Goal: Task Accomplishment & Management: Manage account settings

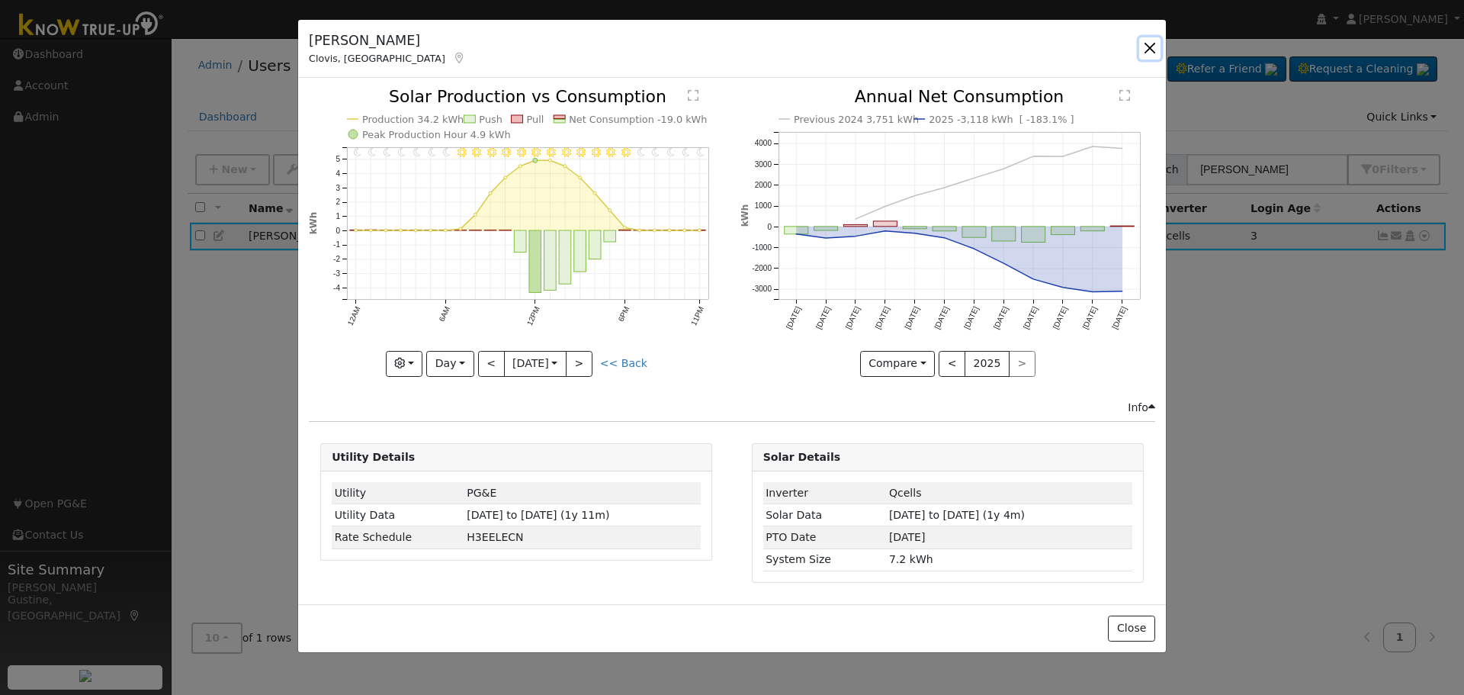
click at [1154, 50] on button "button" at bounding box center [1149, 47] width 21 height 21
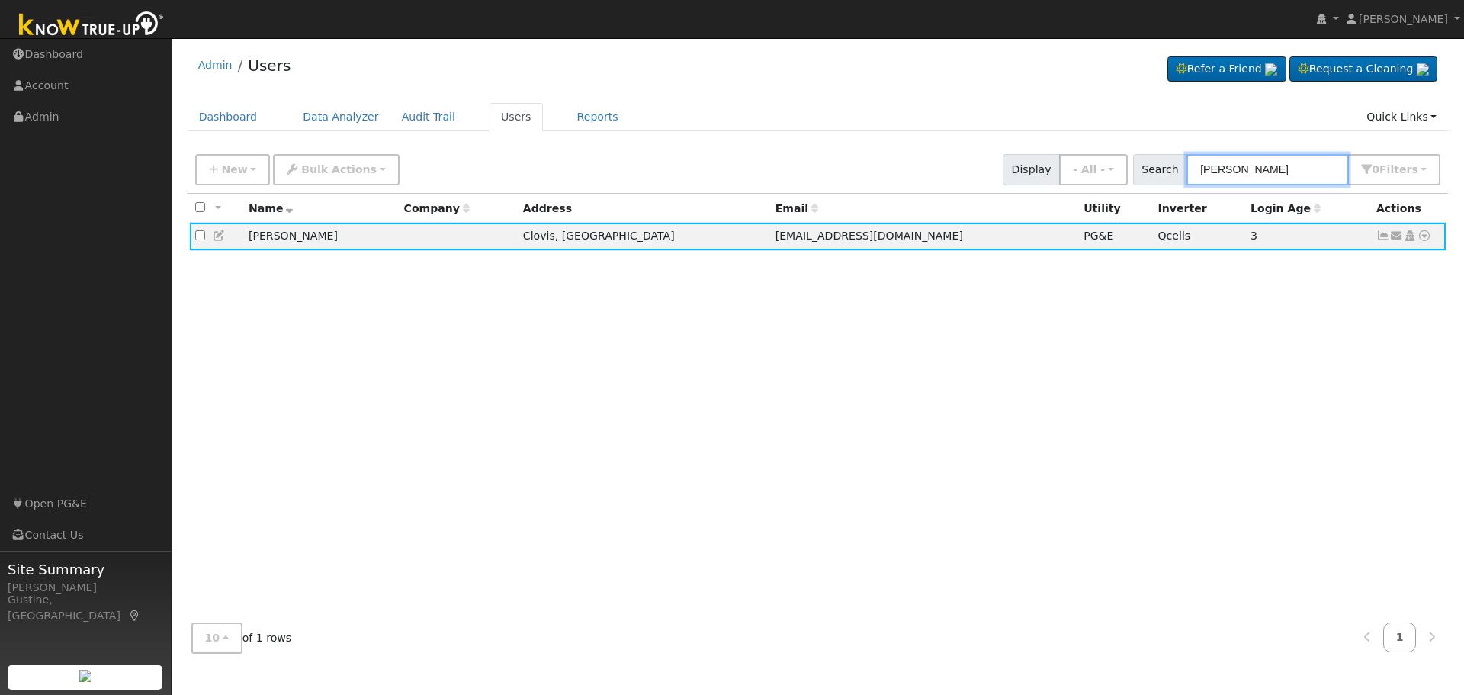
click at [1270, 172] on input "Liana pino" at bounding box center [1267, 169] width 162 height 31
click at [1265, 171] on input "Liana pino" at bounding box center [1267, 169] width 162 height 31
click at [1264, 171] on input "Liana pino" at bounding box center [1267, 169] width 162 height 31
paste input "Huelskamp, Claudine and Fimbres III, Raymond John"
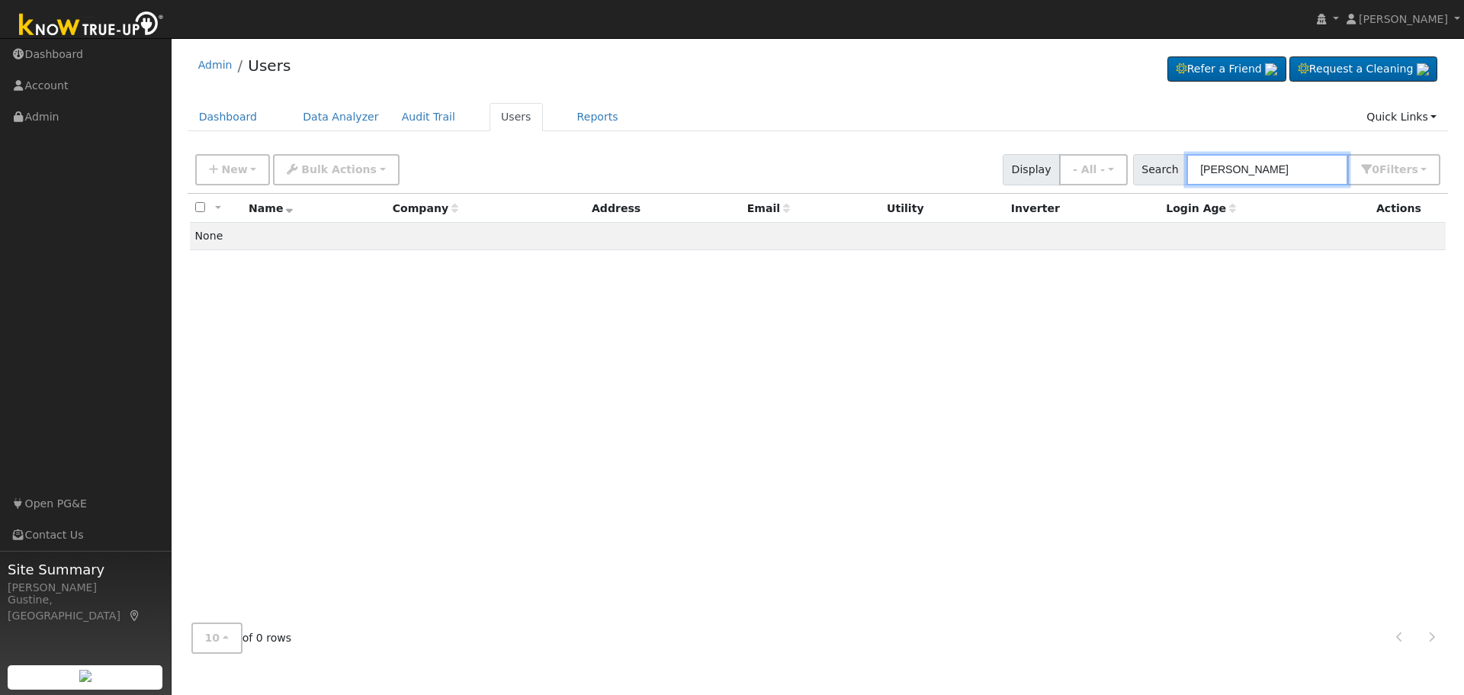
type input "Huelskamp"
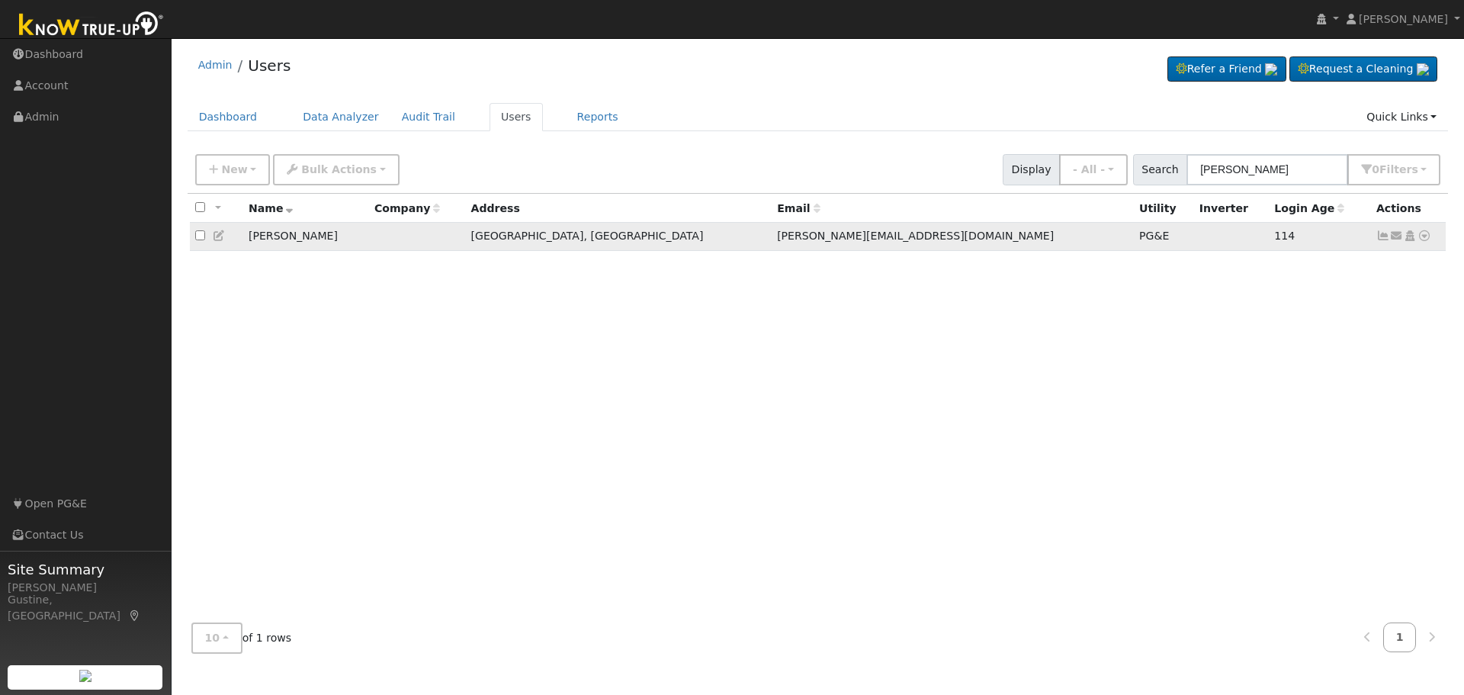
click at [1387, 239] on icon at bounding box center [1383, 235] width 14 height 11
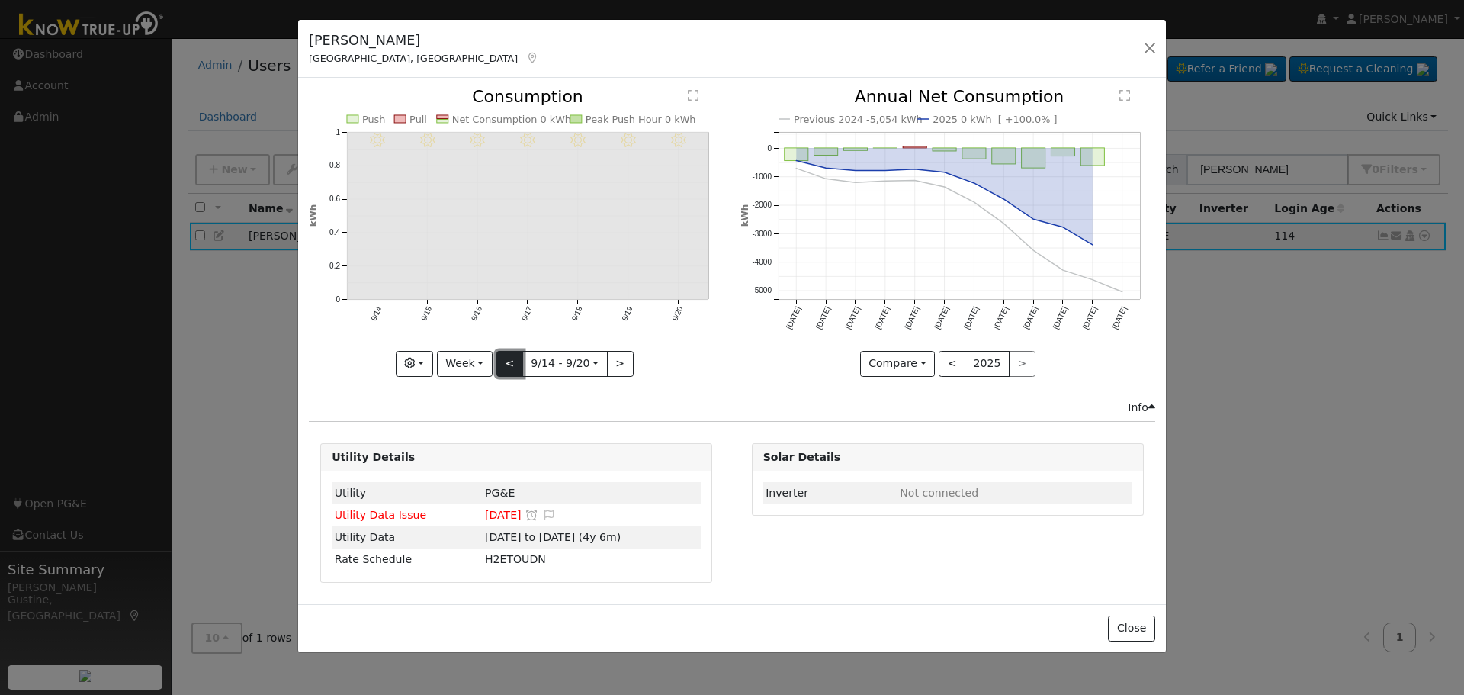
click at [513, 359] on button "<" at bounding box center [509, 364] width 27 height 26
click at [512, 359] on button "<" at bounding box center [509, 364] width 27 height 26
click at [512, 359] on div "8/30 - Clear 8/29 - Clear 8/28 - Clear 8/27 - Clear 8/26 - Clear 8/25 - Clear 8…" at bounding box center [516, 231] width 415 height 287
click at [512, 359] on button "<" at bounding box center [509, 364] width 27 height 26
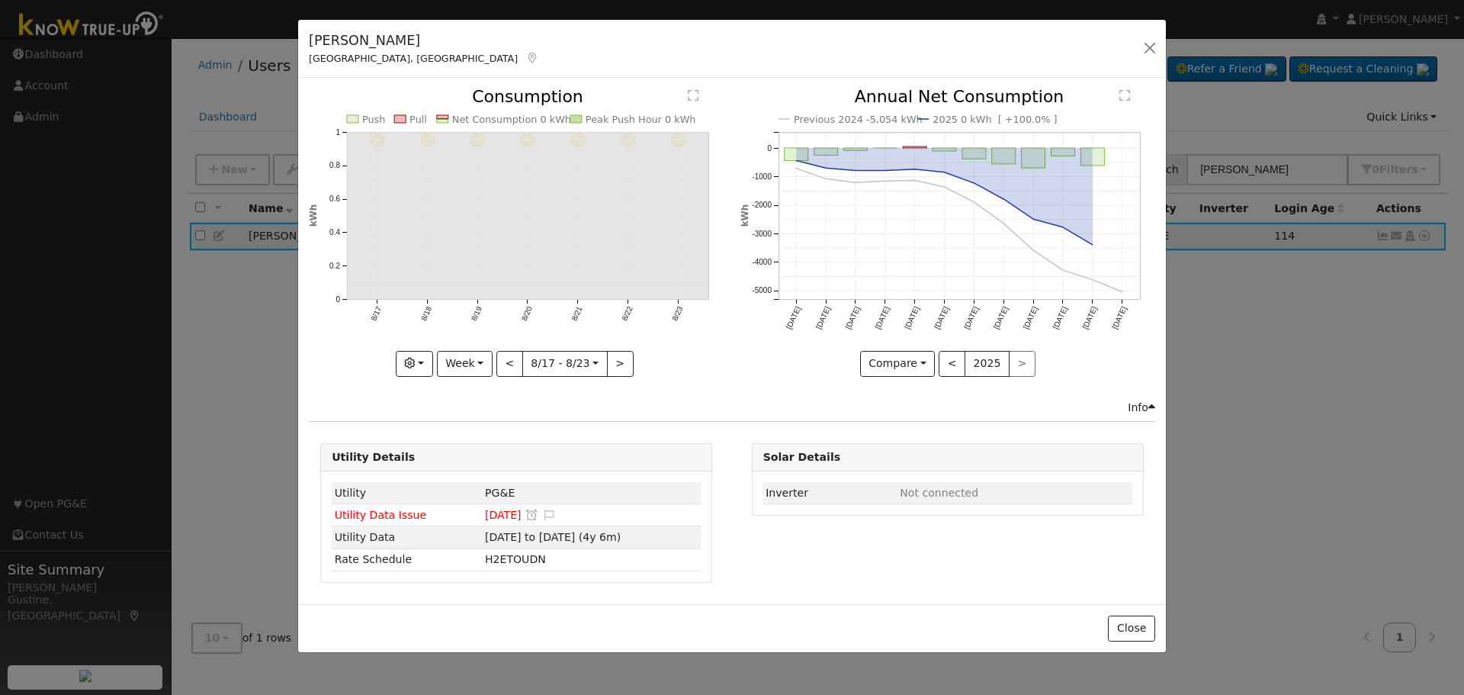
click at [512, 360] on div at bounding box center [516, 231] width 415 height 287
click at [512, 360] on button "<" at bounding box center [509, 364] width 27 height 26
type input "[DATE]"
click at [1144, 46] on button "button" at bounding box center [1149, 47] width 21 height 21
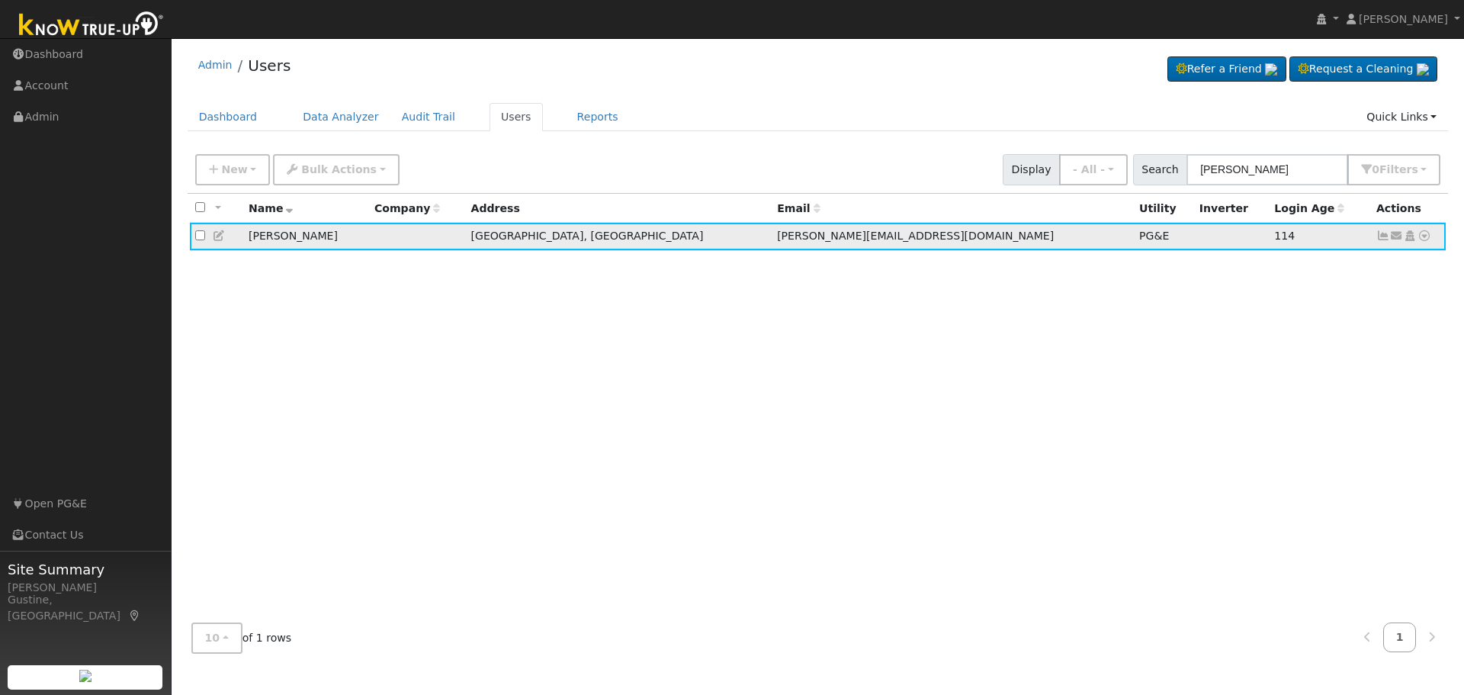
click at [1379, 236] on icon at bounding box center [1383, 235] width 14 height 11
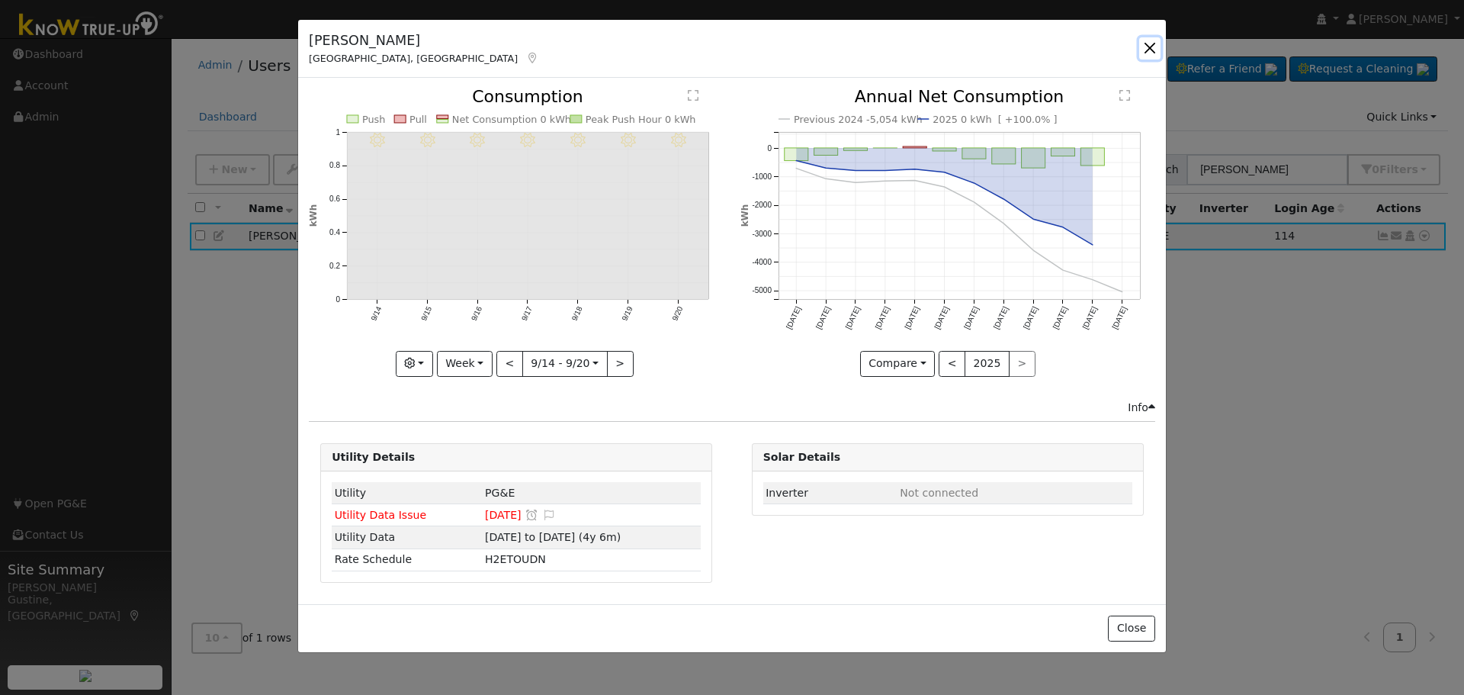
click at [1146, 48] on button "button" at bounding box center [1149, 47] width 21 height 21
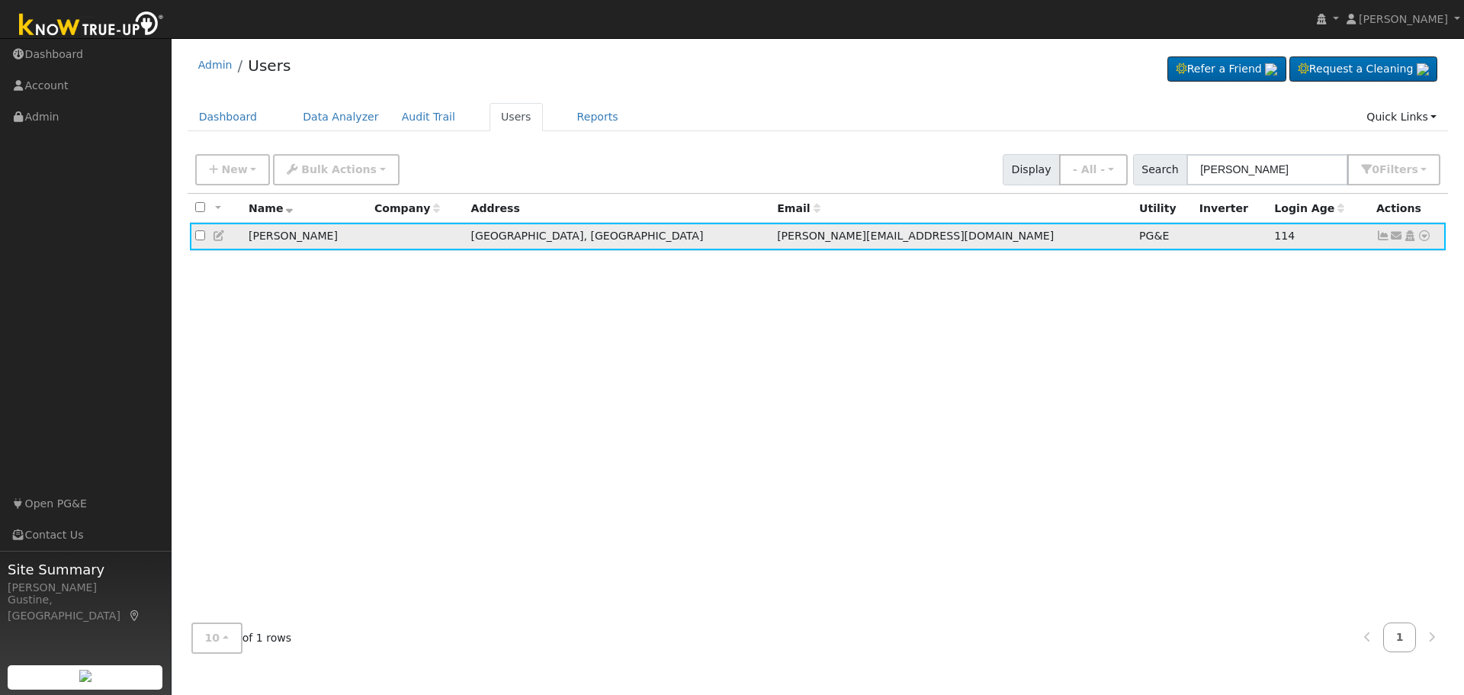
click at [1383, 238] on icon at bounding box center [1383, 235] width 14 height 11
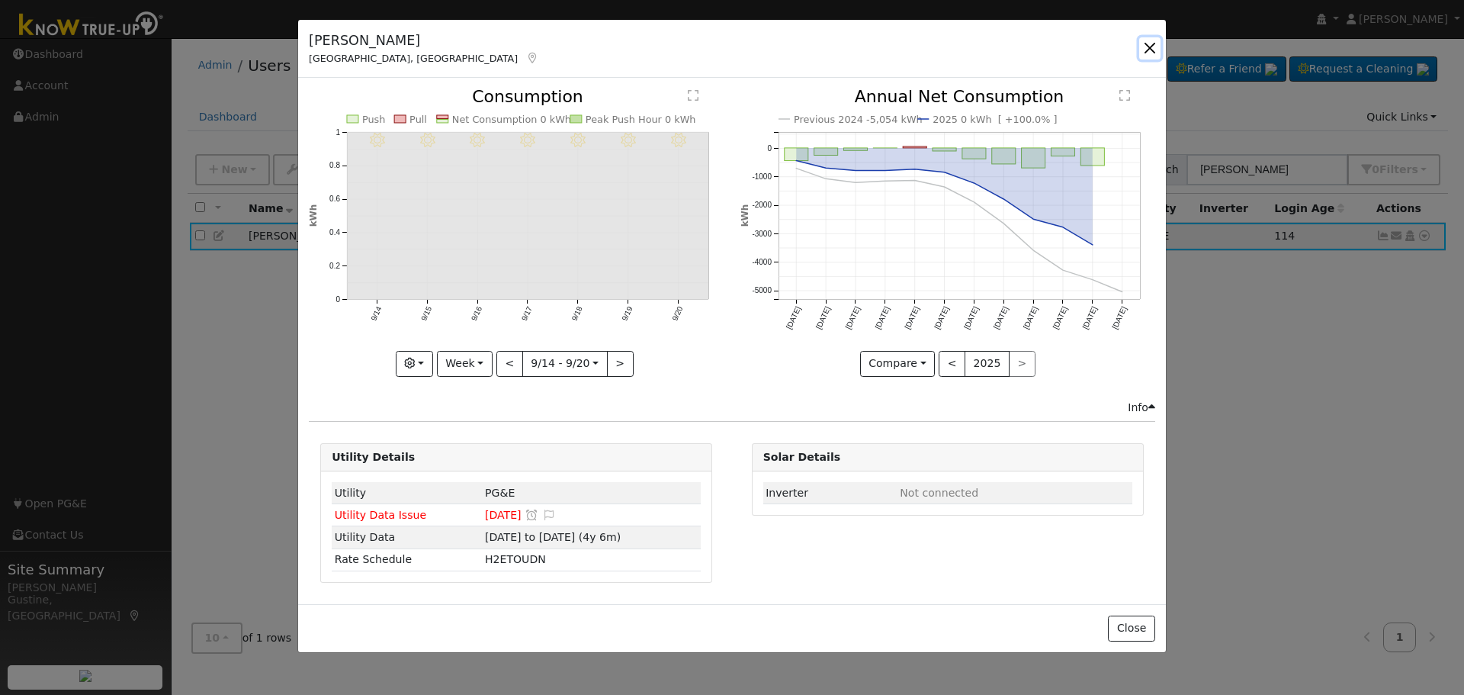
click at [1148, 52] on button "button" at bounding box center [1149, 47] width 21 height 21
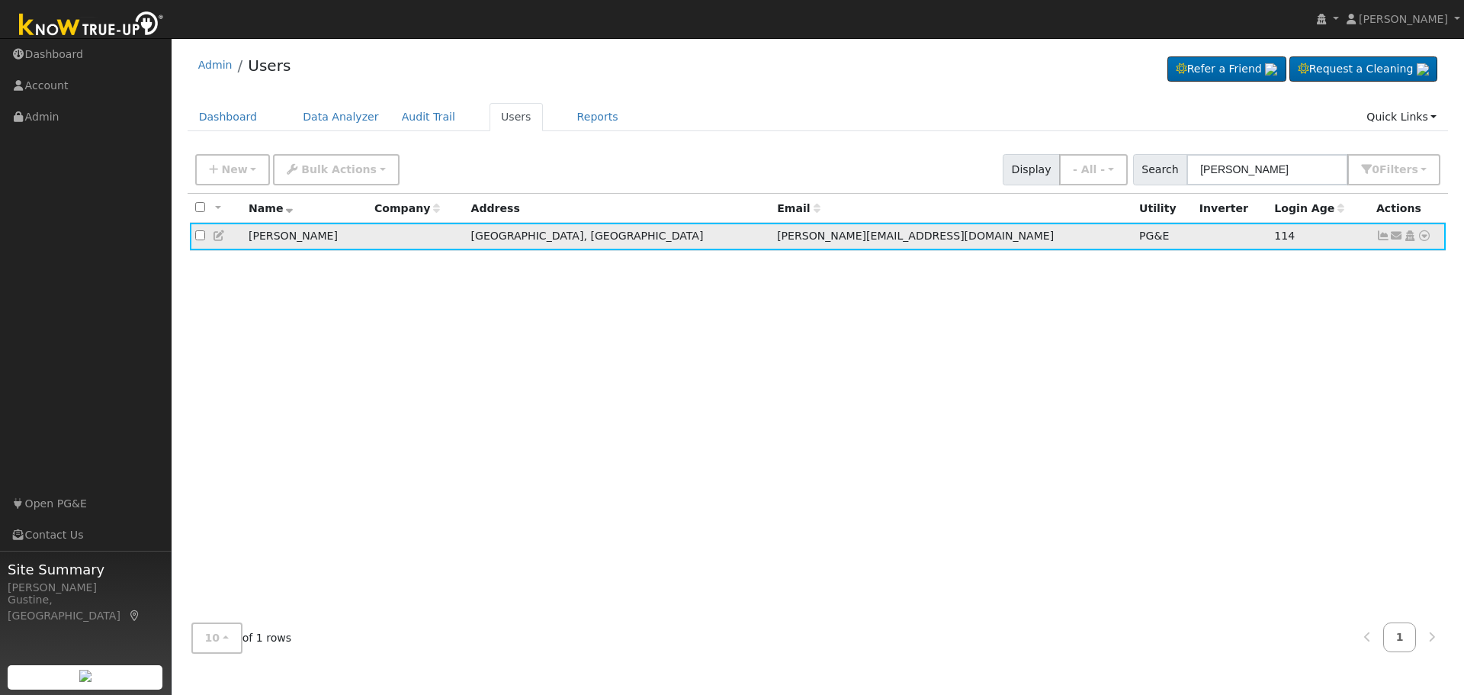
click at [1427, 239] on icon at bounding box center [1424, 235] width 14 height 11
click at [1381, 271] on link "Data Analyzer" at bounding box center [1374, 262] width 111 height 21
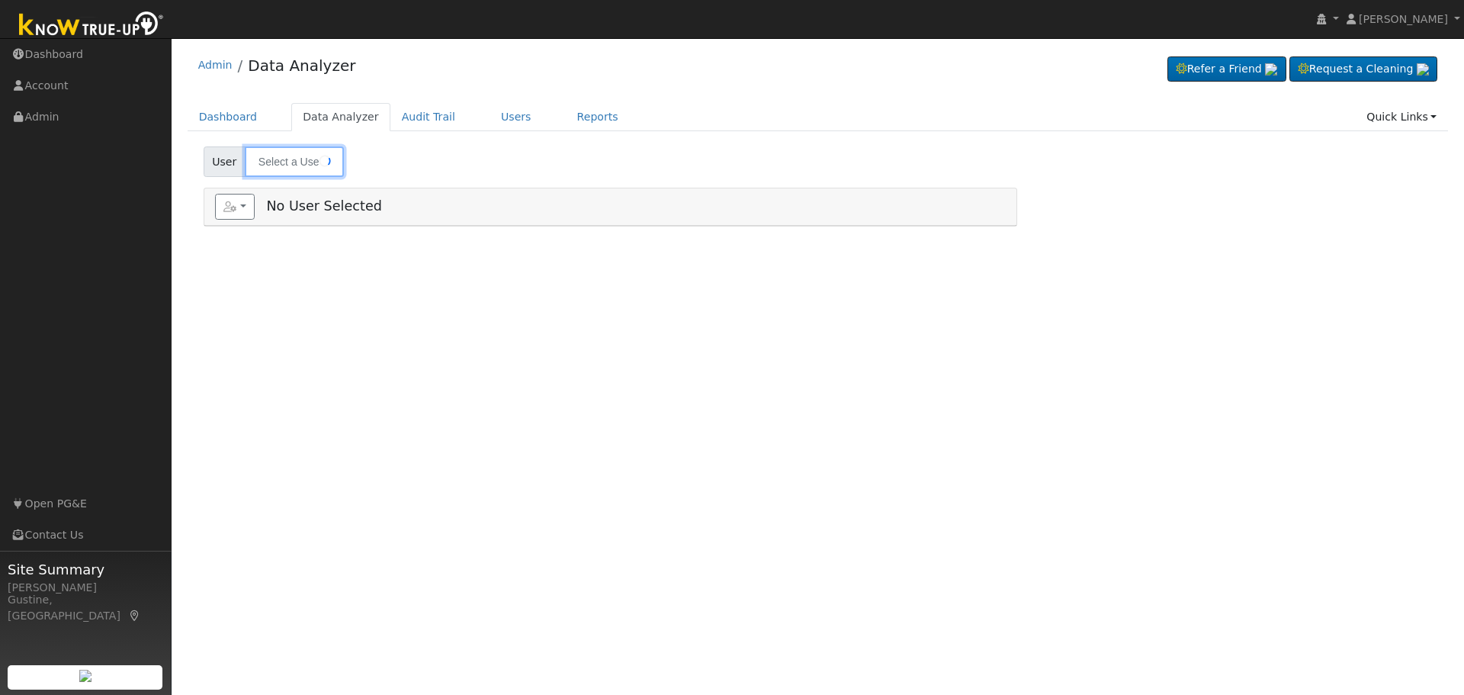
type input "[PERSON_NAME]"
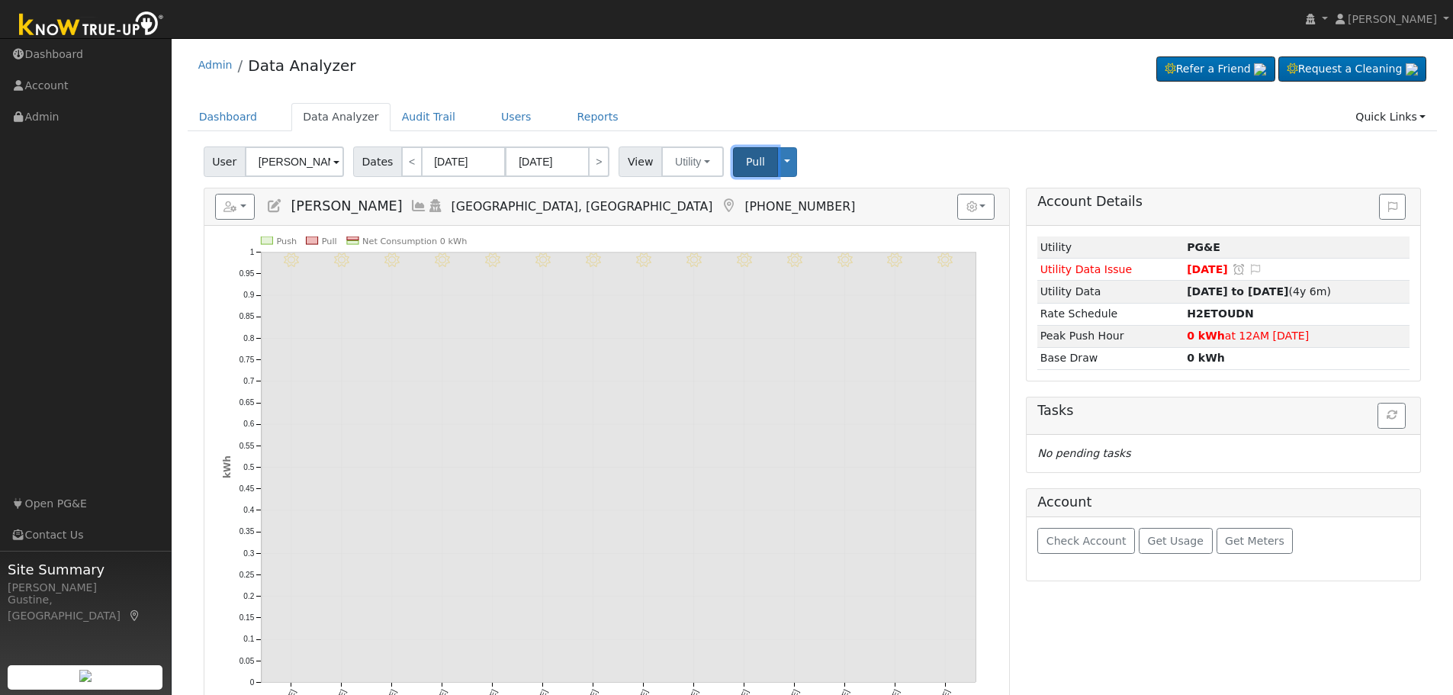
click at [759, 163] on button "Pull" at bounding box center [755, 162] width 45 height 30
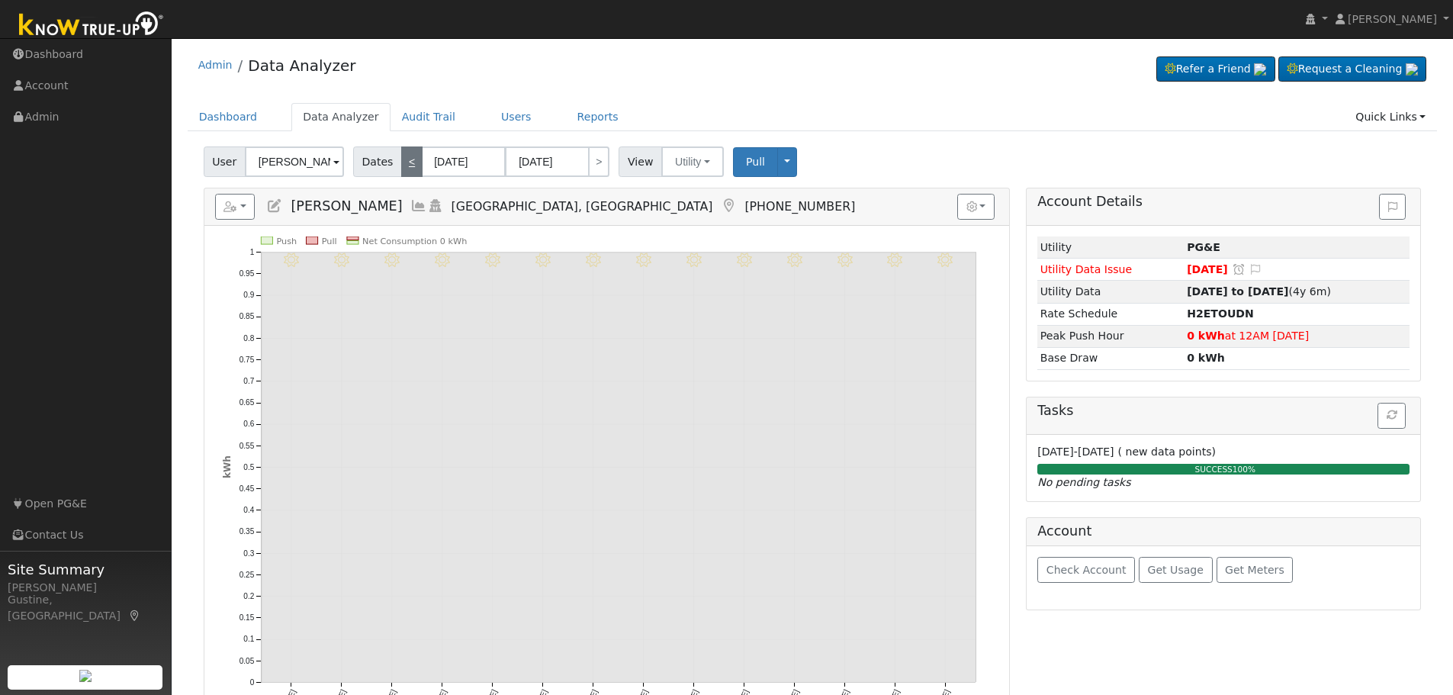
click at [401, 167] on link "<" at bounding box center [411, 161] width 21 height 30
type input "[DATE]"
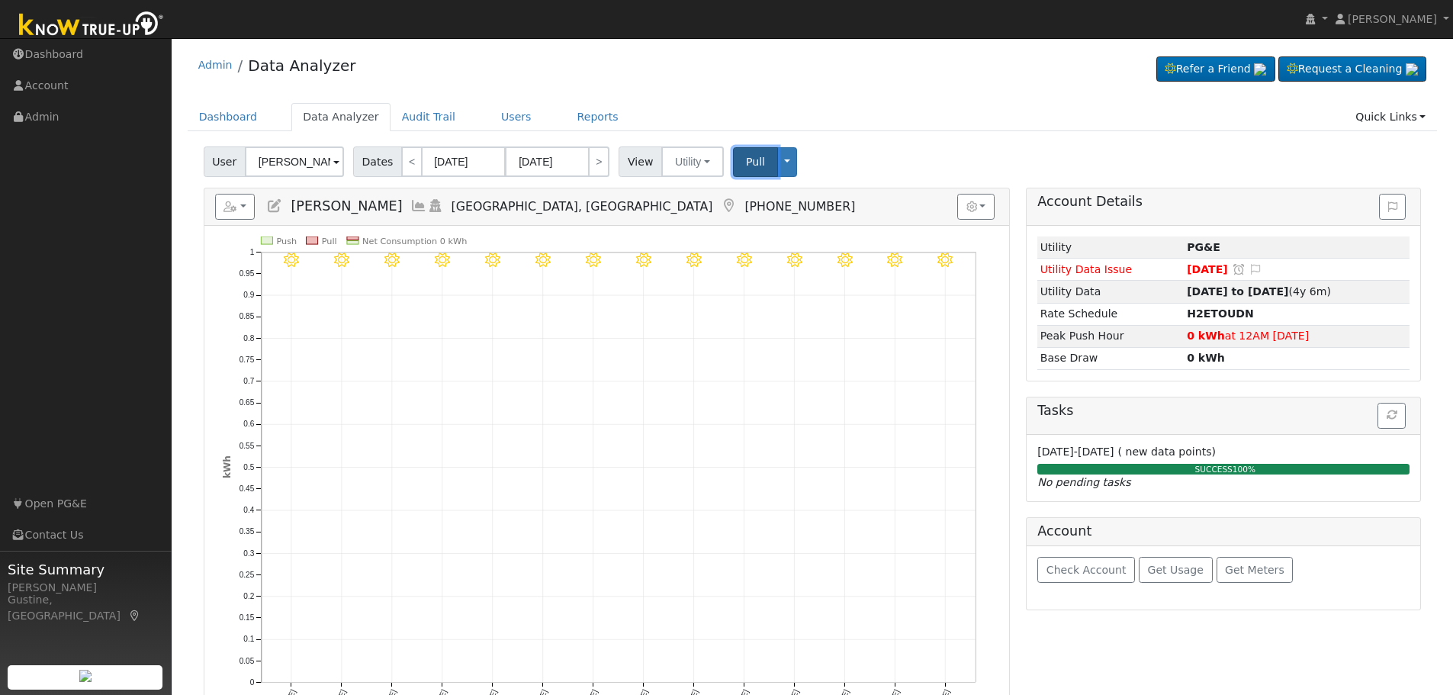
click at [749, 168] on span "Pull" at bounding box center [755, 162] width 19 height 12
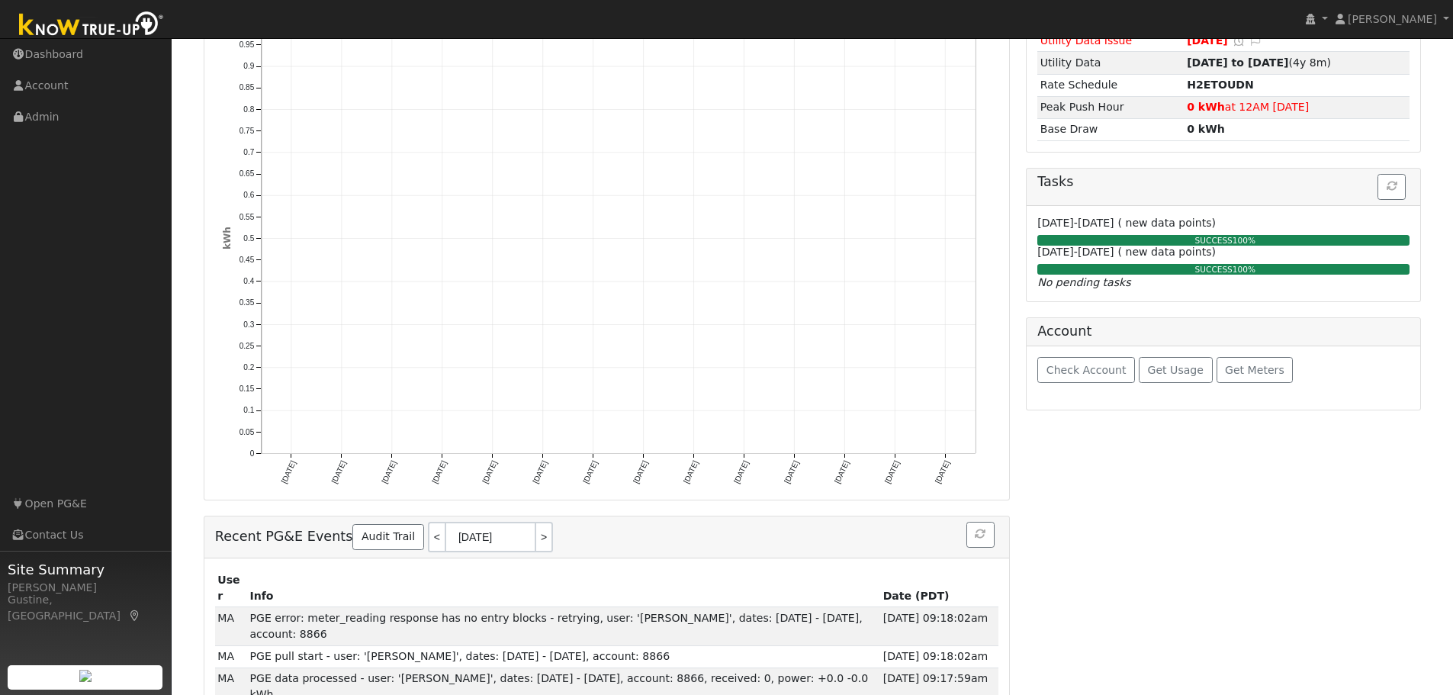
click at [807, 333] on icon "9/07 - Clear 9/06 - Clear 9/05 - Clear 9/04 - Clear 9/03 - Clear 9/02 - Clear 9…" at bounding box center [607, 257] width 768 height 499
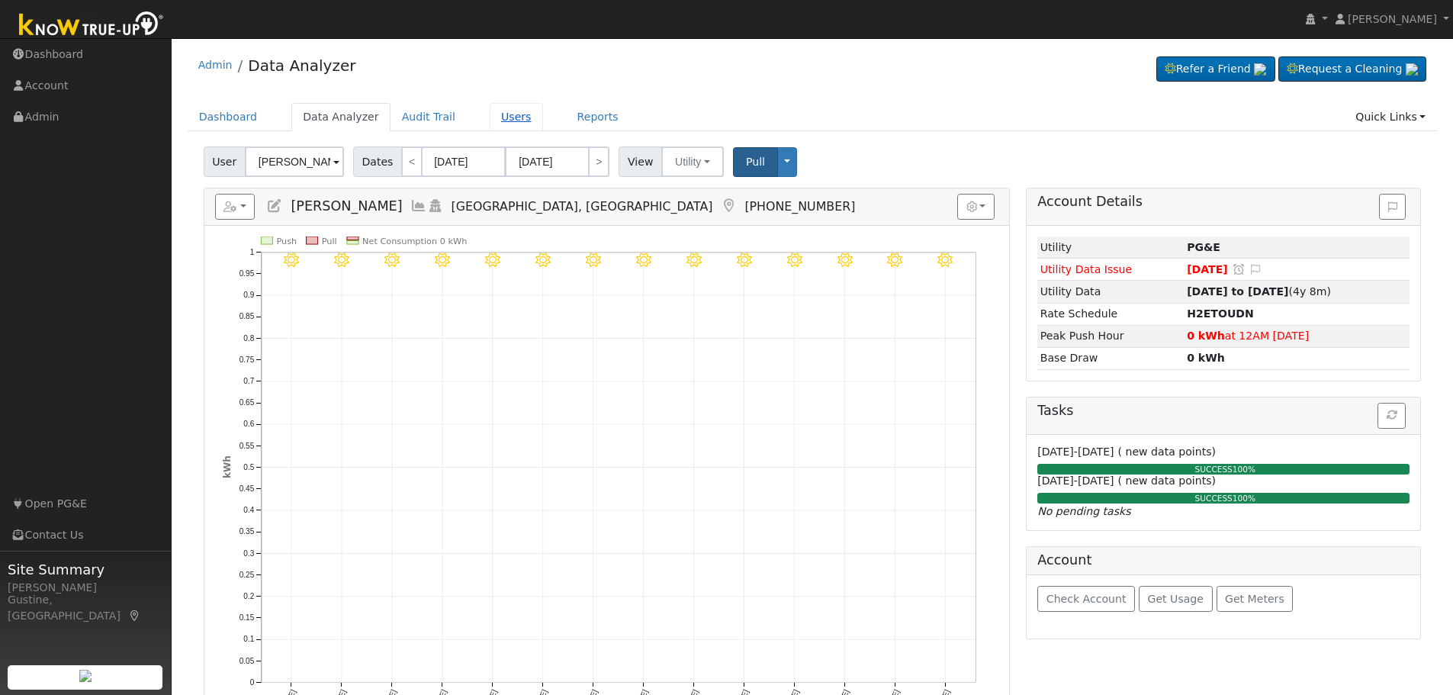
click at [502, 127] on link "Users" at bounding box center [516, 117] width 53 height 28
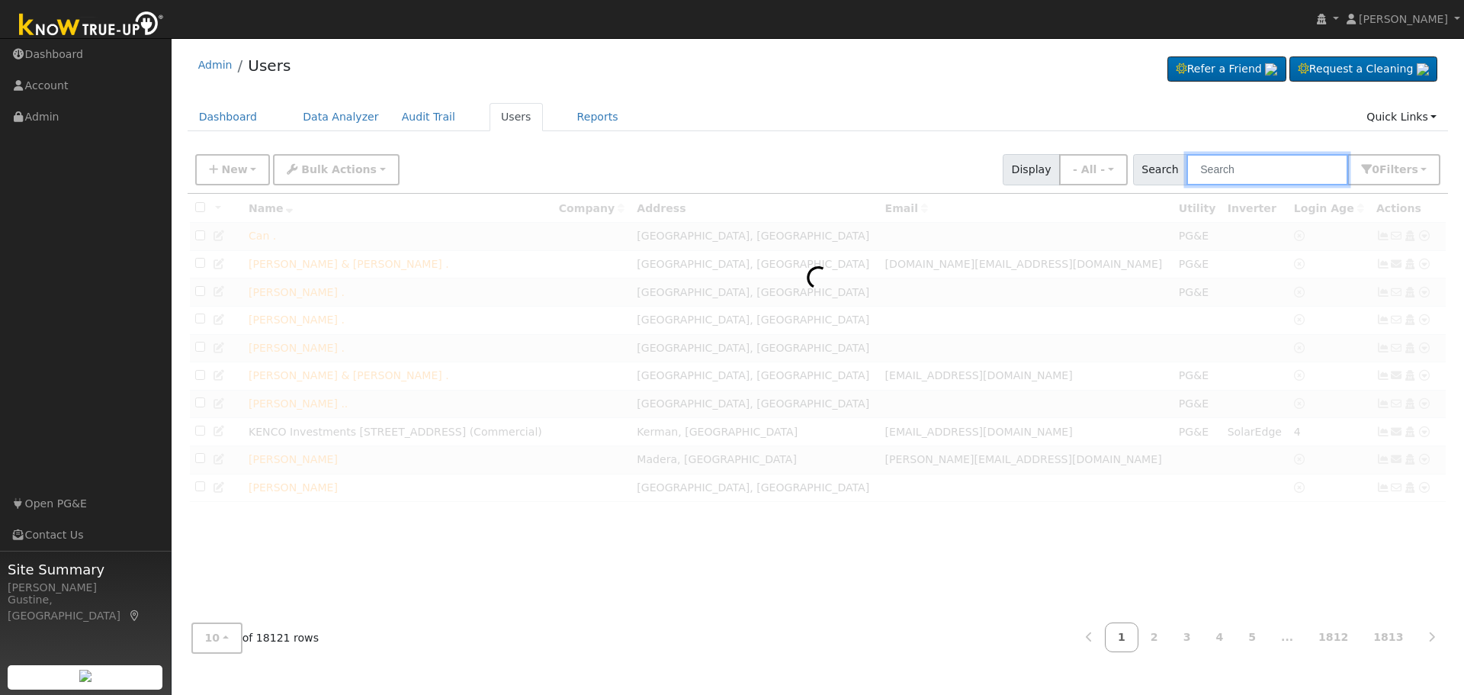
click at [1302, 158] on input "text" at bounding box center [1267, 169] width 162 height 31
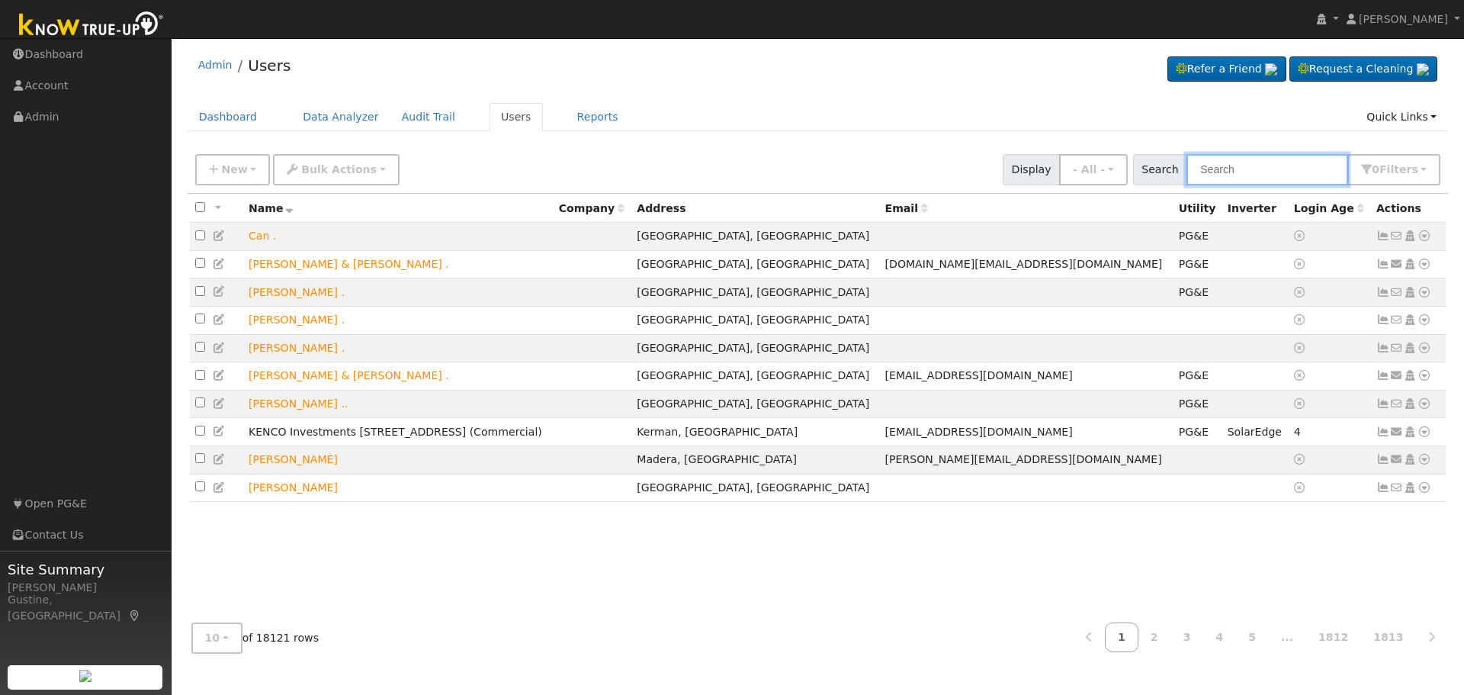
paste input "Gateway not reporting and cannot verify if its producing, please advise"
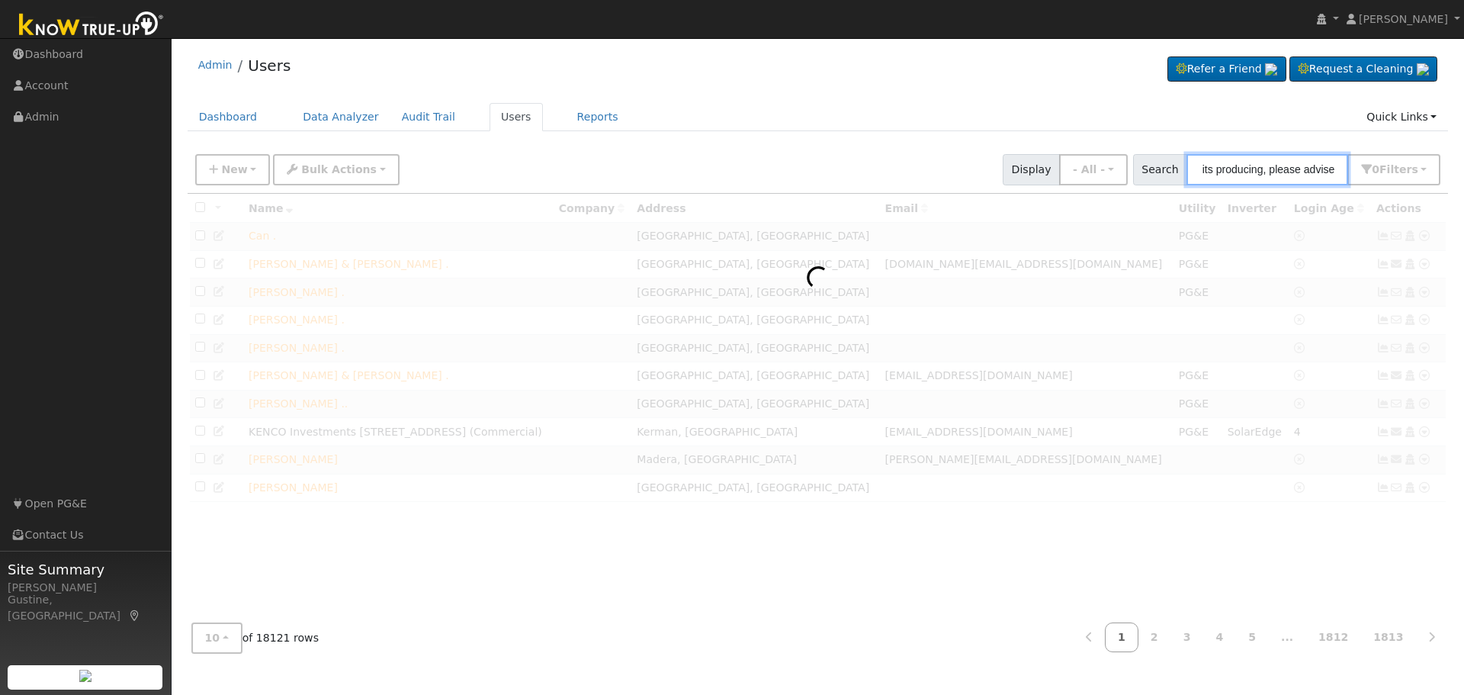
scroll to position [0, 203]
drag, startPoint x: 1212, startPoint y: 160, endPoint x: 1463, endPoint y: 240, distance: 264.0
click at [1463, 240] on div "User Profile First name Last name Email Email Notifications No Emails No Emails…" at bounding box center [818, 366] width 1292 height 656
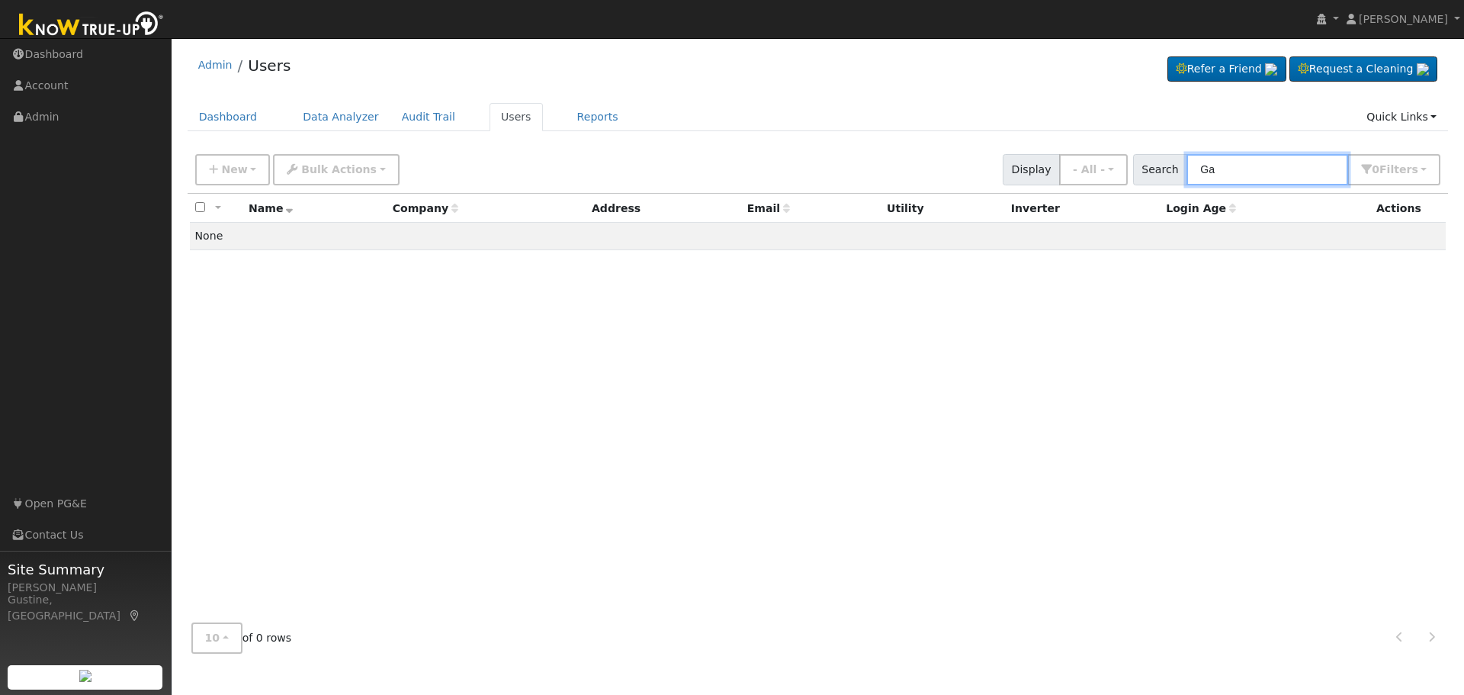
type input "G"
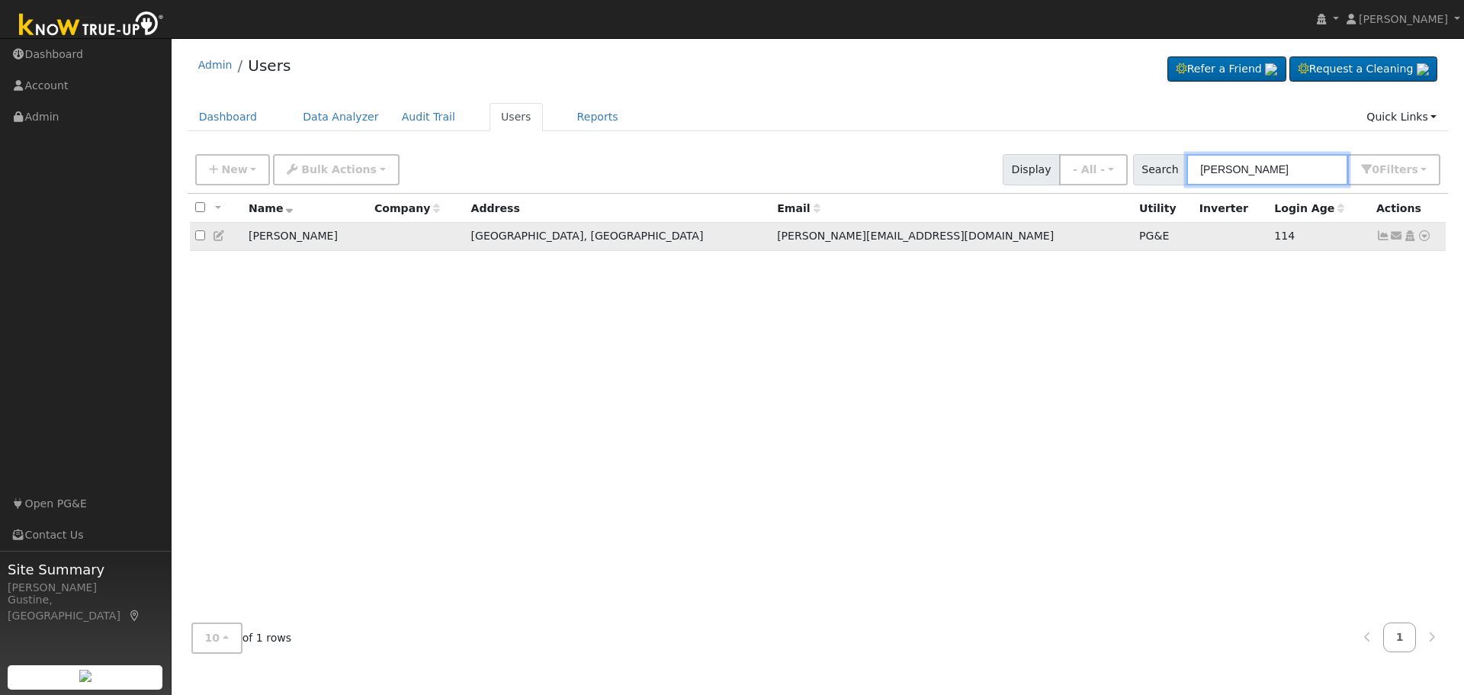
type input "[PERSON_NAME]"
click at [1379, 236] on icon at bounding box center [1383, 235] width 14 height 11
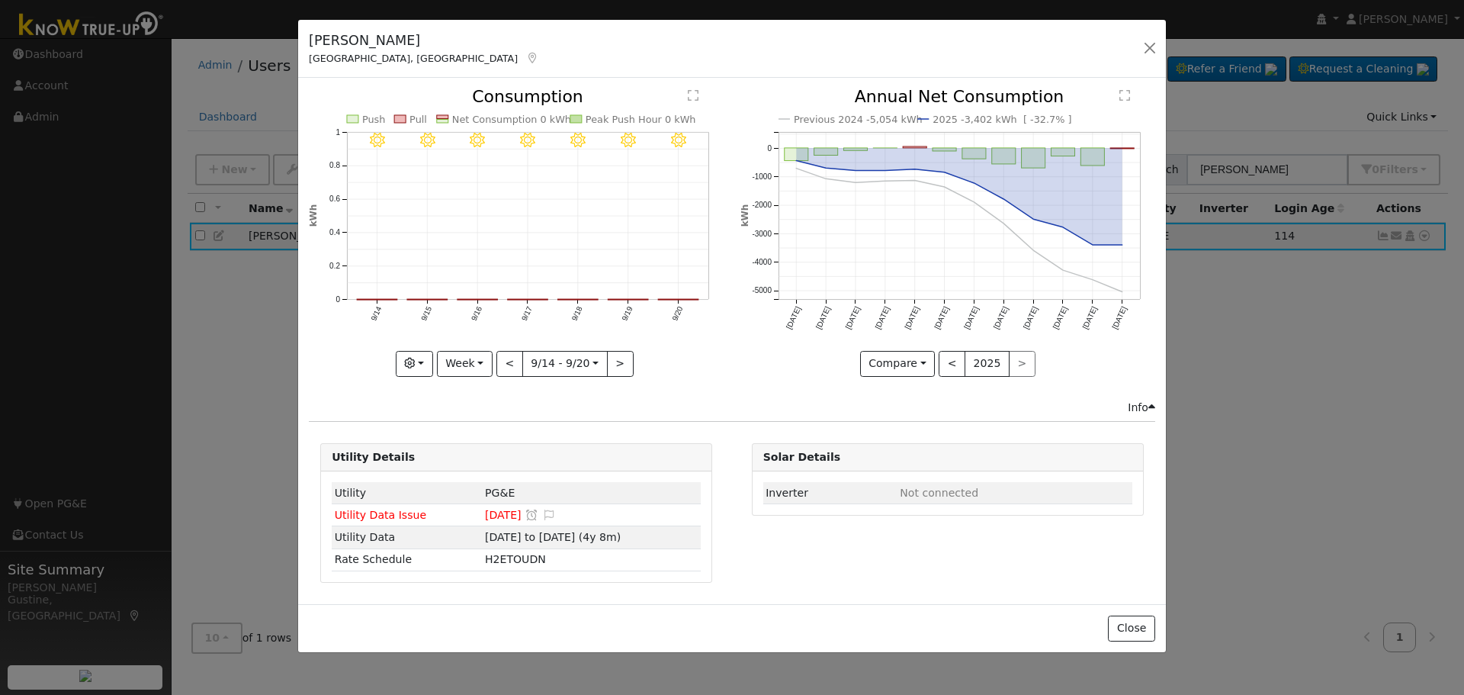
click at [673, 299] on icon "9/20 - Clear 9/19 - Clear 9/18 - Clear 9/17 - Clear 9/16 - Clear 9/15 - Clear 9…" at bounding box center [516, 227] width 415 height 278
click at [677, 299] on icon "9/20 - Clear 9/19 - Clear 9/18 - Clear 9/17 - Clear 9/16 - Clear 9/15 - Clear 9…" at bounding box center [516, 227] width 415 height 278
click at [676, 304] on icon "9/20 - Clear 9/19 - Clear 9/18 - Clear 9/17 - Clear 9/16 - Clear 9/15 - Clear 9…" at bounding box center [516, 227] width 415 height 278
click at [518, 356] on button "<" at bounding box center [509, 364] width 27 height 26
click at [516, 358] on button "<" at bounding box center [509, 364] width 27 height 26
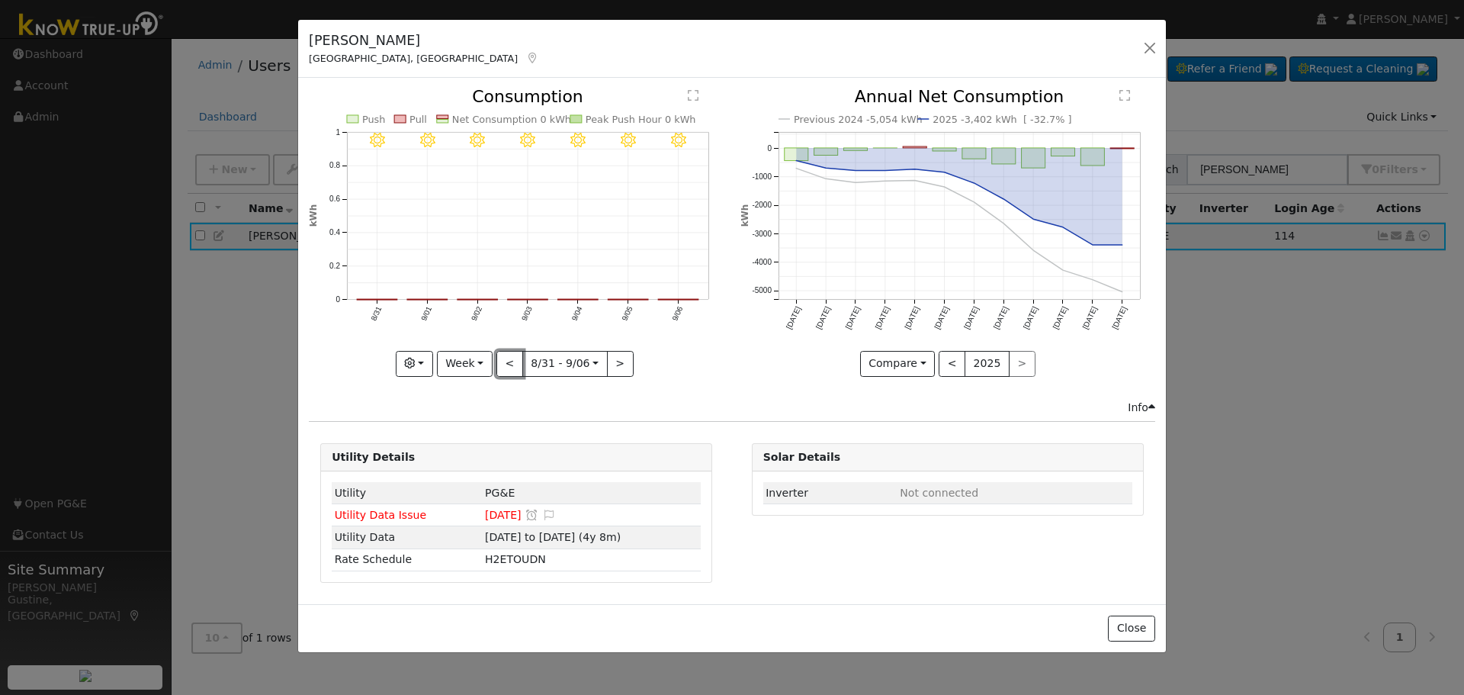
click at [516, 358] on button "<" at bounding box center [509, 364] width 27 height 26
click at [516, 359] on div "8/30 - Clear 8/29 - Clear 8/28 - Clear 8/27 - Clear 8/26 - Clear 8/25 - Clear 8…" at bounding box center [516, 231] width 415 height 287
click at [516, 359] on button "<" at bounding box center [509, 364] width 27 height 26
click at [0, 0] on div at bounding box center [0, 0] width 0 height 0
click at [516, 359] on div at bounding box center [516, 231] width 415 height 287
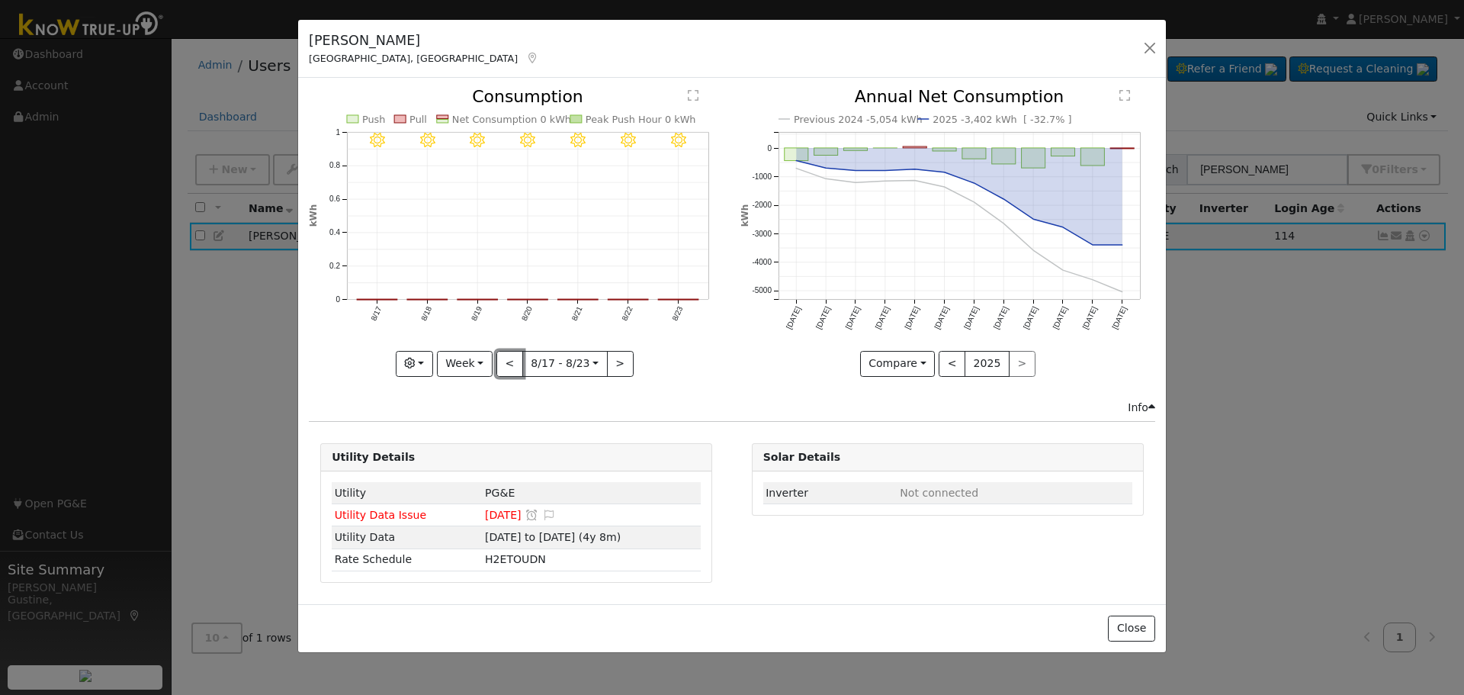
click at [516, 359] on button "<" at bounding box center [509, 364] width 27 height 26
type input "[DATE]"
click at [516, 359] on div at bounding box center [516, 231] width 415 height 287
click at [1143, 53] on button "button" at bounding box center [1149, 47] width 21 height 21
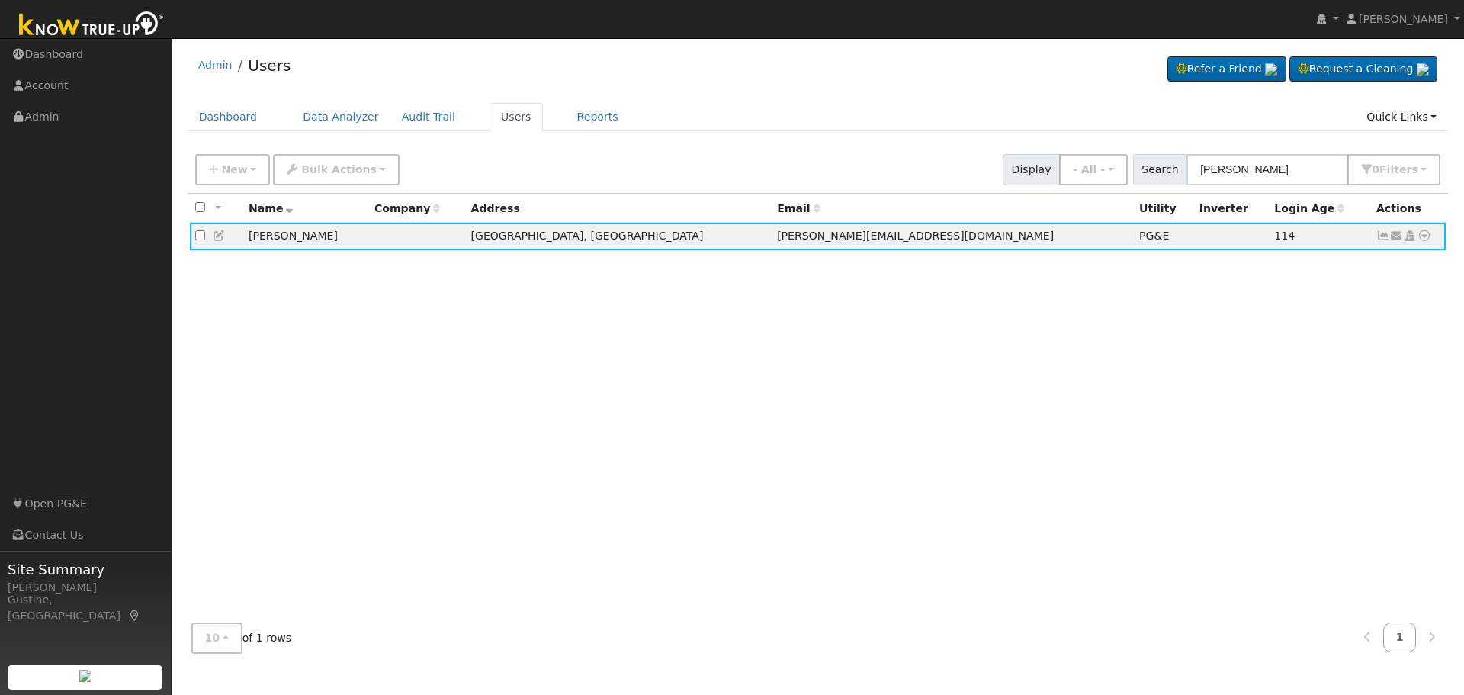
drag, startPoint x: 1286, startPoint y: 187, endPoint x: 1218, endPoint y: 153, distance: 75.7
click at [1218, 153] on div "New Add User Quick Add Quick Connect Quick Convert Lead Bulk Actions Send Email…" at bounding box center [818, 169] width 1261 height 47
click at [1224, 172] on input "[PERSON_NAME]" at bounding box center [1267, 169] width 162 height 31
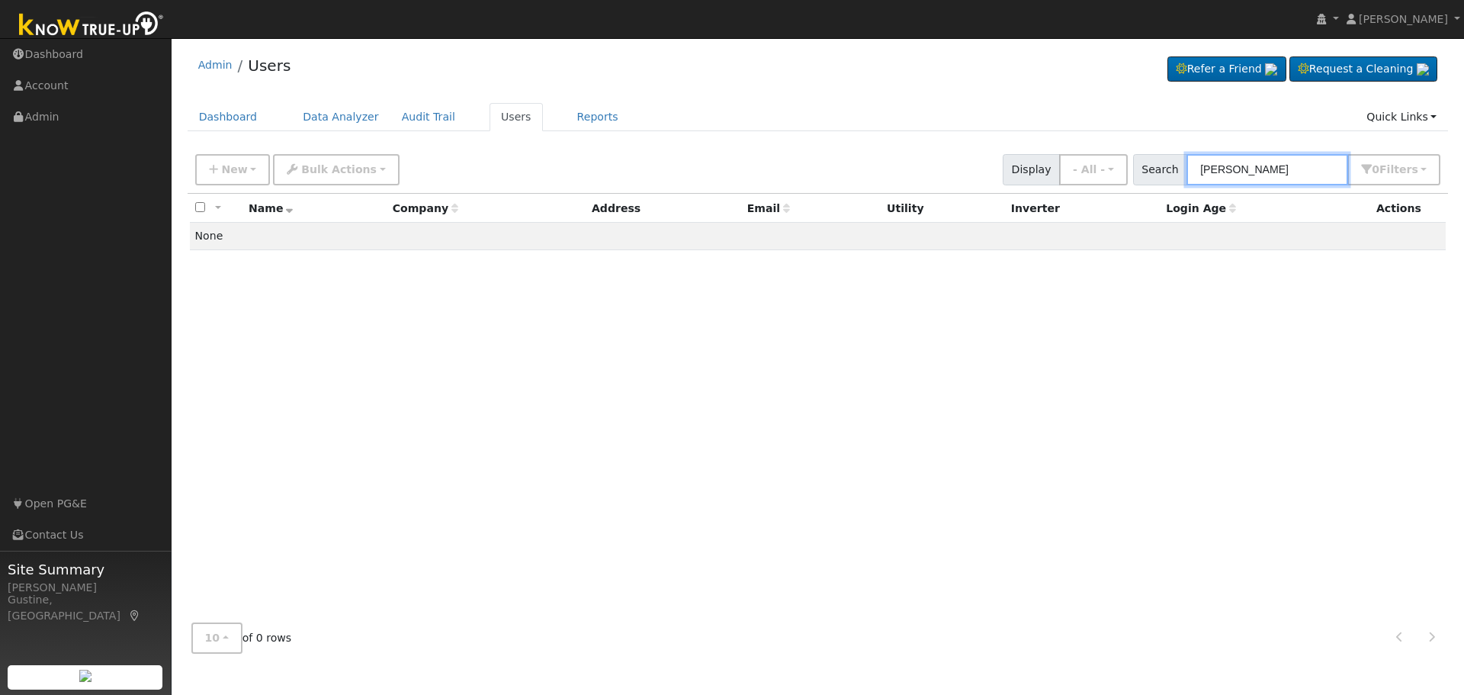
type input "[PERSON_NAME]"
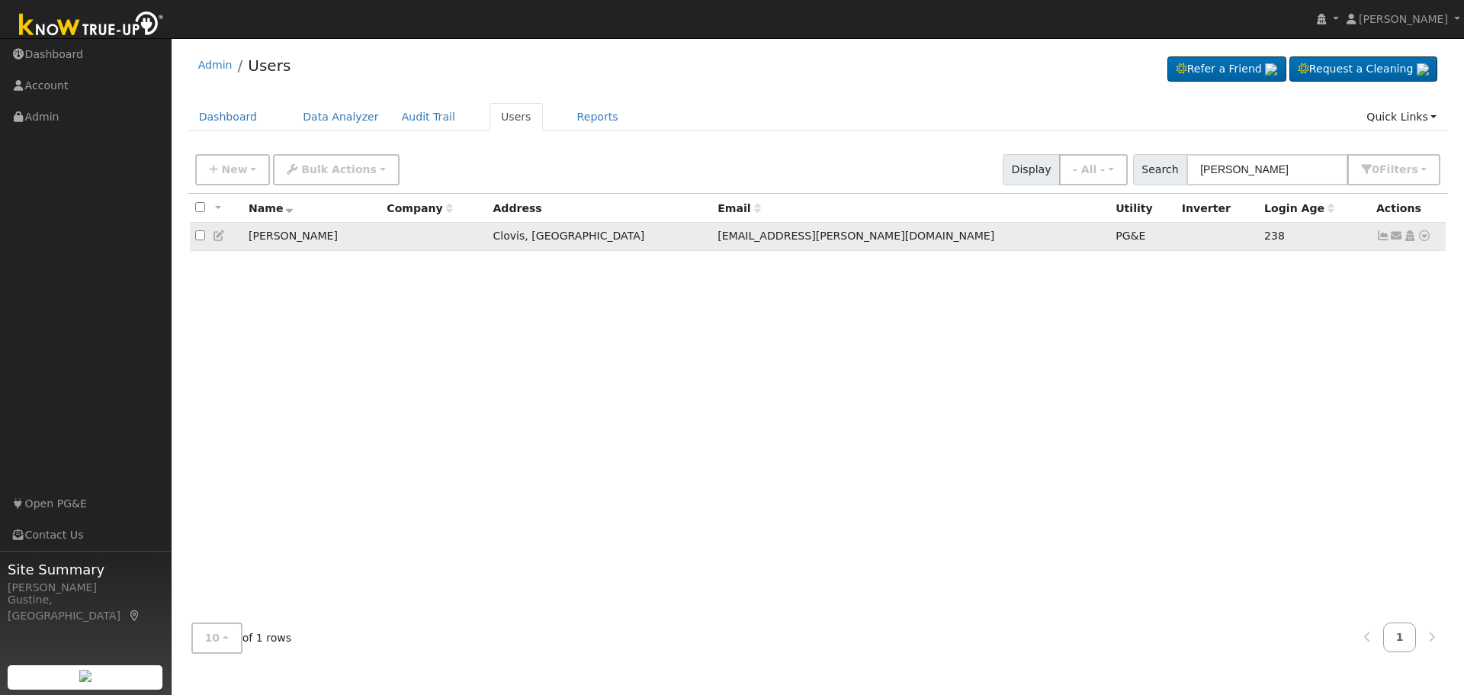
click at [1385, 236] on icon at bounding box center [1383, 235] width 14 height 11
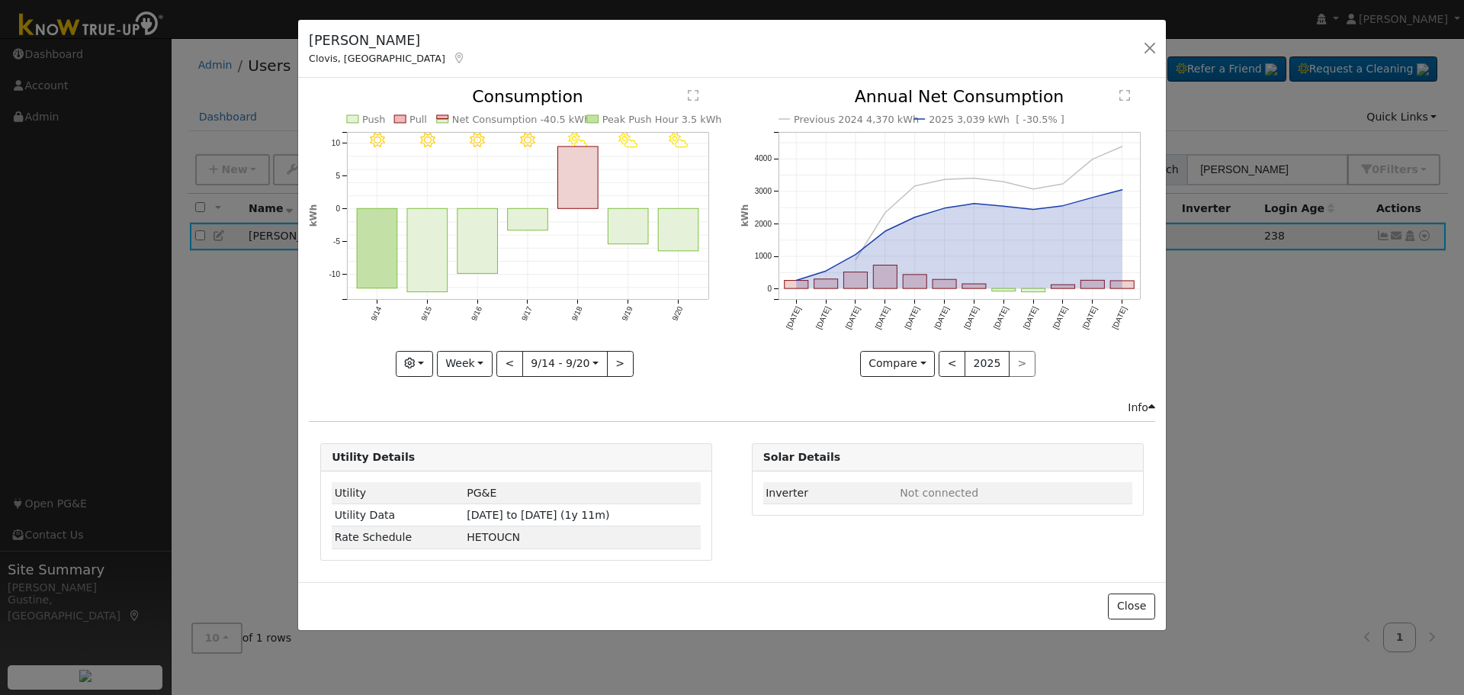
click at [701, 233] on icon "9/20 - PartlyCloudy 9/19 - PartlyCloudy 9/18 - PartlyCloudy 9/17 - Clear 9/16 -…" at bounding box center [516, 227] width 415 height 278
click at [676, 236] on rect "onclick=""" at bounding box center [679, 230] width 40 height 43
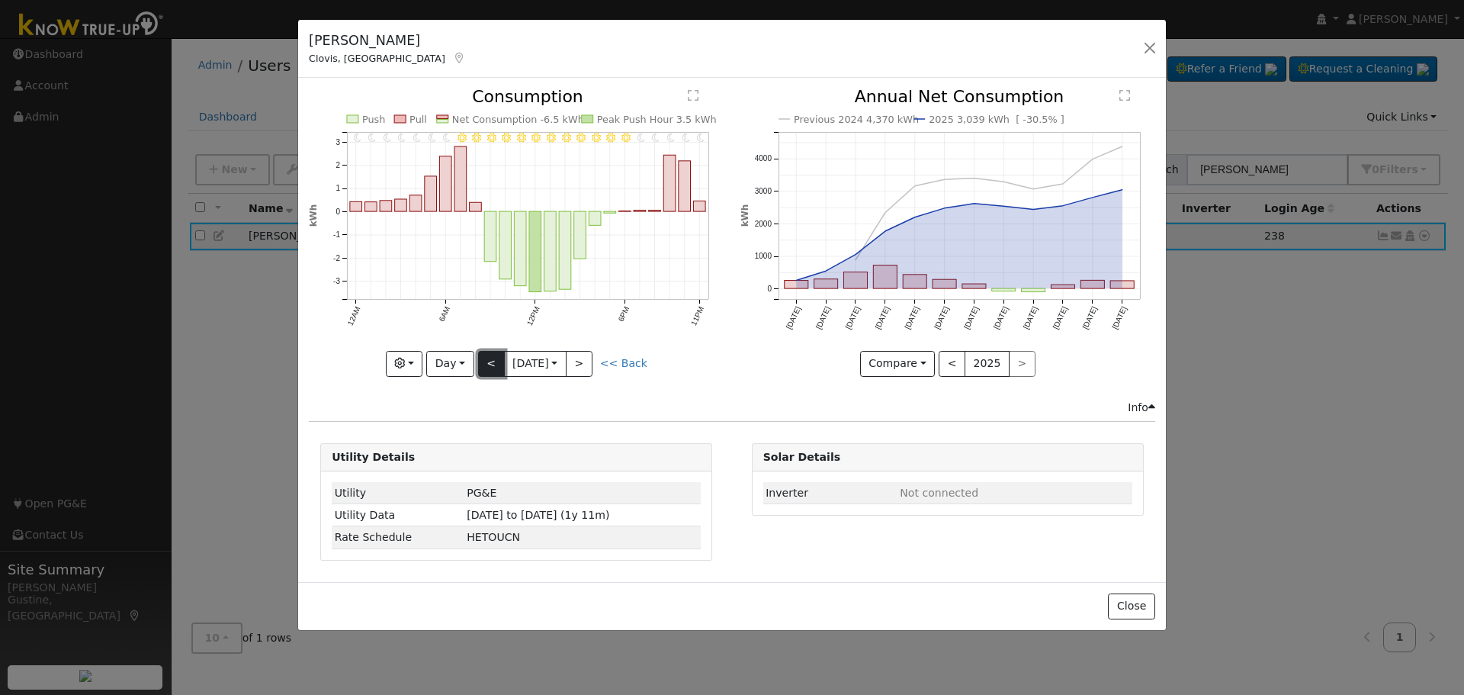
click at [479, 369] on button "<" at bounding box center [491, 364] width 27 height 26
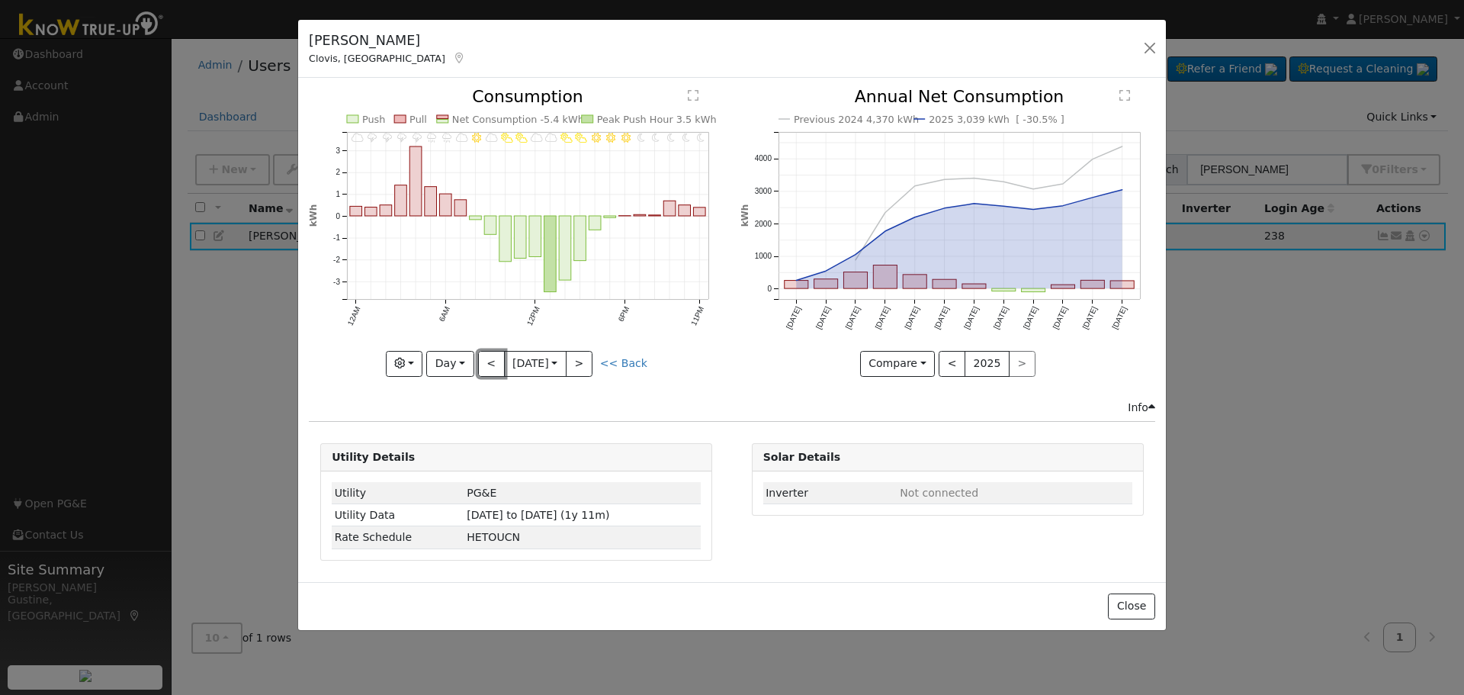
click at [486, 362] on button "<" at bounding box center [491, 364] width 27 height 26
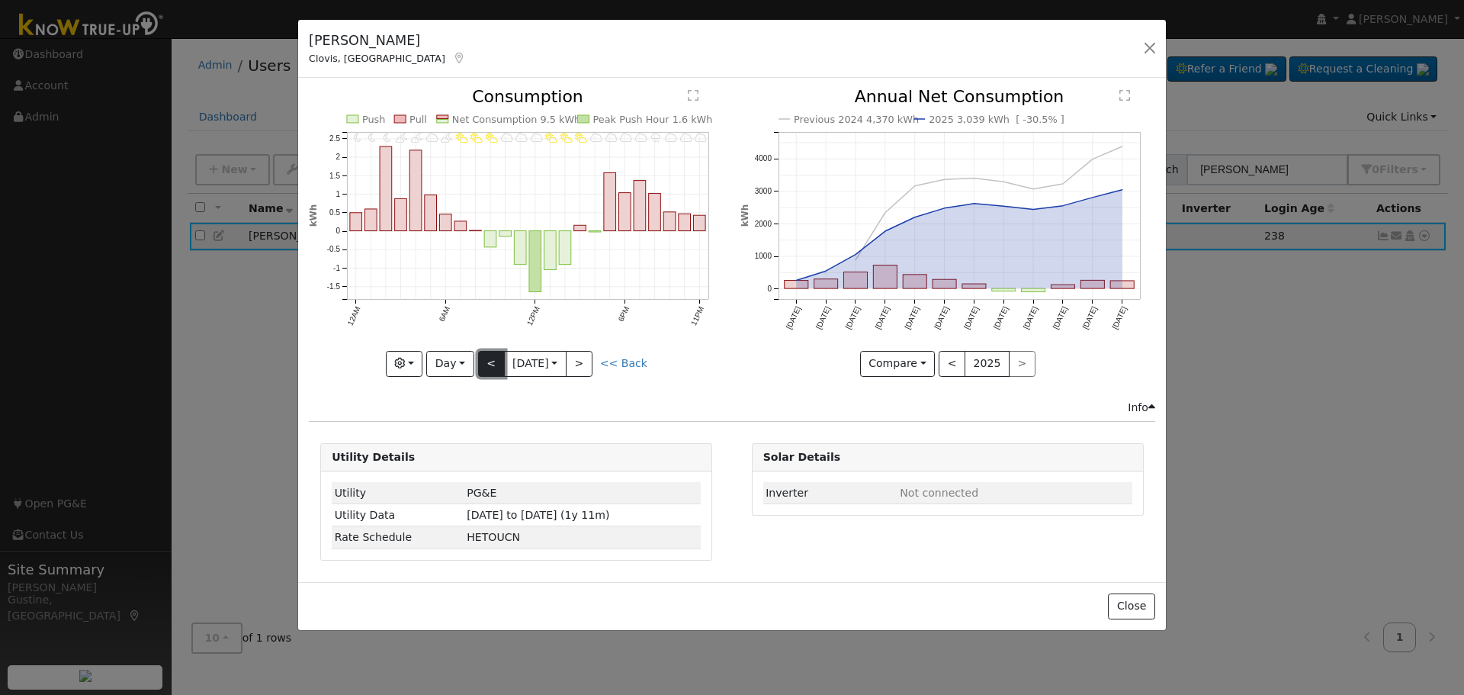
click at [493, 358] on button "<" at bounding box center [491, 364] width 27 height 26
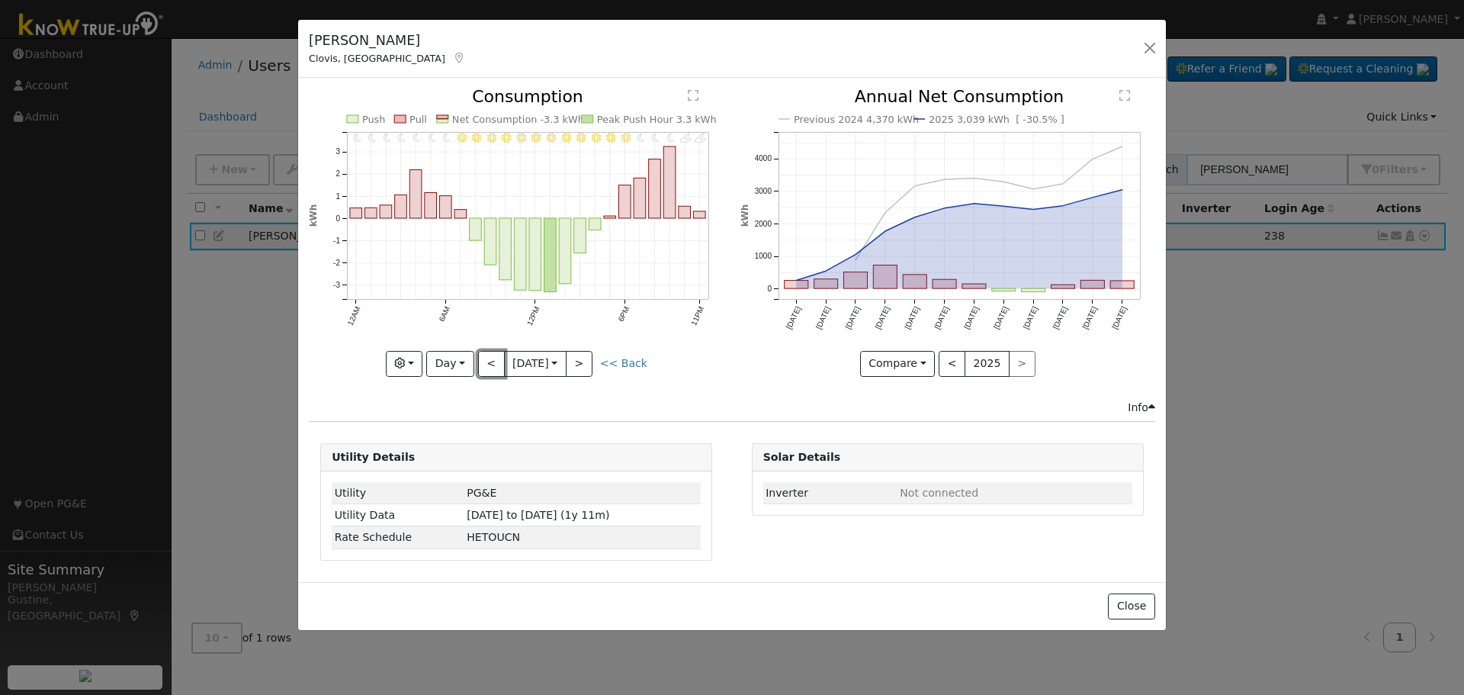
click at [494, 357] on button "<" at bounding box center [491, 364] width 27 height 26
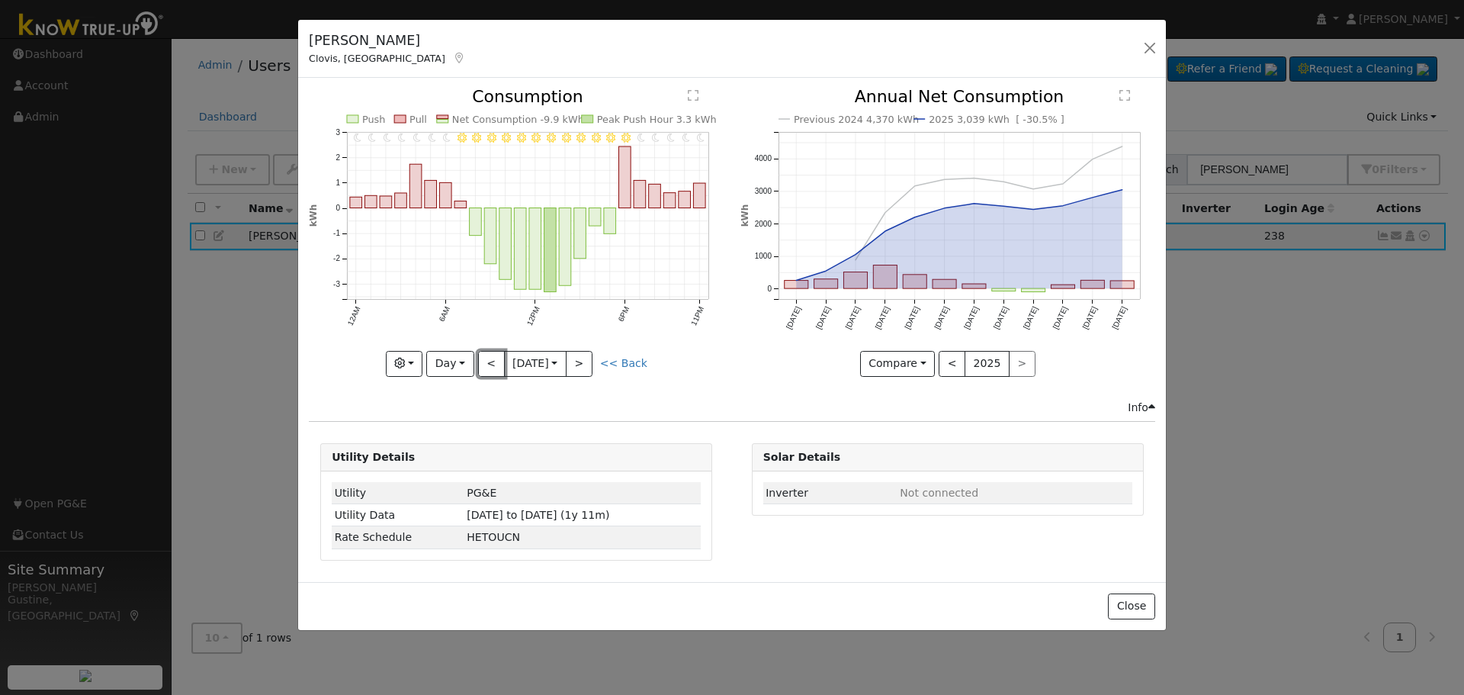
click at [496, 355] on button "<" at bounding box center [491, 364] width 27 height 26
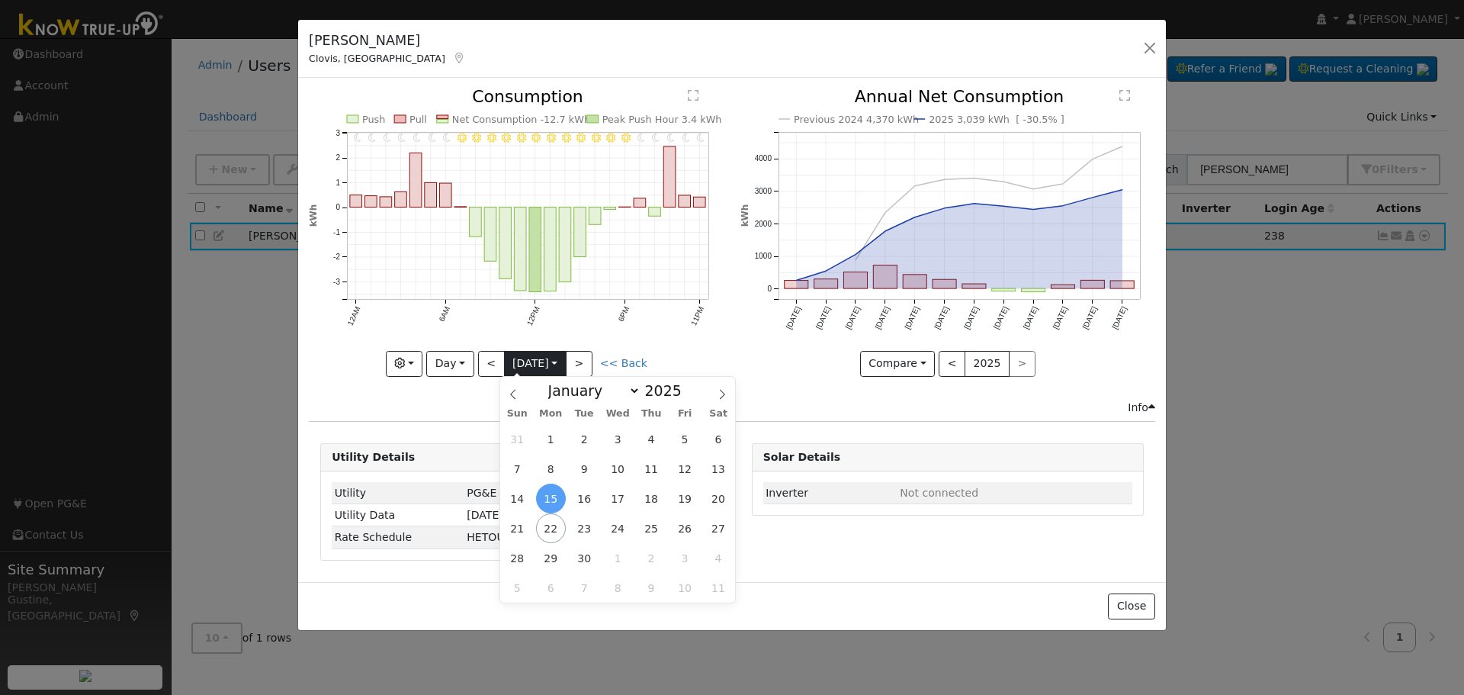
click at [505, 355] on input "[DATE]" at bounding box center [535, 364] width 61 height 24
click at [505, 358] on input "[DATE]" at bounding box center [535, 364] width 61 height 24
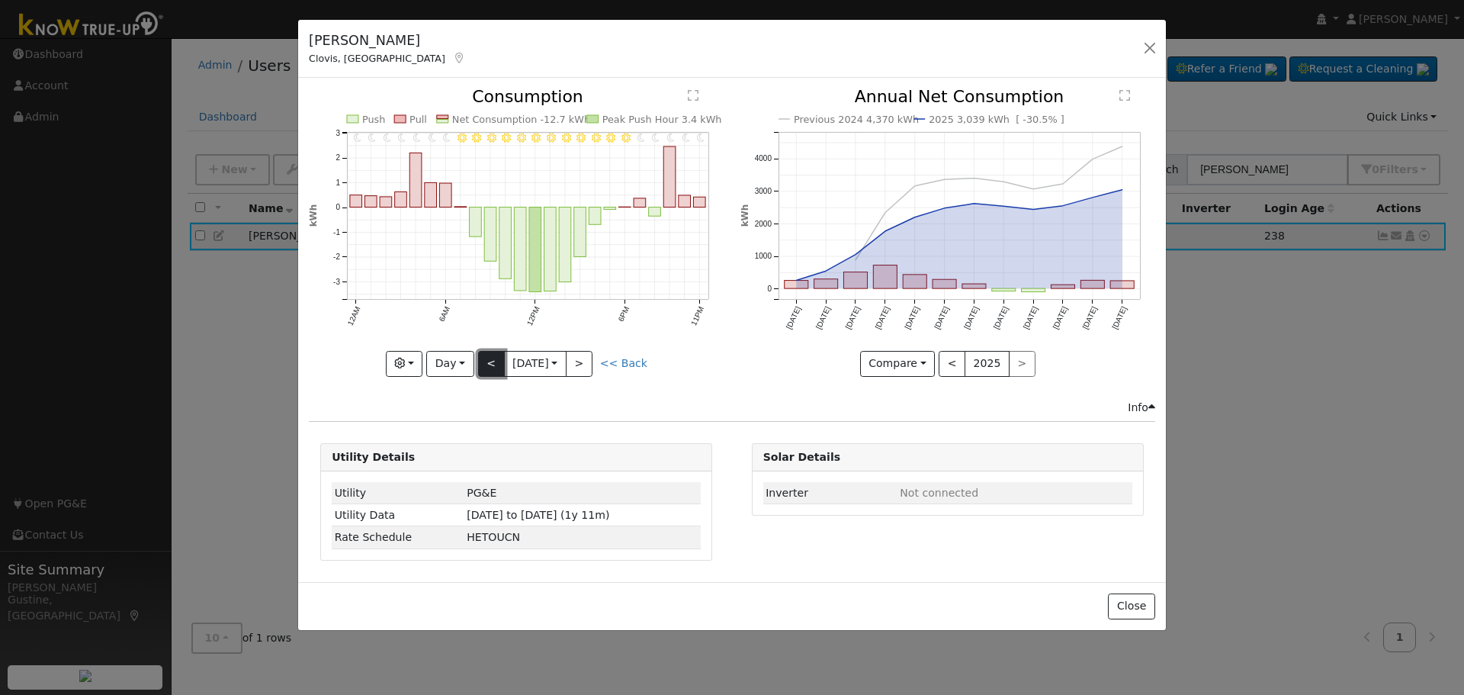
click at [495, 361] on button "<" at bounding box center [491, 364] width 27 height 26
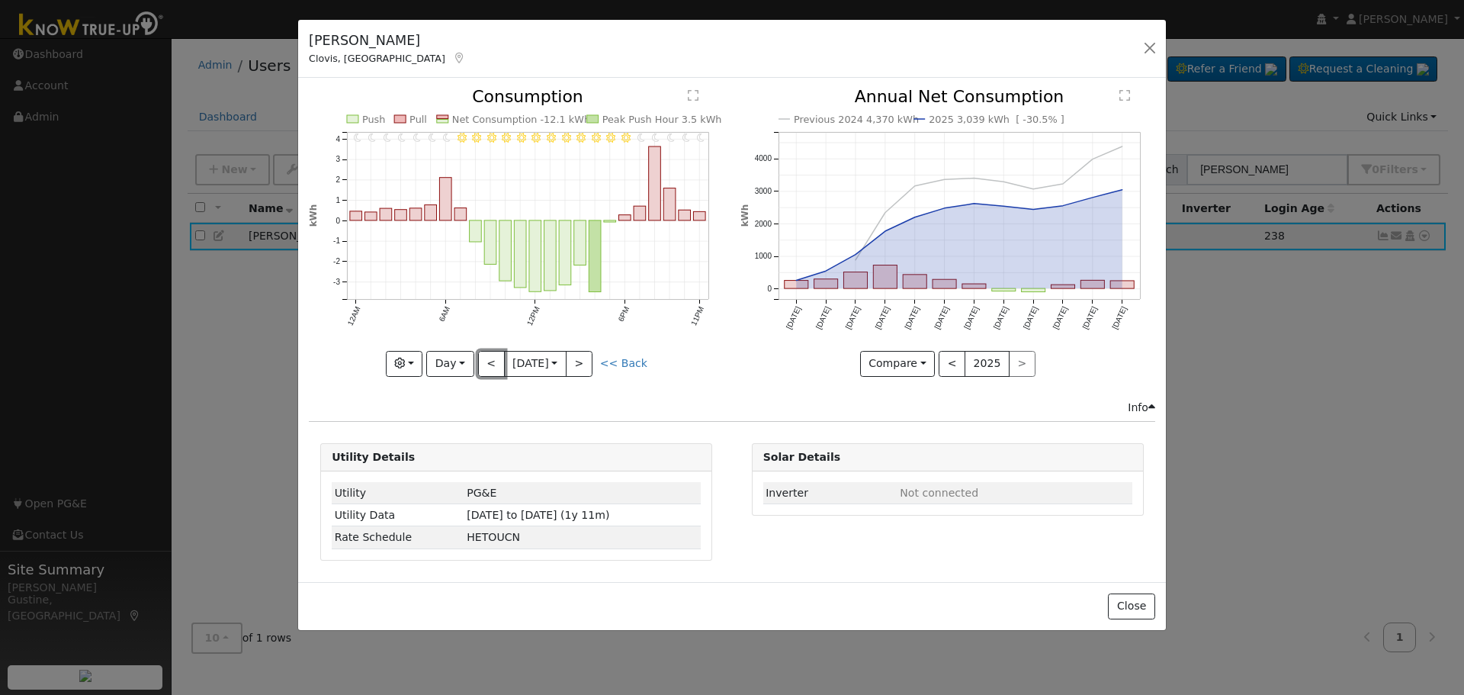
click at [495, 361] on button "<" at bounding box center [491, 364] width 27 height 26
click at [496, 361] on button "<" at bounding box center [491, 364] width 27 height 26
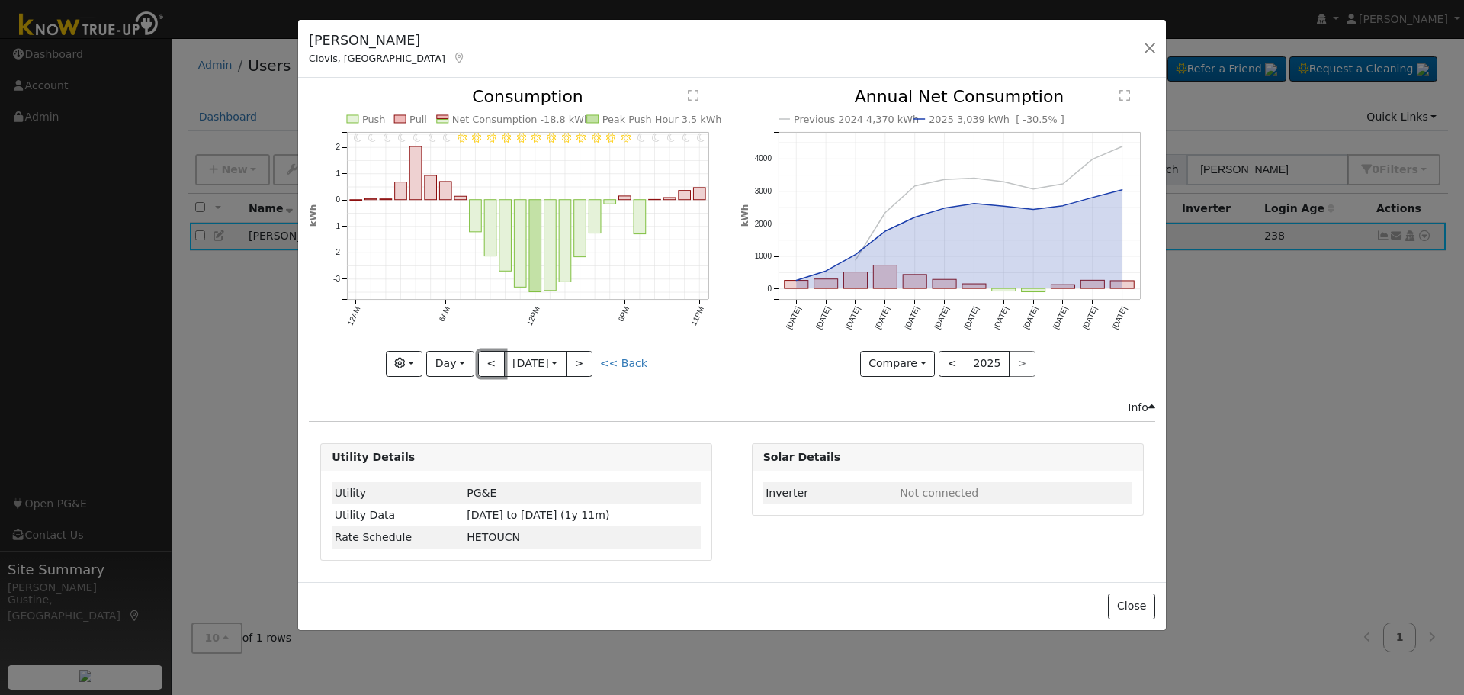
click at [496, 361] on button "<" at bounding box center [491, 364] width 27 height 26
click at [496, 361] on div "11PM - Clear 10PM - Clear 9PM - MostlyClear 8PM - Clear 7PM - Clear 6PM - Clear…" at bounding box center [516, 231] width 415 height 287
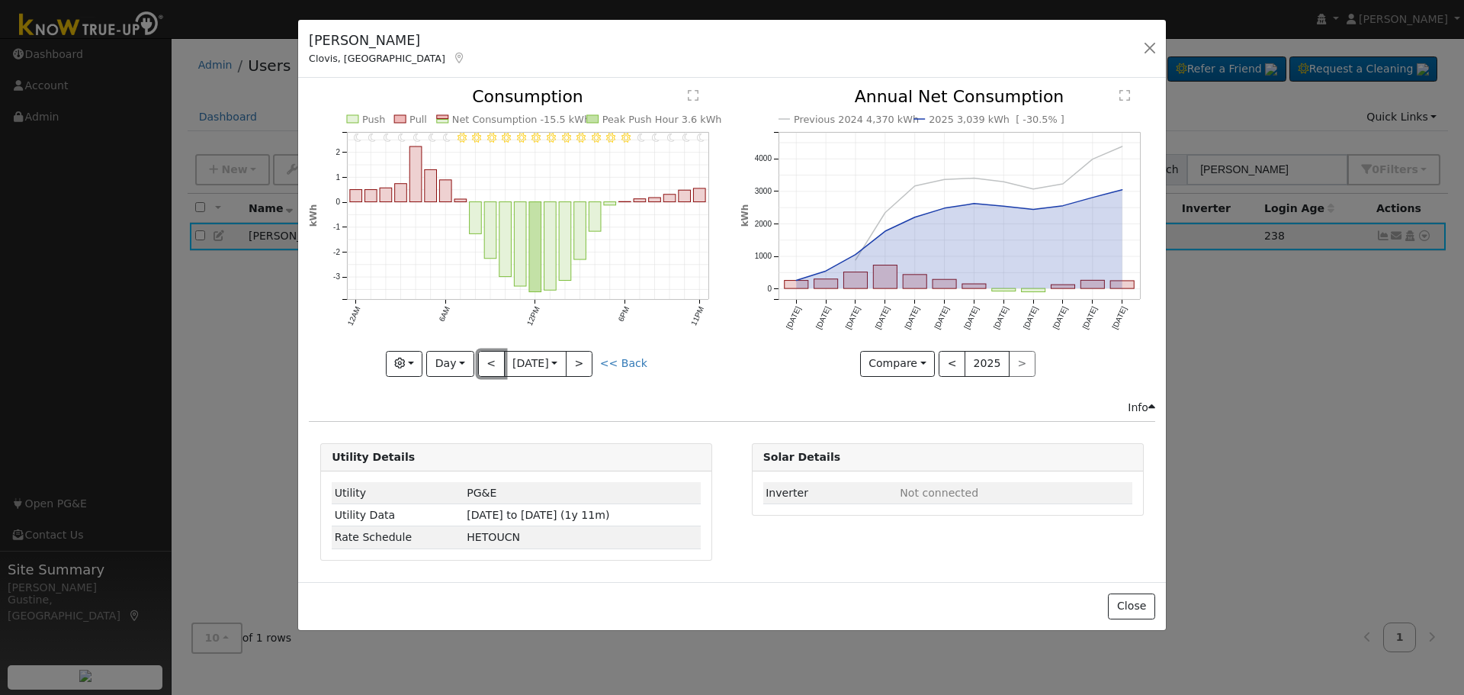
click at [496, 361] on button "<" at bounding box center [491, 364] width 27 height 26
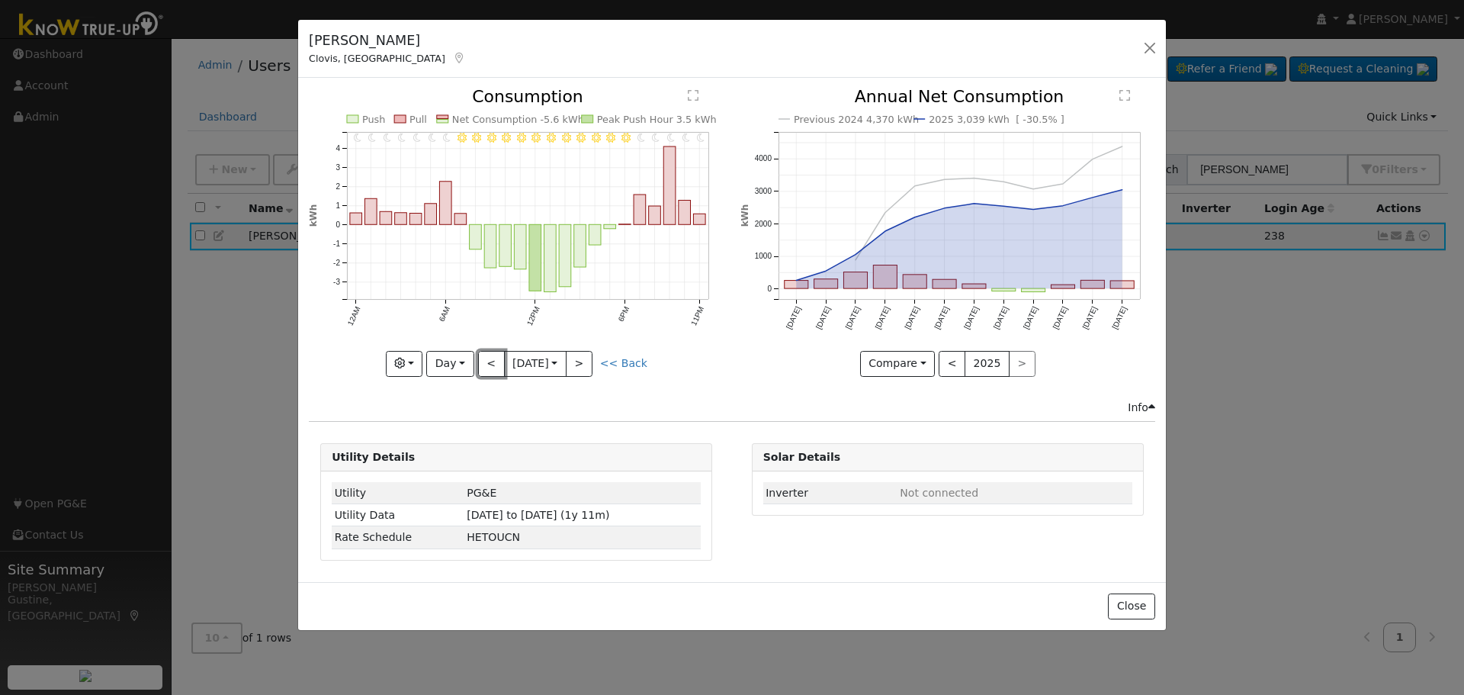
click at [496, 361] on button "<" at bounding box center [491, 364] width 27 height 26
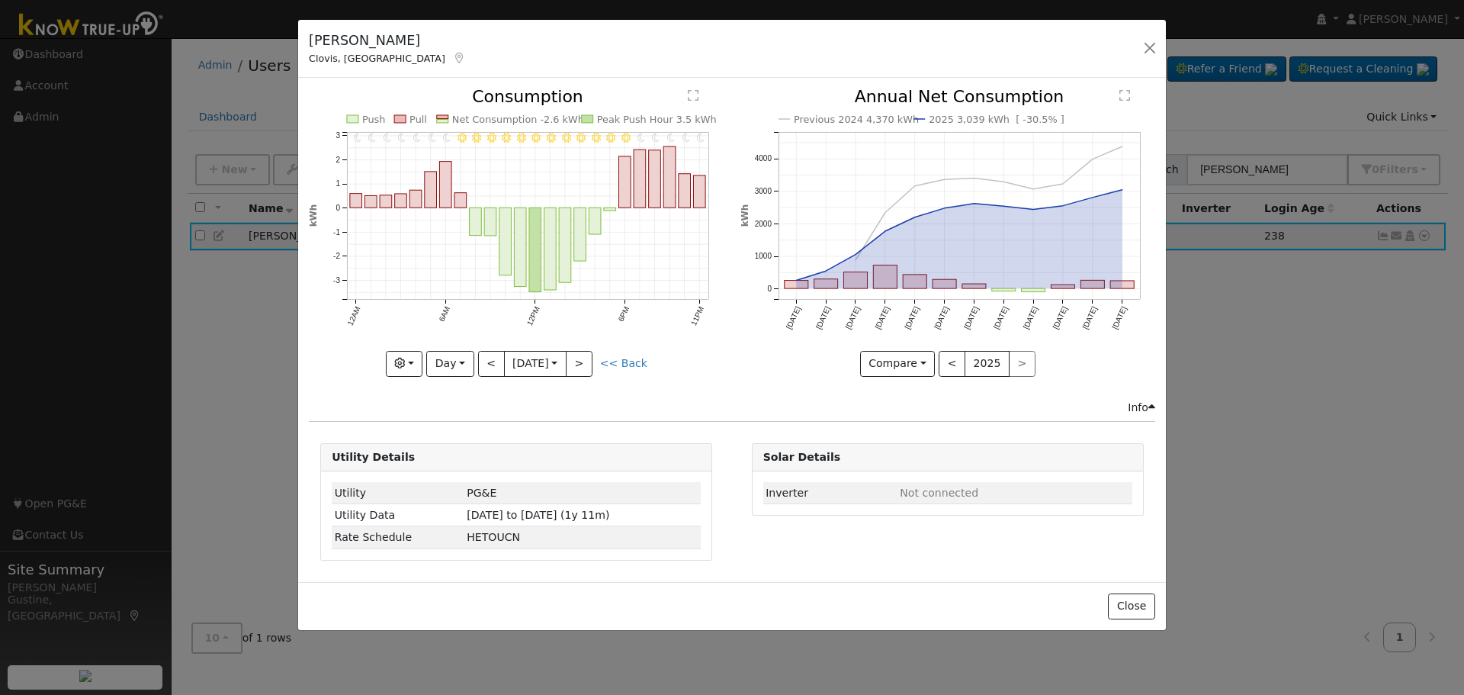
click at [496, 361] on div "11PM - Clear 10PM - Clear 9PM - MostlyClear 8PM - Clear 7PM - Clear 6PM - Clear…" at bounding box center [516, 231] width 415 height 287
click at [496, 361] on button "<" at bounding box center [491, 364] width 27 height 26
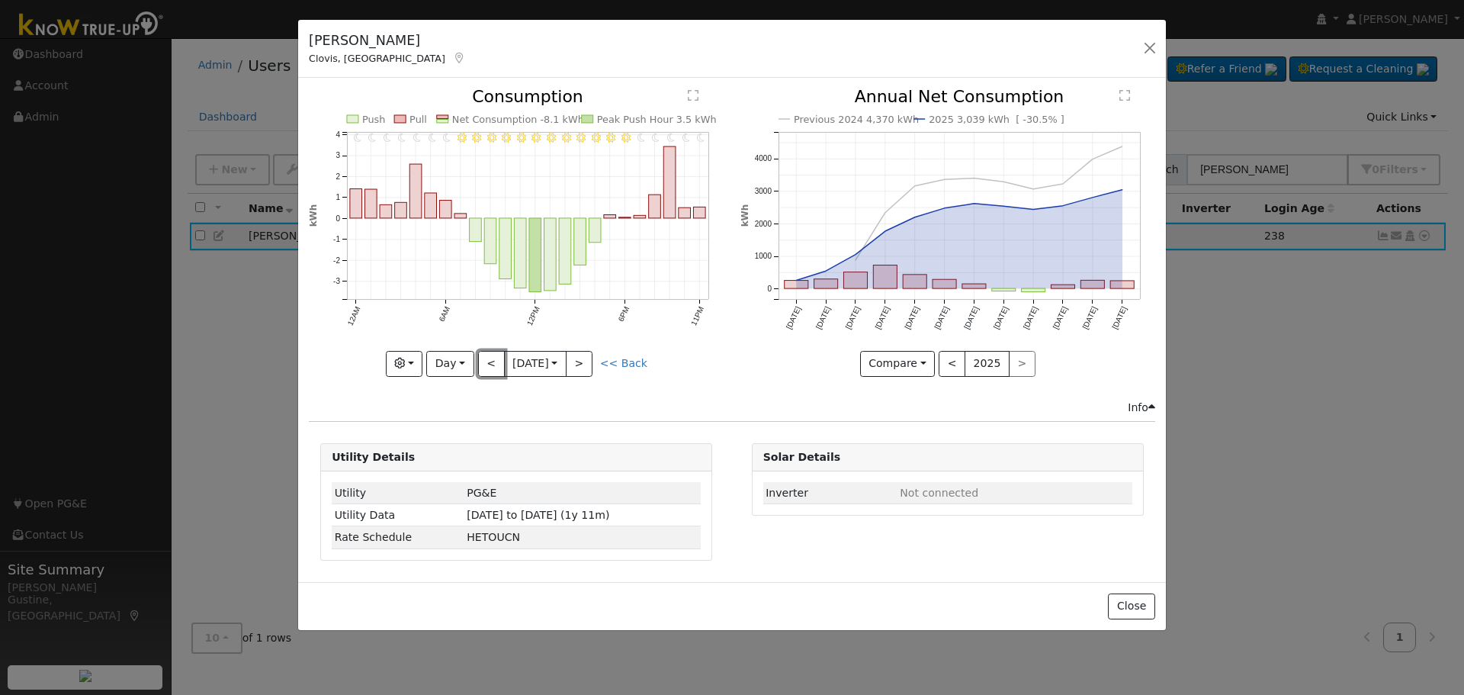
click at [493, 362] on button "<" at bounding box center [491, 364] width 27 height 26
click at [493, 362] on div "11PM - Clear 10PM - Clear 9PM - Clear 8PM - Clear 7PM - Clear 6PM - Clear 5PM -…" at bounding box center [516, 231] width 415 height 287
click at [493, 362] on button "<" at bounding box center [491, 364] width 27 height 26
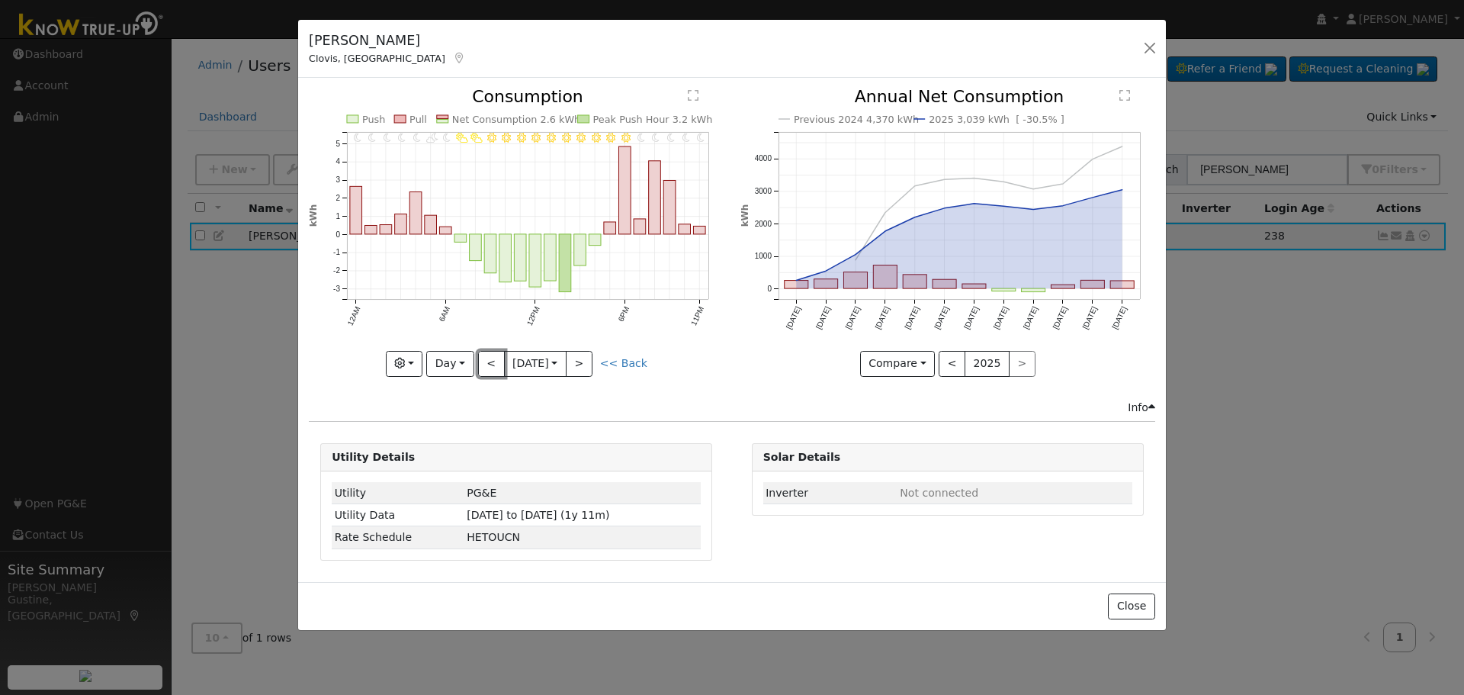
click at [493, 362] on button "<" at bounding box center [491, 364] width 27 height 26
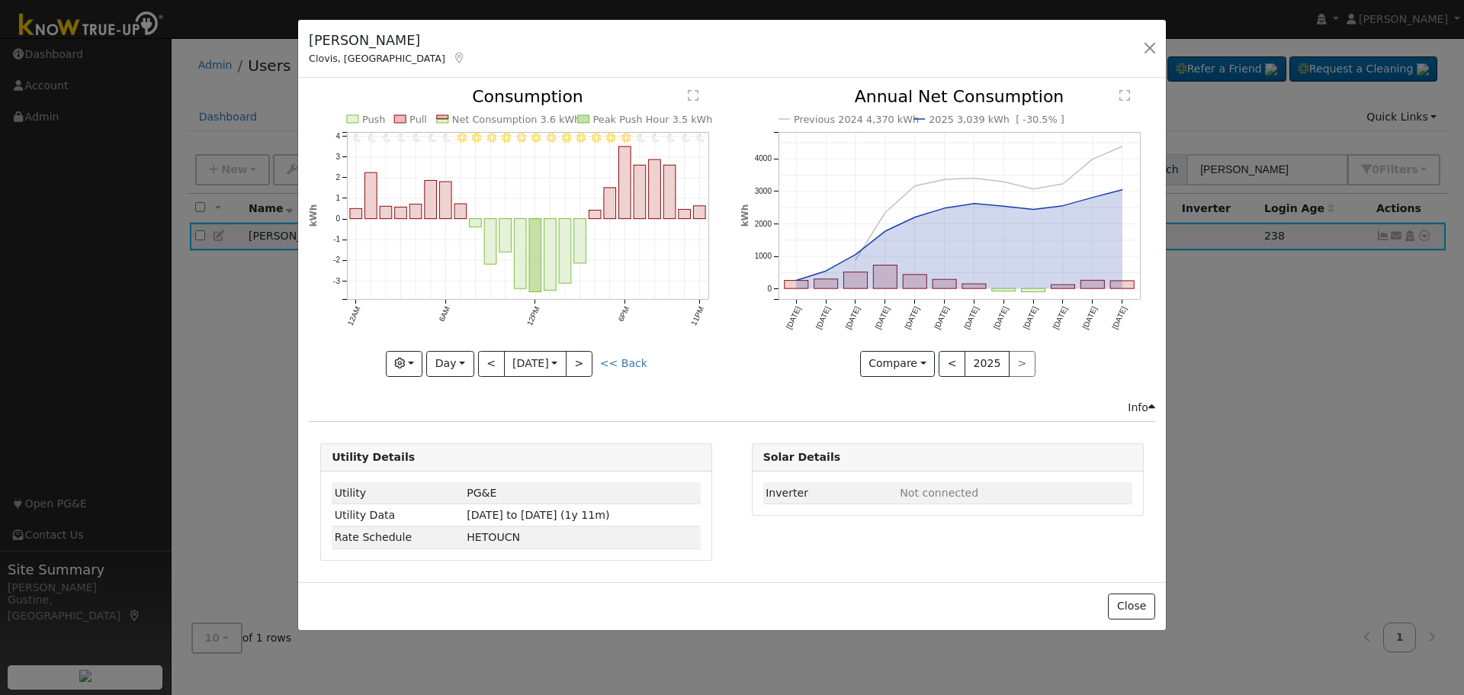
click at [493, 362] on div "11PM - Clear 10PM - Clear 9PM - Clear 8PM - Clear 7PM - Clear 6PM - Clear 5PM -…" at bounding box center [516, 231] width 415 height 287
click at [493, 362] on button "<" at bounding box center [491, 364] width 27 height 26
click at [493, 362] on div "11PM - Clear 10PM - Clear 9PM - Clear 8PM - Clear 7PM - Clear 6PM - Clear 5PM -…" at bounding box center [516, 231] width 415 height 287
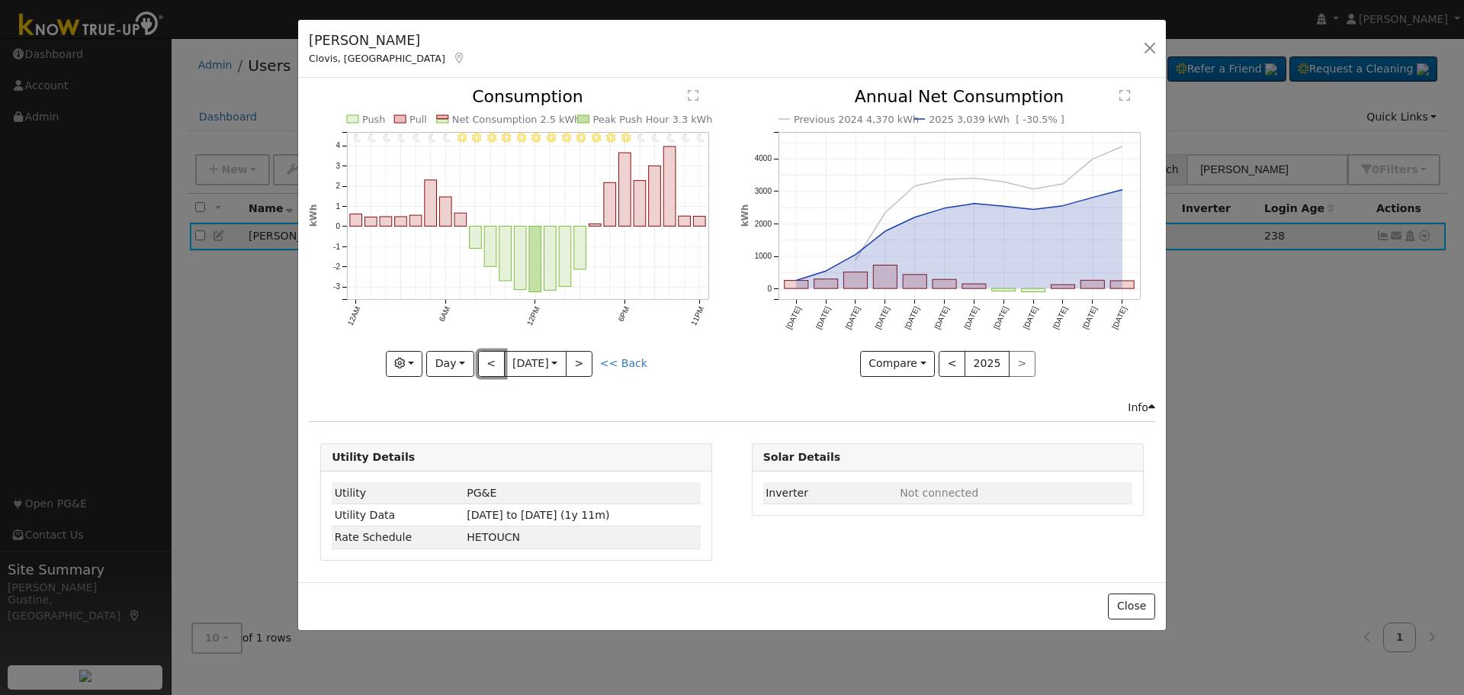
click at [493, 362] on button "<" at bounding box center [491, 364] width 27 height 26
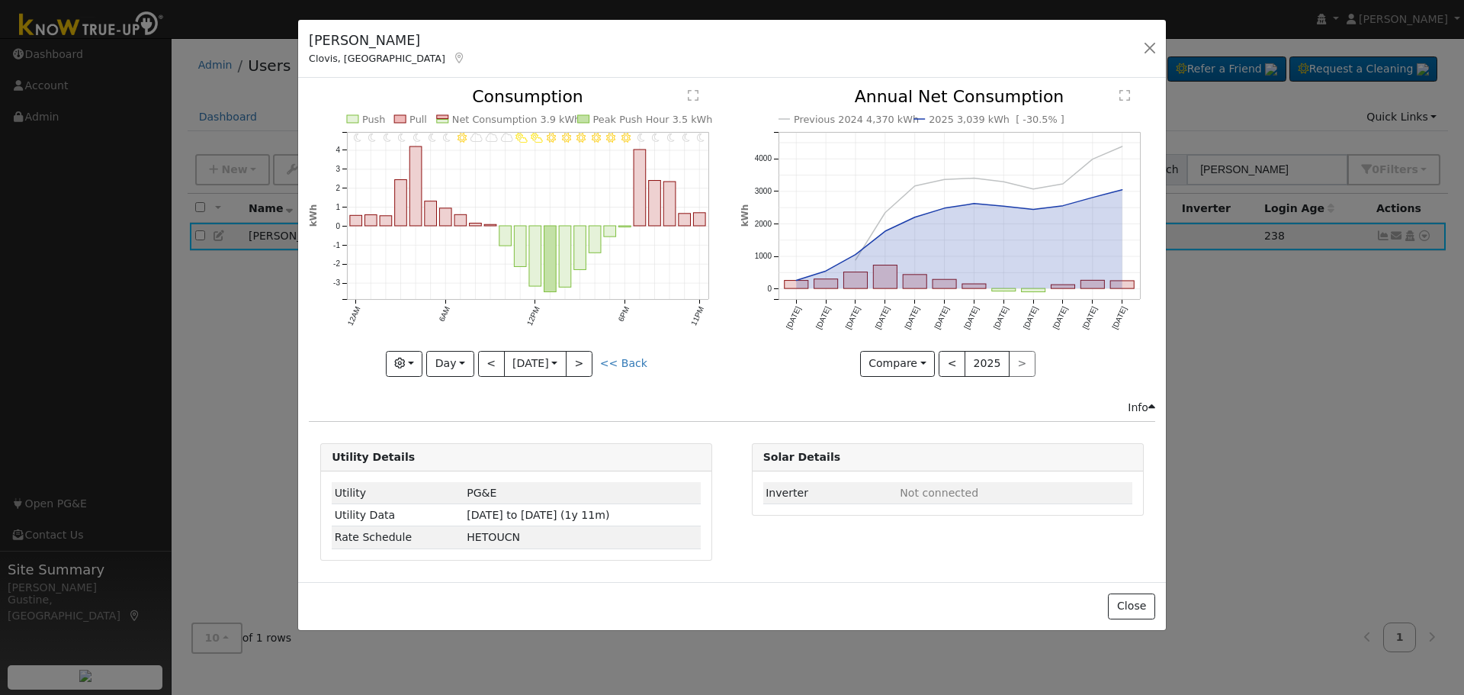
click at [493, 362] on div "11PM - Clear 10PM - Clear 9PM - Clear 8PM - Clear 7PM - Clear 6PM - Clear 5PM -…" at bounding box center [516, 231] width 415 height 287
click at [493, 362] on button "<" at bounding box center [491, 364] width 27 height 26
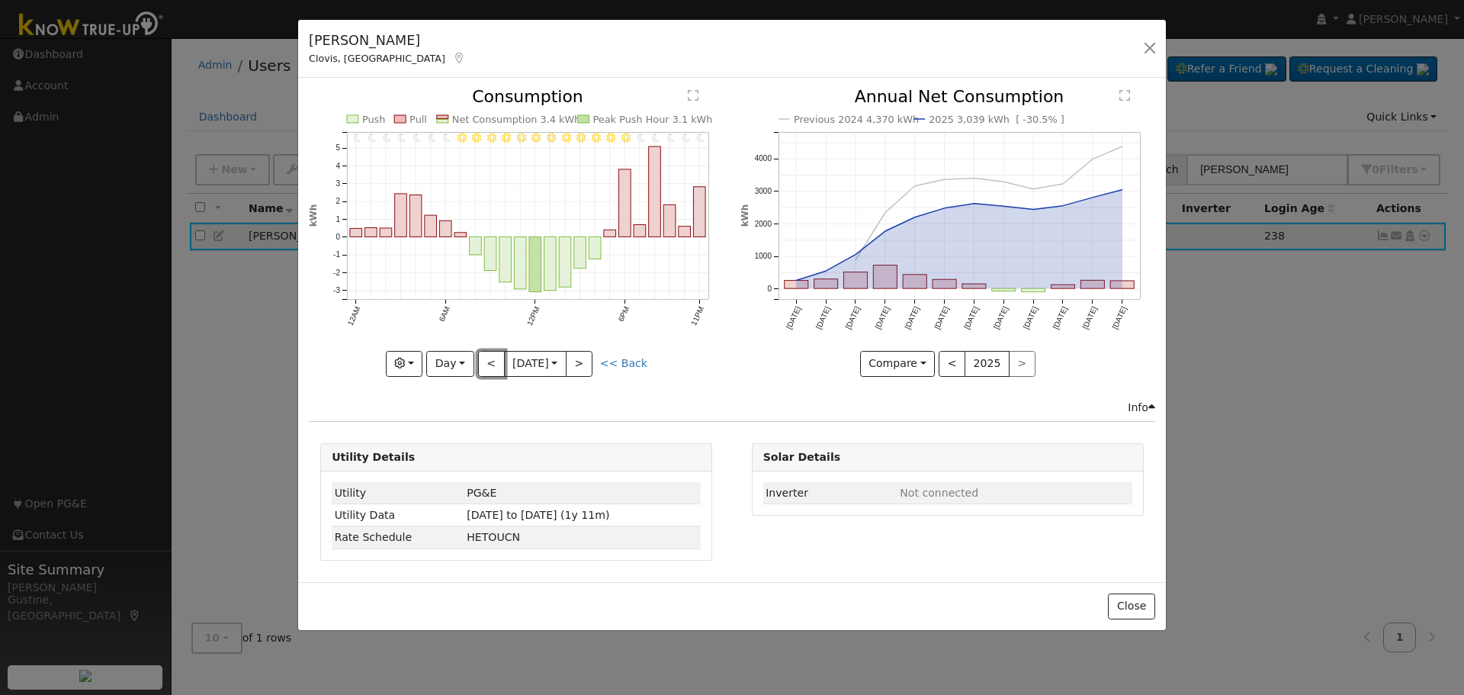
click at [493, 362] on button "<" at bounding box center [491, 364] width 27 height 26
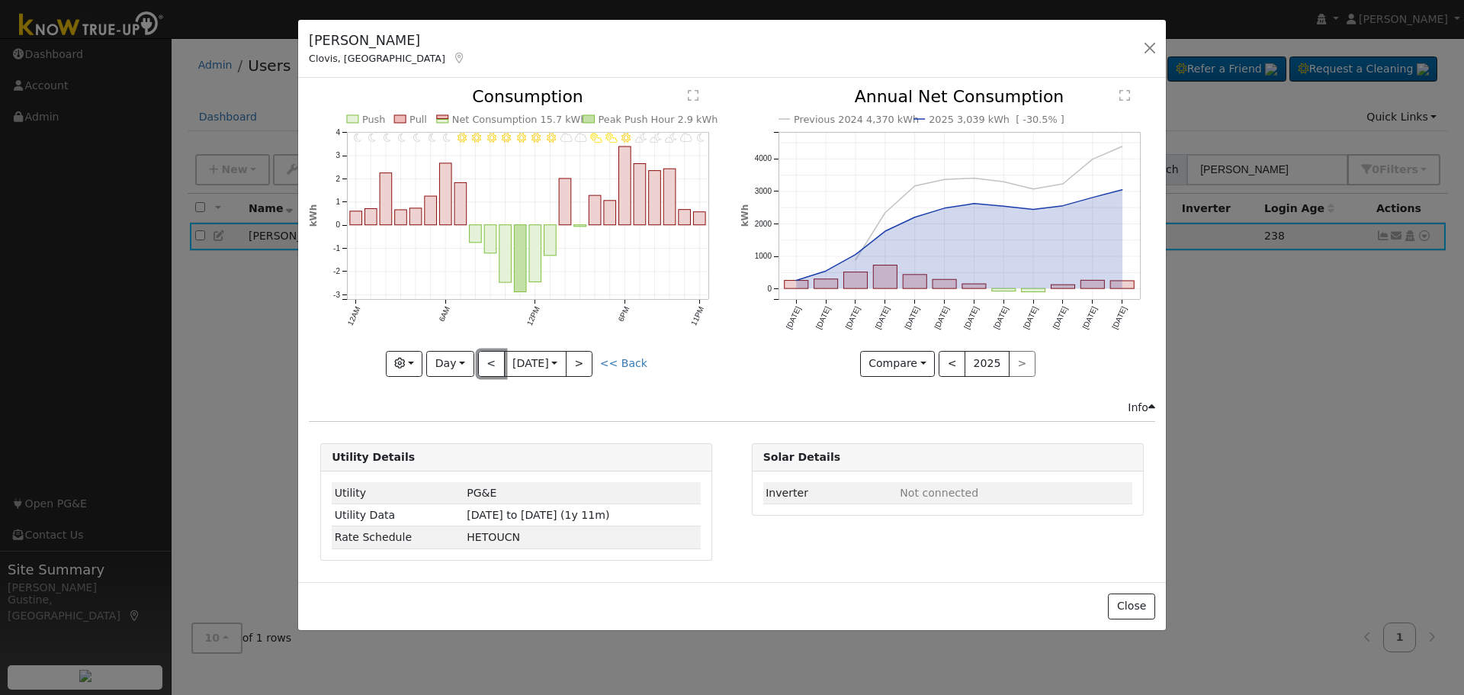
click at [493, 362] on button "<" at bounding box center [491, 364] width 27 height 26
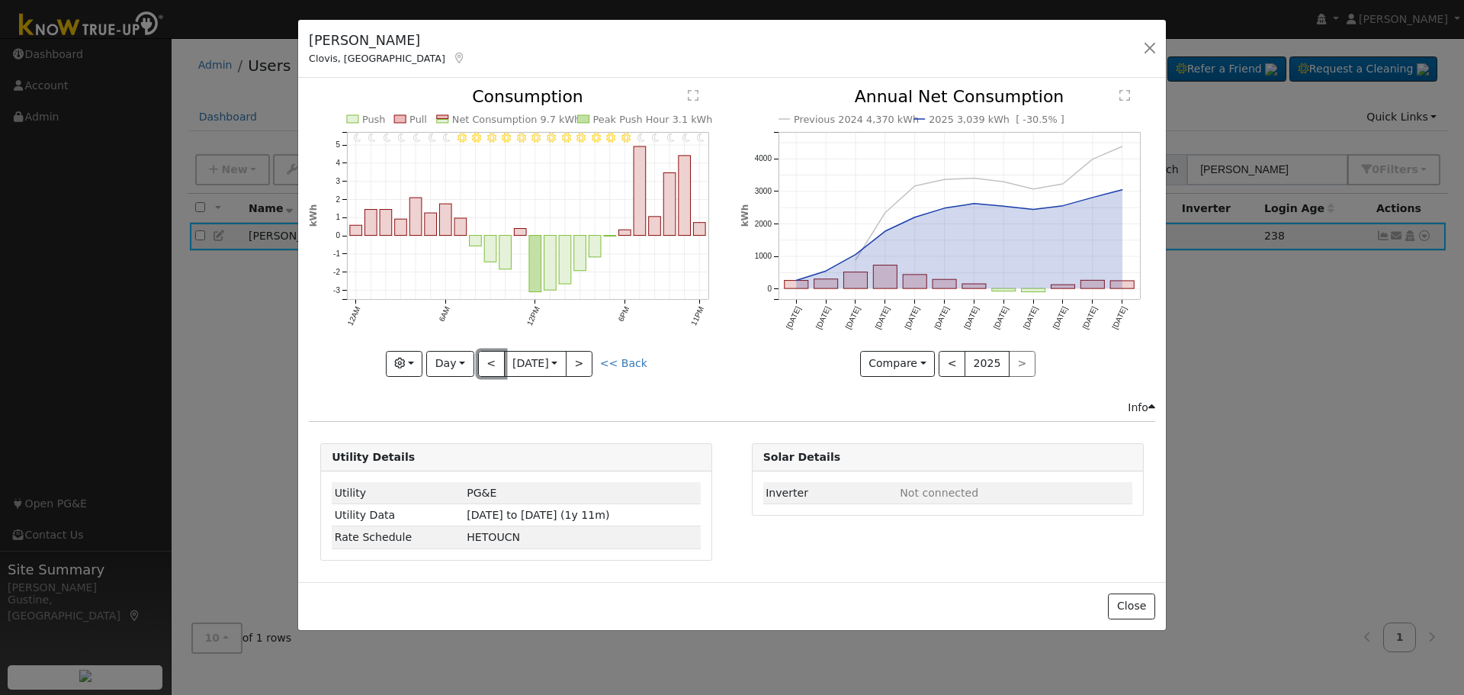
click at [493, 362] on button "<" at bounding box center [491, 364] width 27 height 26
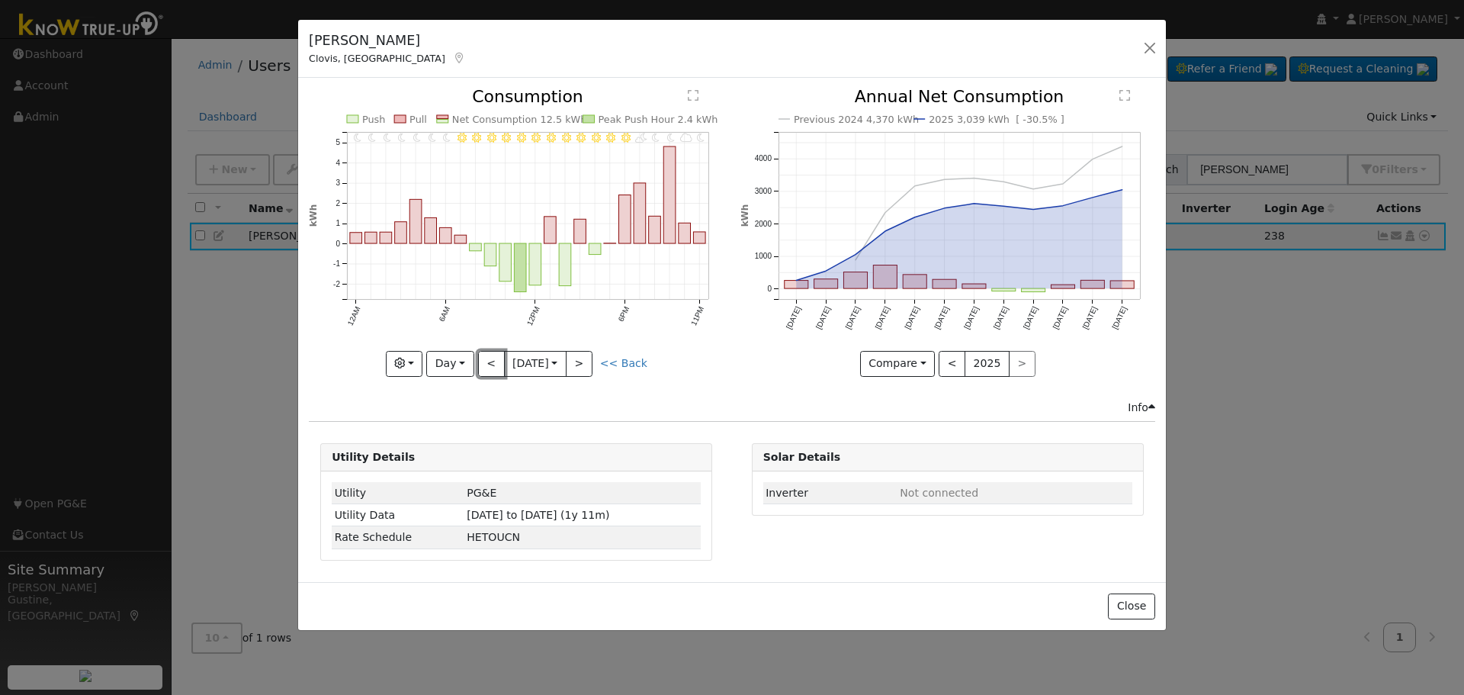
click at [493, 362] on button "<" at bounding box center [491, 364] width 27 height 26
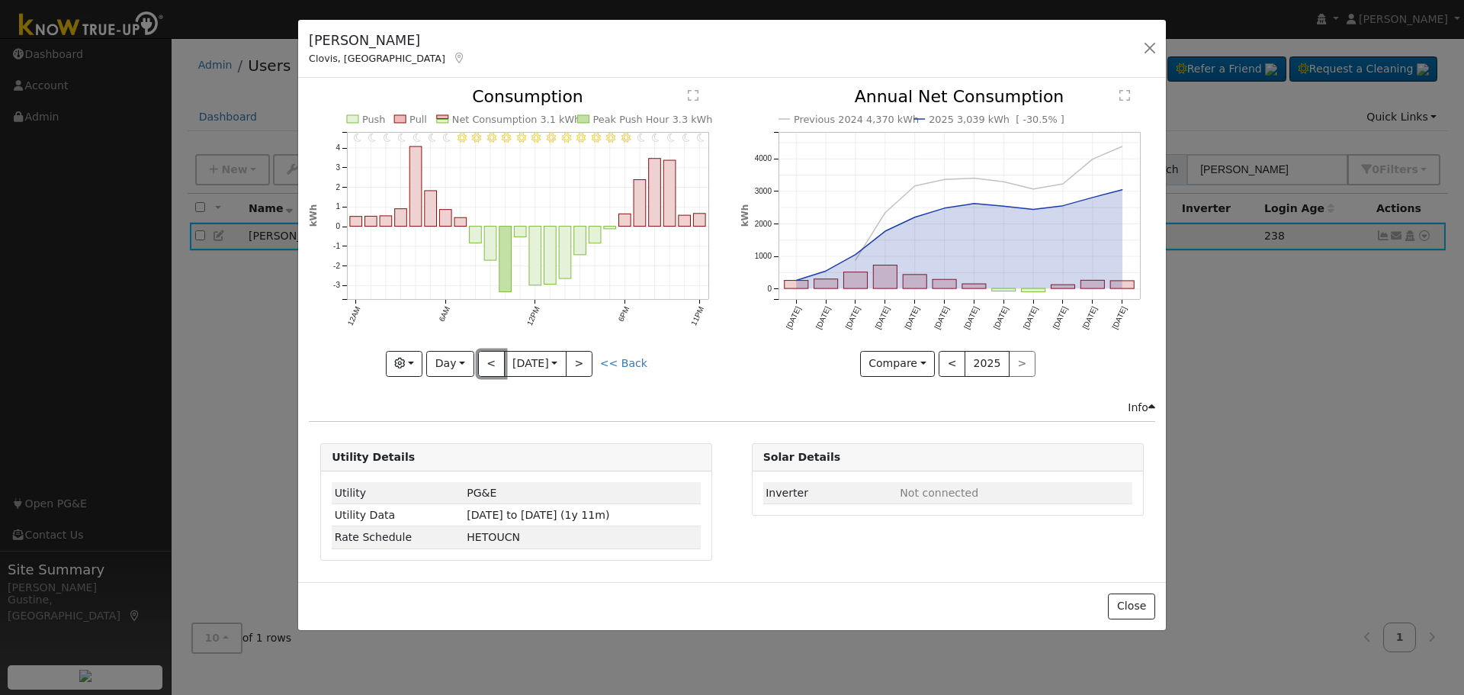
click at [493, 362] on button "<" at bounding box center [491, 364] width 27 height 26
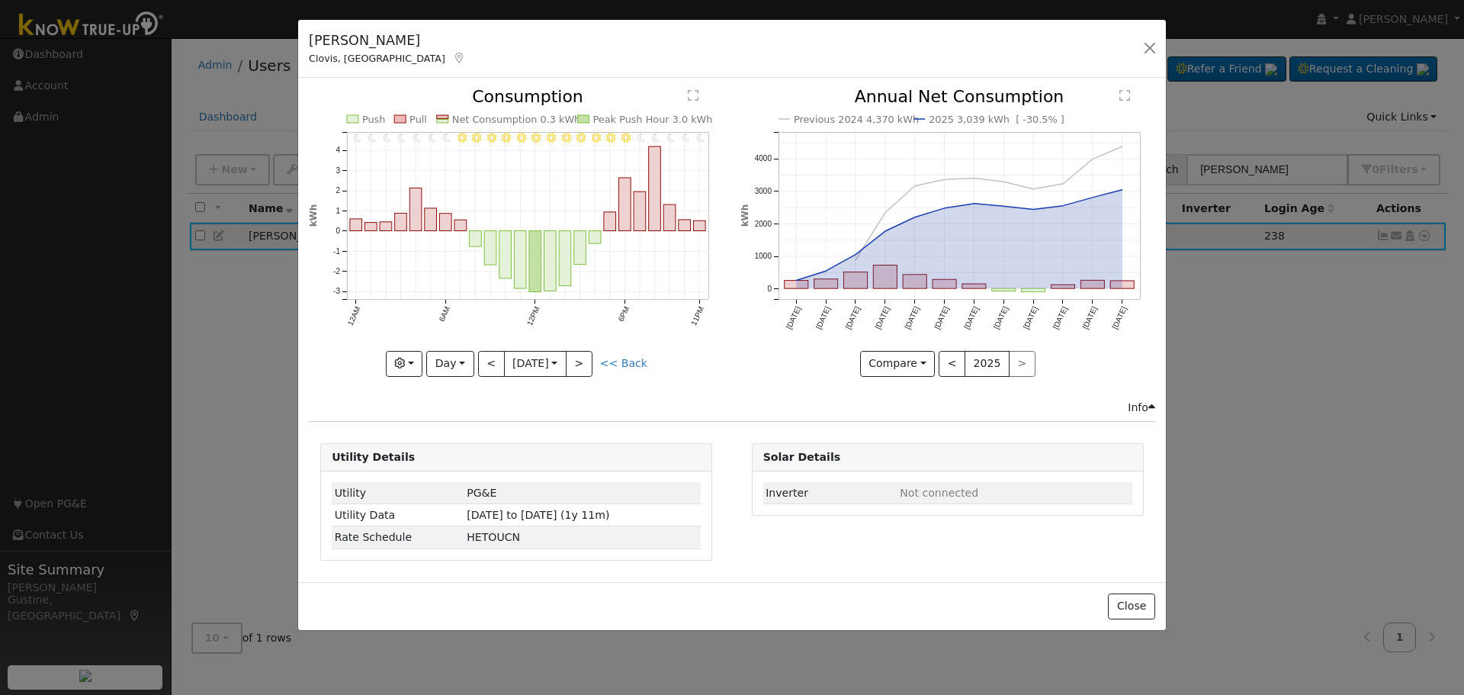
click at [493, 362] on div "11PM - Clear 10PM - Clear 9PM - Clear 8PM - Clear 7PM - Clear 6PM - Clear 5PM -…" at bounding box center [516, 231] width 415 height 287
click at [493, 362] on button "<" at bounding box center [491, 364] width 27 height 26
click at [493, 362] on div at bounding box center [516, 231] width 415 height 287
click at [493, 362] on div "11PM - Clear 10PM - Clear 9PM - Clear 8PM - Clear 7PM - Clear 6PM - Clear 5PM -…" at bounding box center [516, 231] width 415 height 287
click at [493, 362] on button "<" at bounding box center [491, 364] width 27 height 26
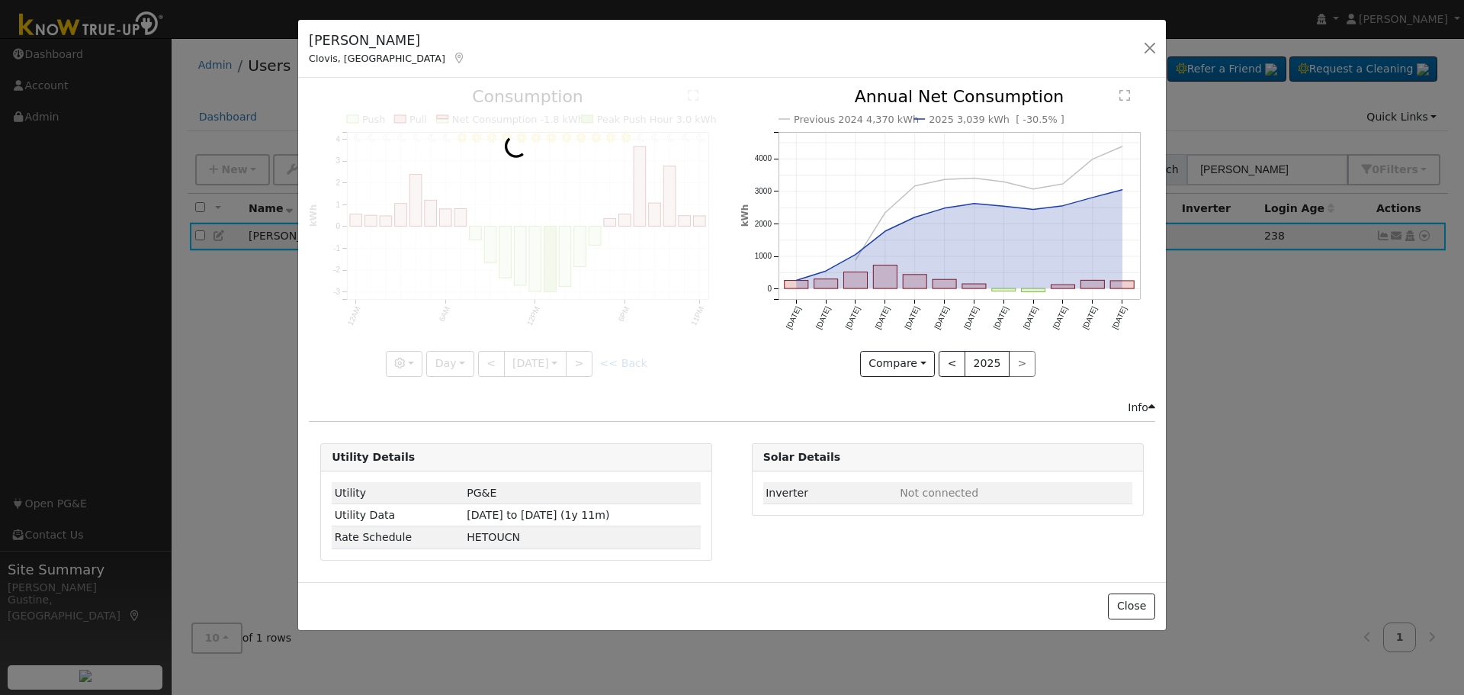
click at [493, 362] on div at bounding box center [516, 231] width 415 height 287
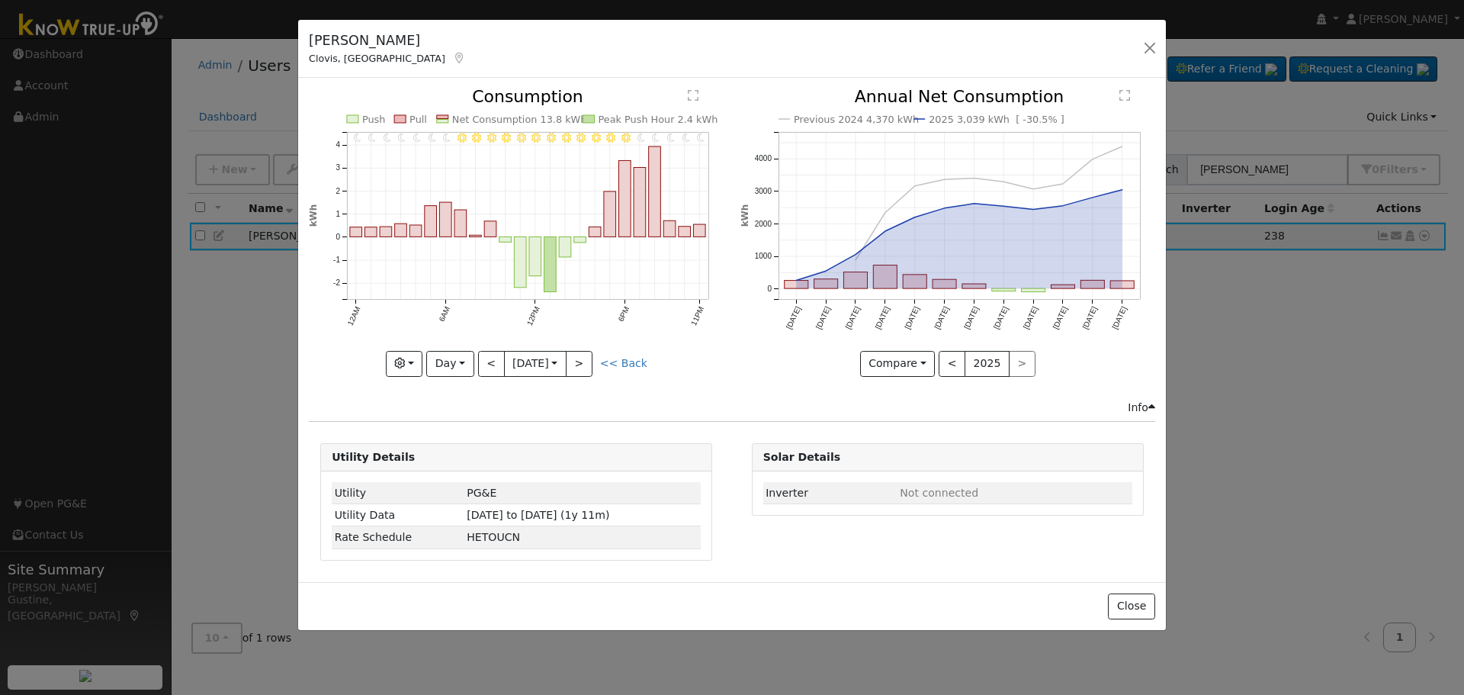
click at [493, 362] on div at bounding box center [516, 231] width 415 height 287
click at [493, 362] on button "<" at bounding box center [491, 364] width 27 height 26
click at [0, 0] on div at bounding box center [0, 0] width 0 height 0
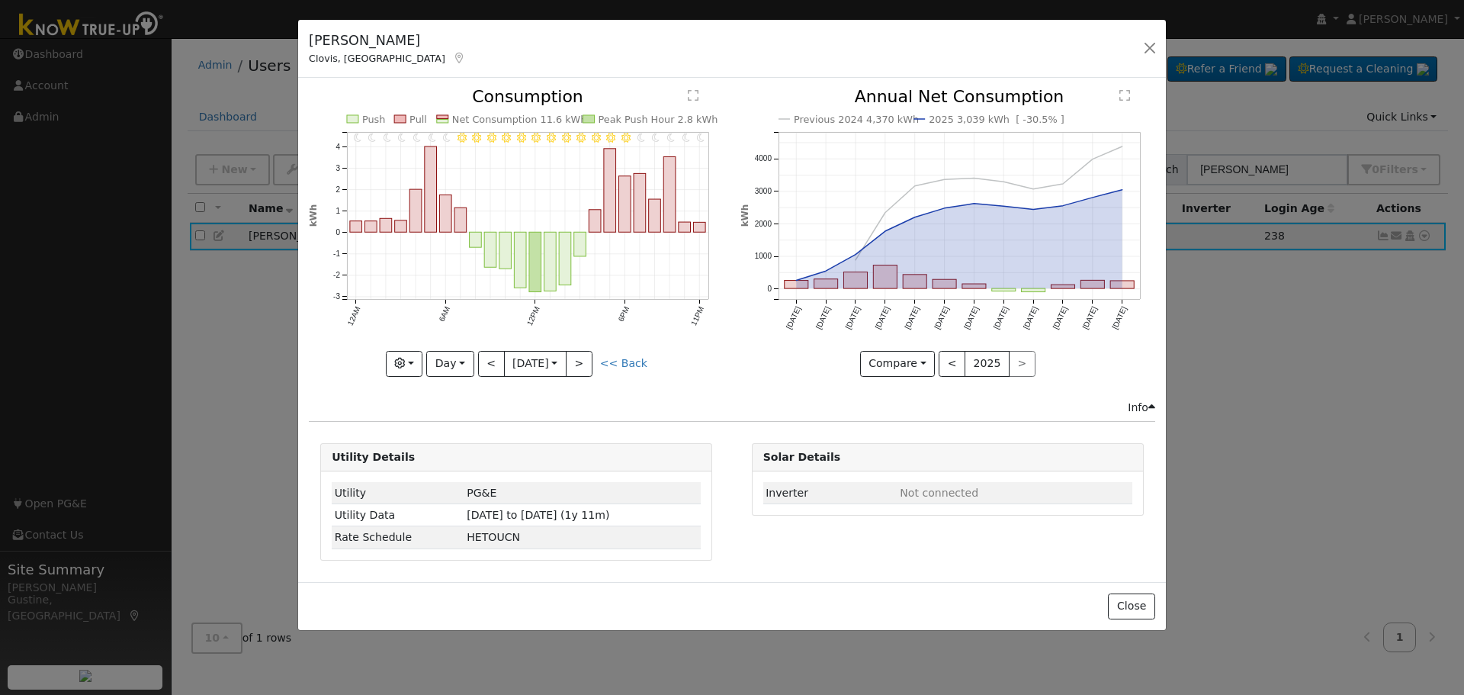
click at [493, 362] on div at bounding box center [516, 231] width 415 height 287
click at [493, 362] on button "<" at bounding box center [491, 364] width 27 height 26
click at [493, 362] on div at bounding box center [516, 231] width 415 height 287
click at [493, 362] on div "11PM - Clear 10PM - Clear 9PM - Clear 8PM - Clear 7PM - Clear 6PM - Clear 5PM -…" at bounding box center [516, 231] width 415 height 287
click at [493, 362] on button "<" at bounding box center [491, 364] width 27 height 26
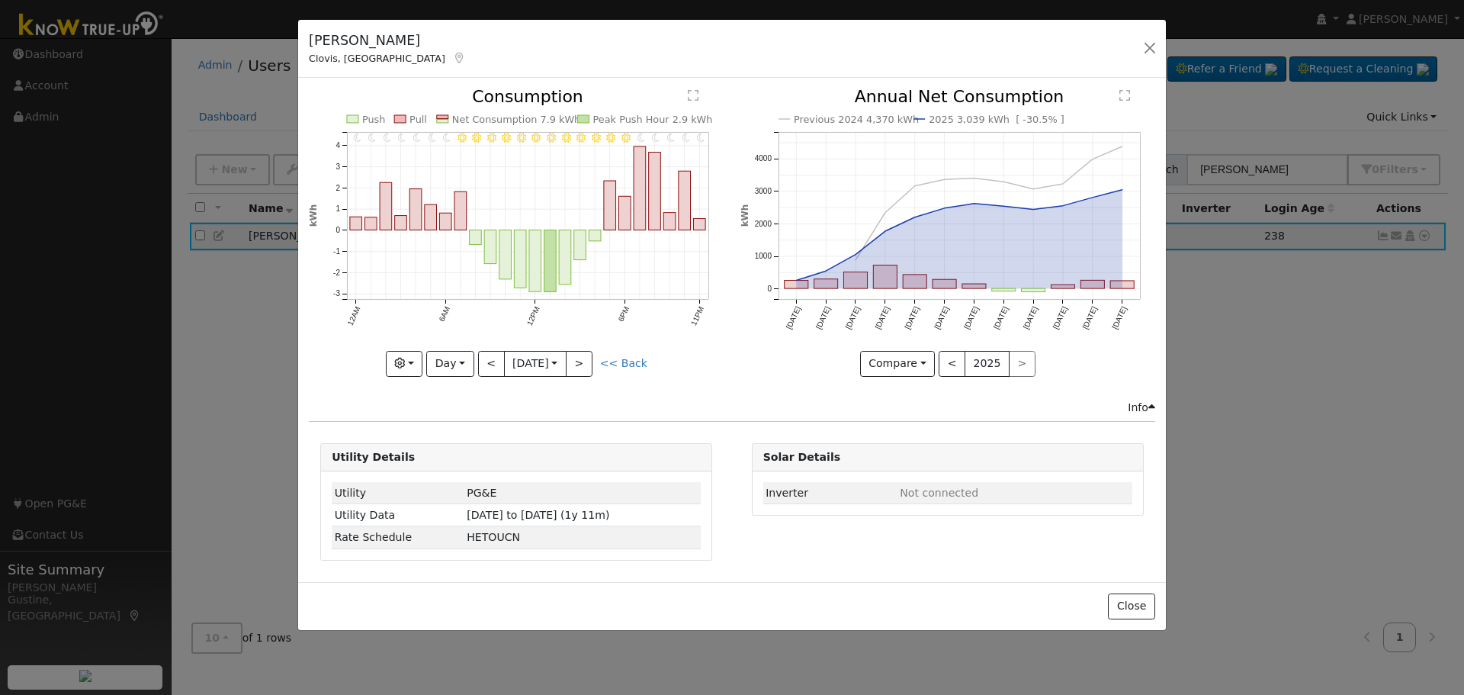
click at [0, 0] on div at bounding box center [0, 0] width 0 height 0
click at [493, 362] on div "11PM - Clear 10PM - Clear 9PM - Clear 8PM - Clear 7PM - Clear 6PM - Clear 5PM -…" at bounding box center [516, 231] width 415 height 287
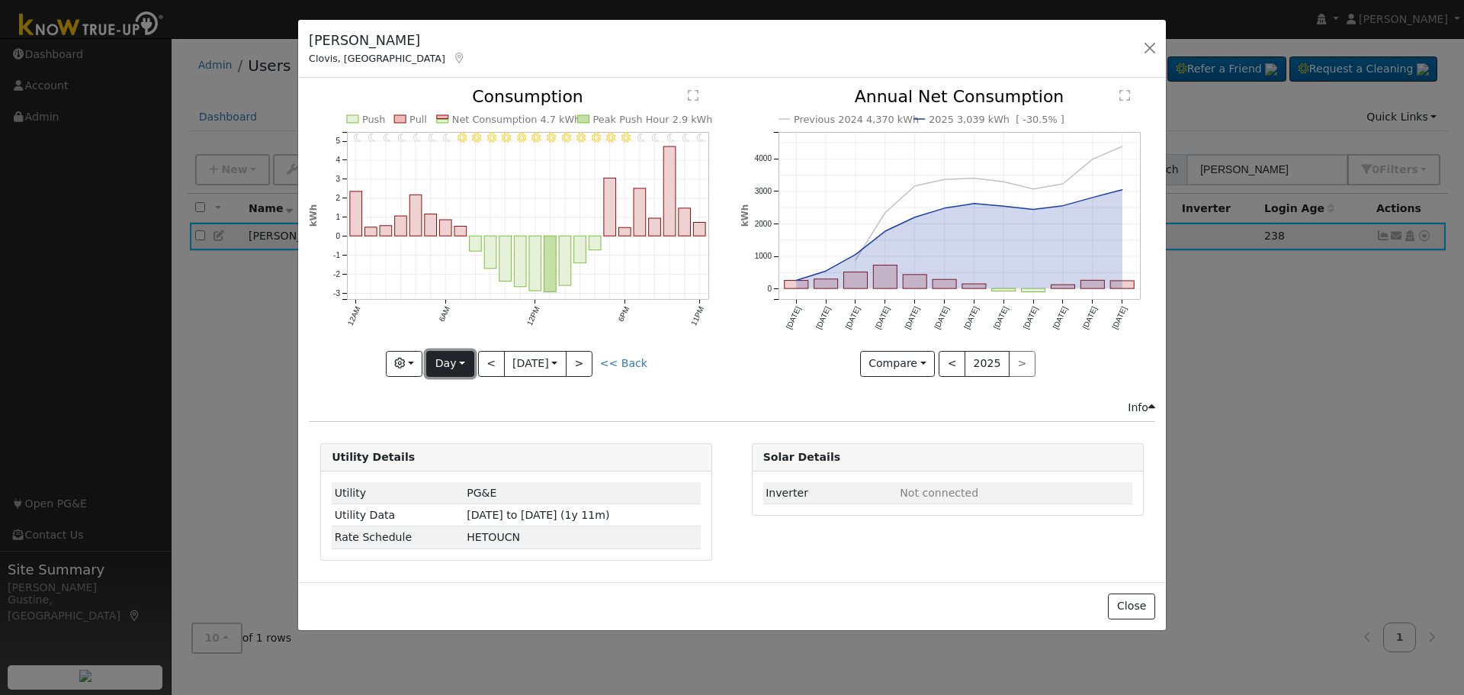
click at [472, 369] on button "Day" at bounding box center [449, 364] width 47 height 26
click at [454, 455] on link "Year" at bounding box center [480, 458] width 106 height 21
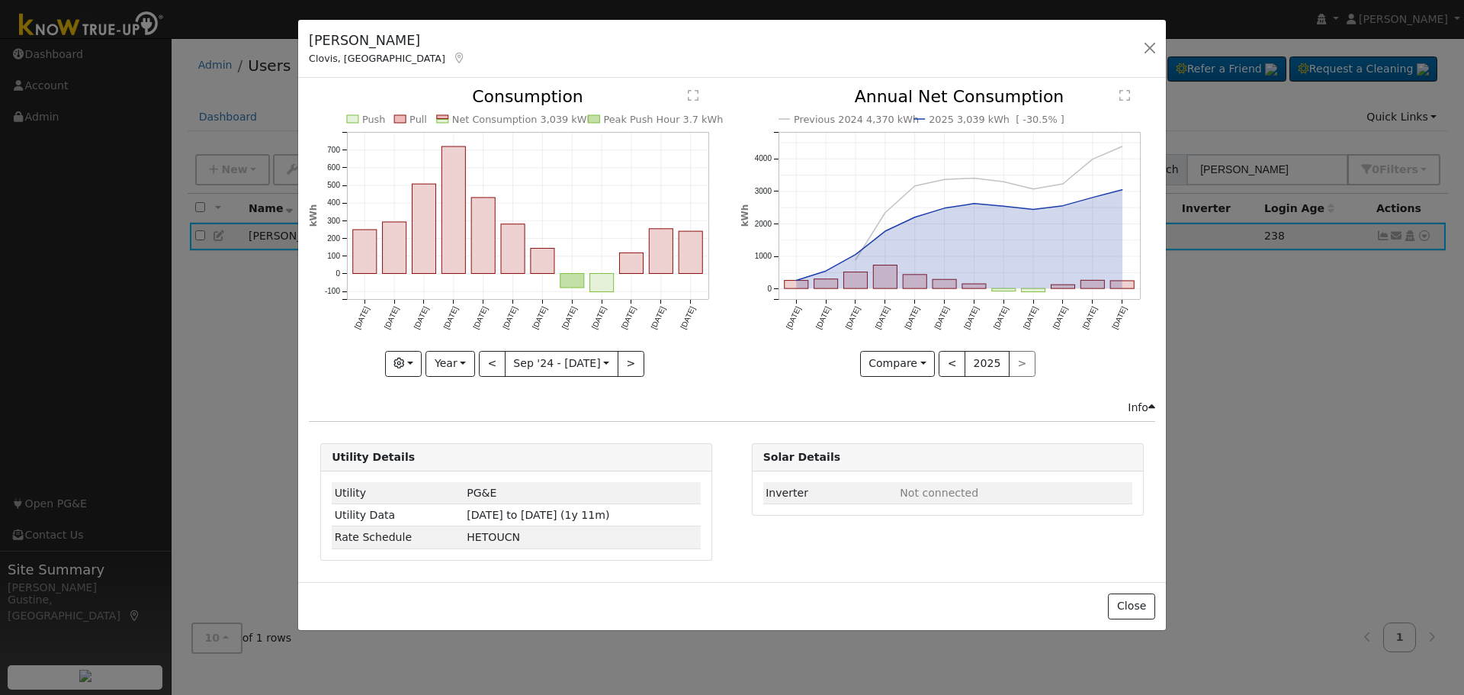
click at [627, 385] on div "Push Pull Net Consumption 3,039 kWh Peak Push Hour 3.7 kWh [DATE] Oct '[DATE] D…" at bounding box center [516, 243] width 431 height 310
click at [635, 372] on button ">" at bounding box center [631, 364] width 27 height 26
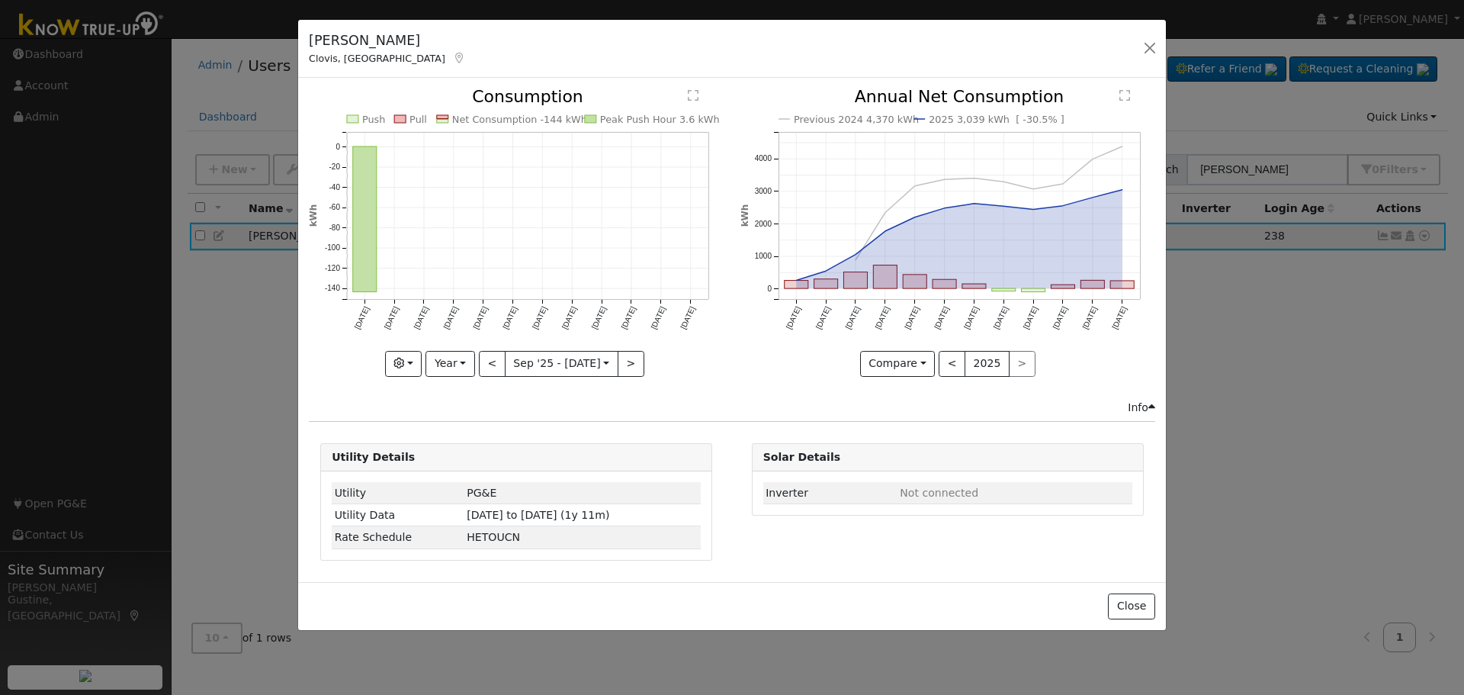
click at [367, 248] on rect "onclick=""" at bounding box center [365, 219] width 24 height 146
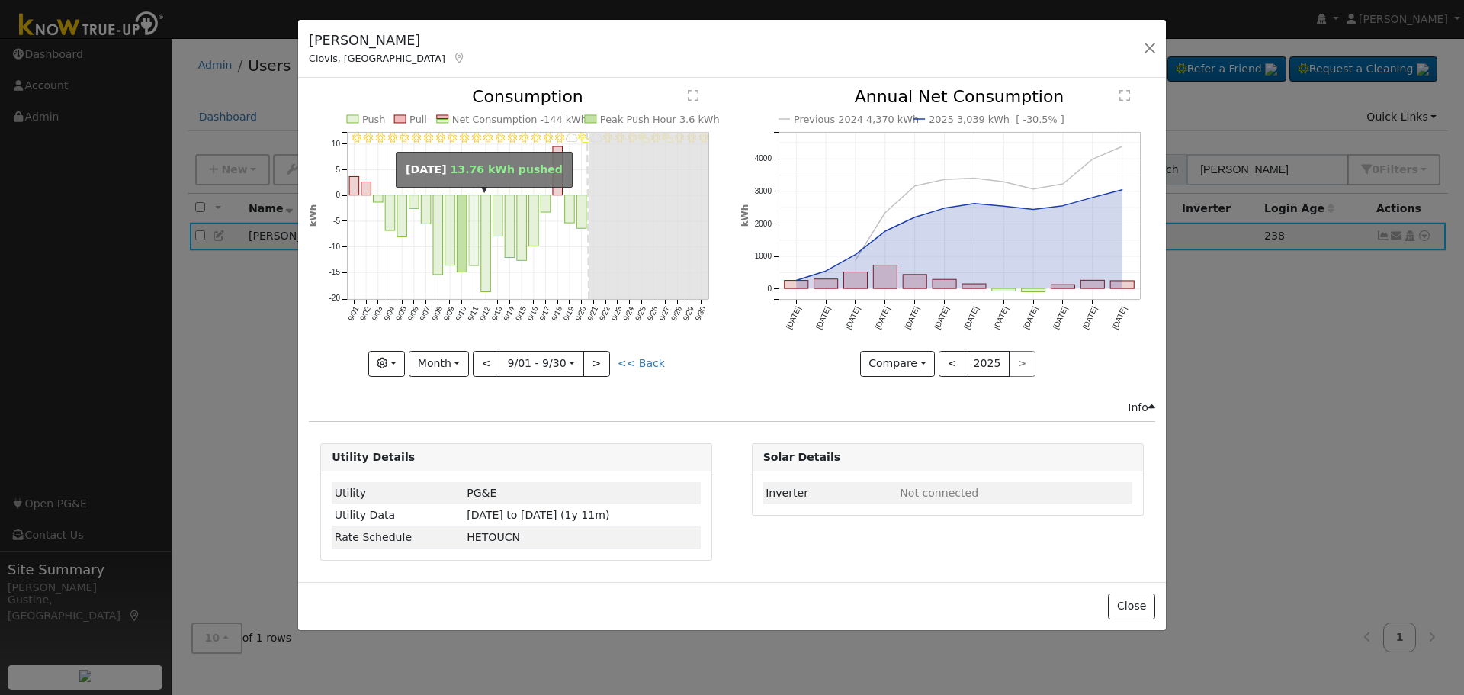
click at [479, 224] on rect "onclick=""" at bounding box center [474, 230] width 10 height 71
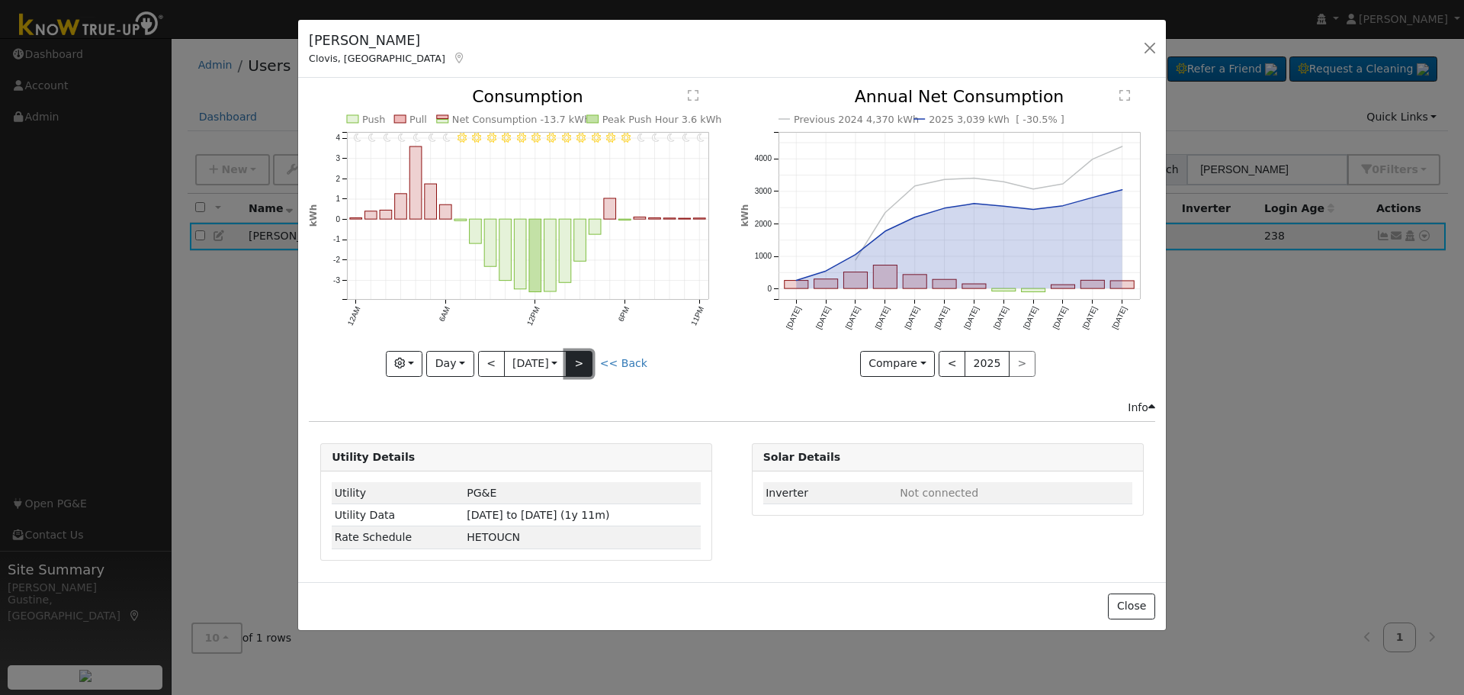
click at [591, 371] on button ">" at bounding box center [579, 364] width 27 height 26
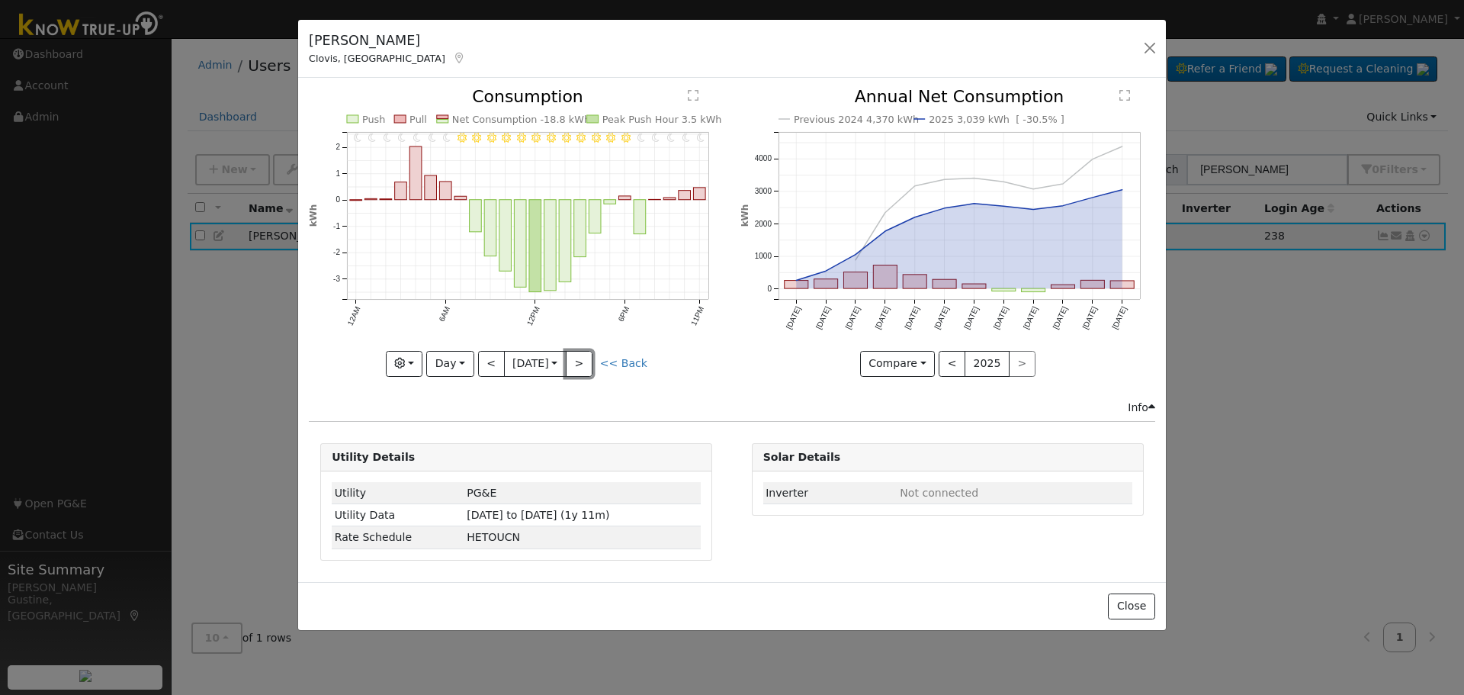
click at [591, 368] on button ">" at bounding box center [579, 364] width 27 height 26
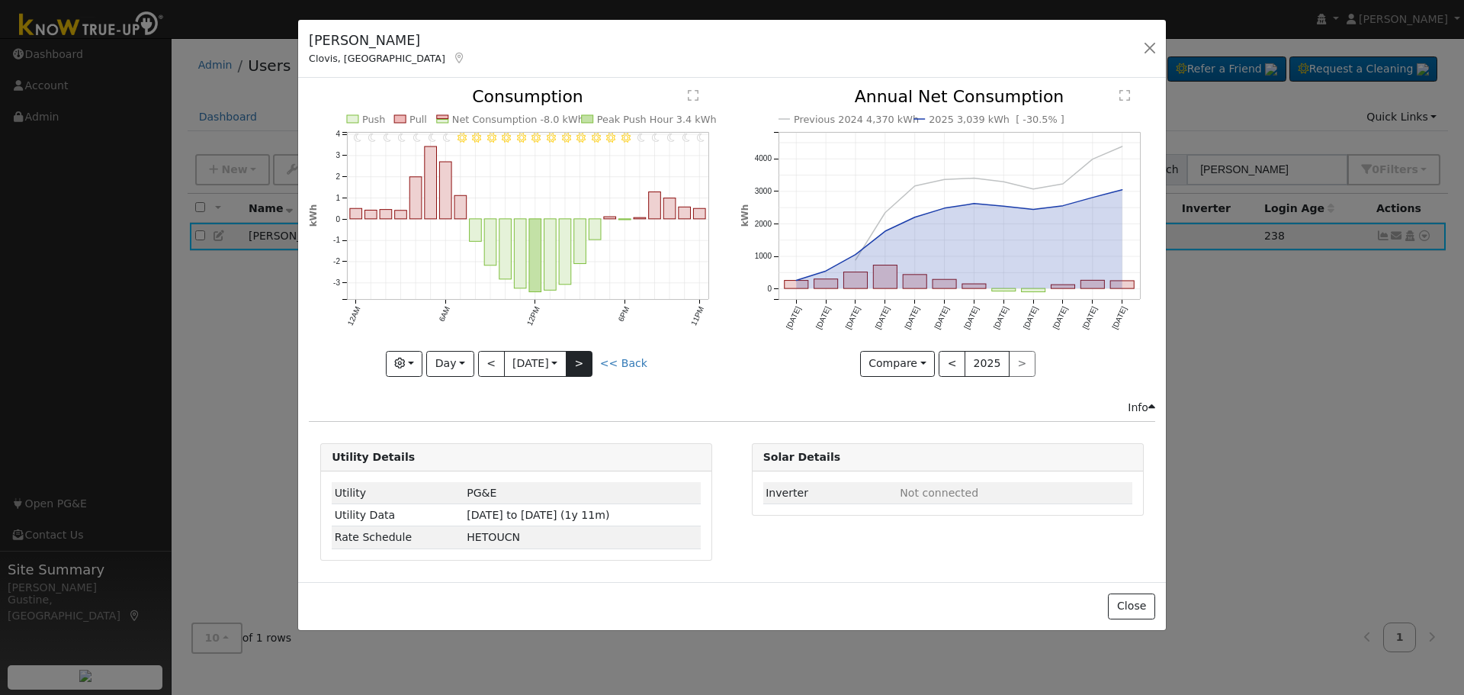
click at [591, 361] on div "11PM - Clear 10PM - Clear 9PM - Clear 8PM - Clear 7PM - Clear 6PM - Clear 5PM -…" at bounding box center [516, 231] width 415 height 287
click at [566, 356] on input "[DATE]" at bounding box center [535, 364] width 61 height 24
click at [583, 353] on button ">" at bounding box center [579, 364] width 27 height 26
type input "[DATE]"
click at [1156, 50] on button "button" at bounding box center [1149, 47] width 21 height 21
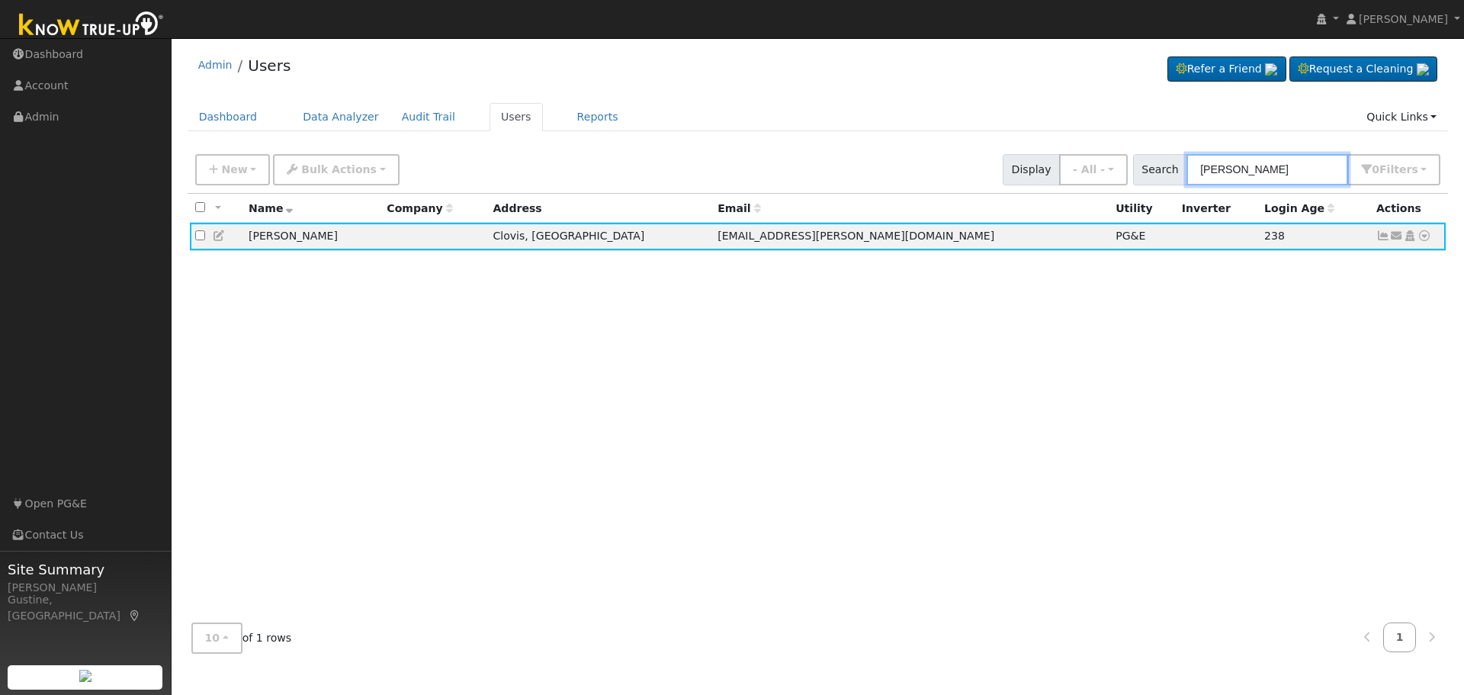
drag, startPoint x: 1237, startPoint y: 165, endPoint x: 990, endPoint y: 170, distance: 246.3
click at [992, 171] on div "New Add User Quick Add Quick Connect Quick Convert Lead Bulk Actions Send Email…" at bounding box center [817, 167] width 1251 height 37
paste input "[STREET_ADDRESS]"
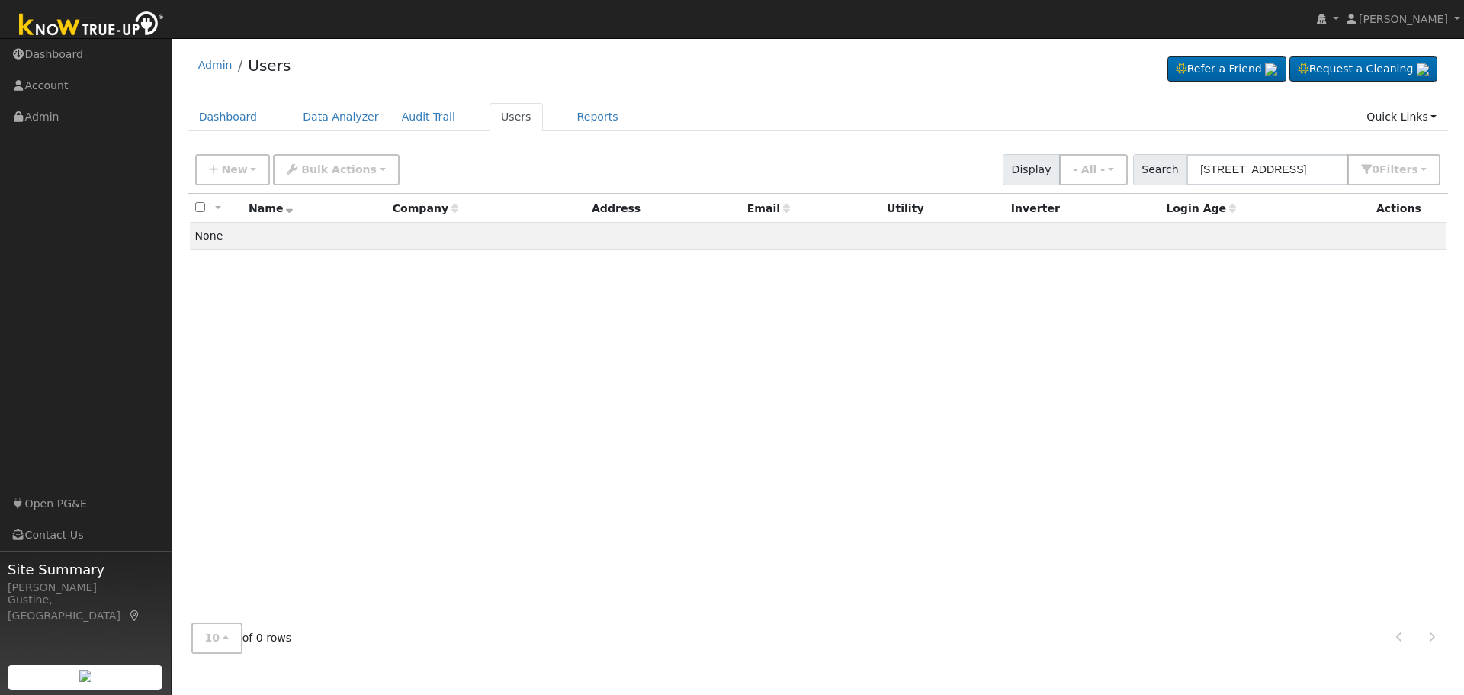
click at [1285, 151] on div "New Add User Quick Add Quick Connect Quick Convert Lead Bulk Actions Send Email…" at bounding box center [817, 167] width 1251 height 37
click at [1286, 165] on input "[STREET_ADDRESS]" at bounding box center [1267, 169] width 162 height 31
paste input "[PERSON_NAME]"
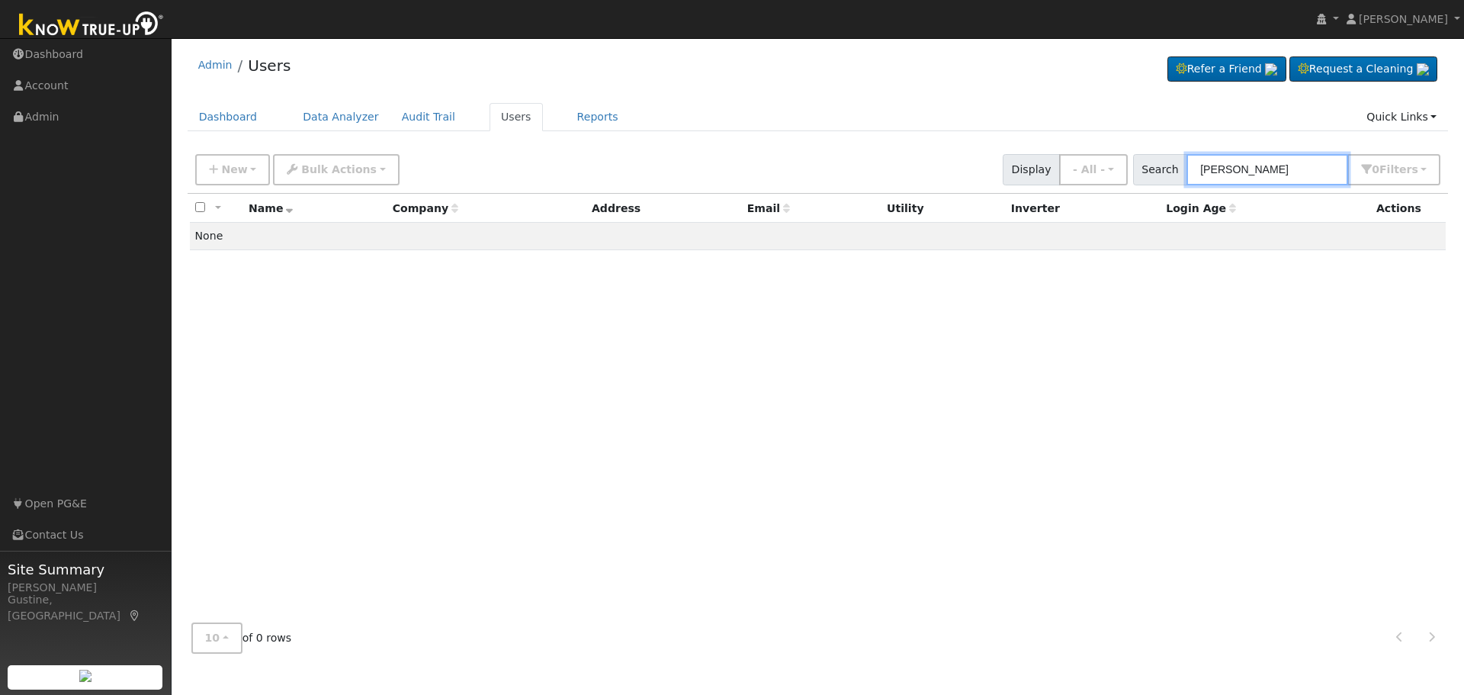
drag, startPoint x: 1252, startPoint y: 172, endPoint x: 1087, endPoint y: 191, distance: 166.5
click at [1087, 191] on div "New Add User Quick Add Quick Connect Quick Convert Lead Bulk Actions Send Email…" at bounding box center [818, 169] width 1261 height 47
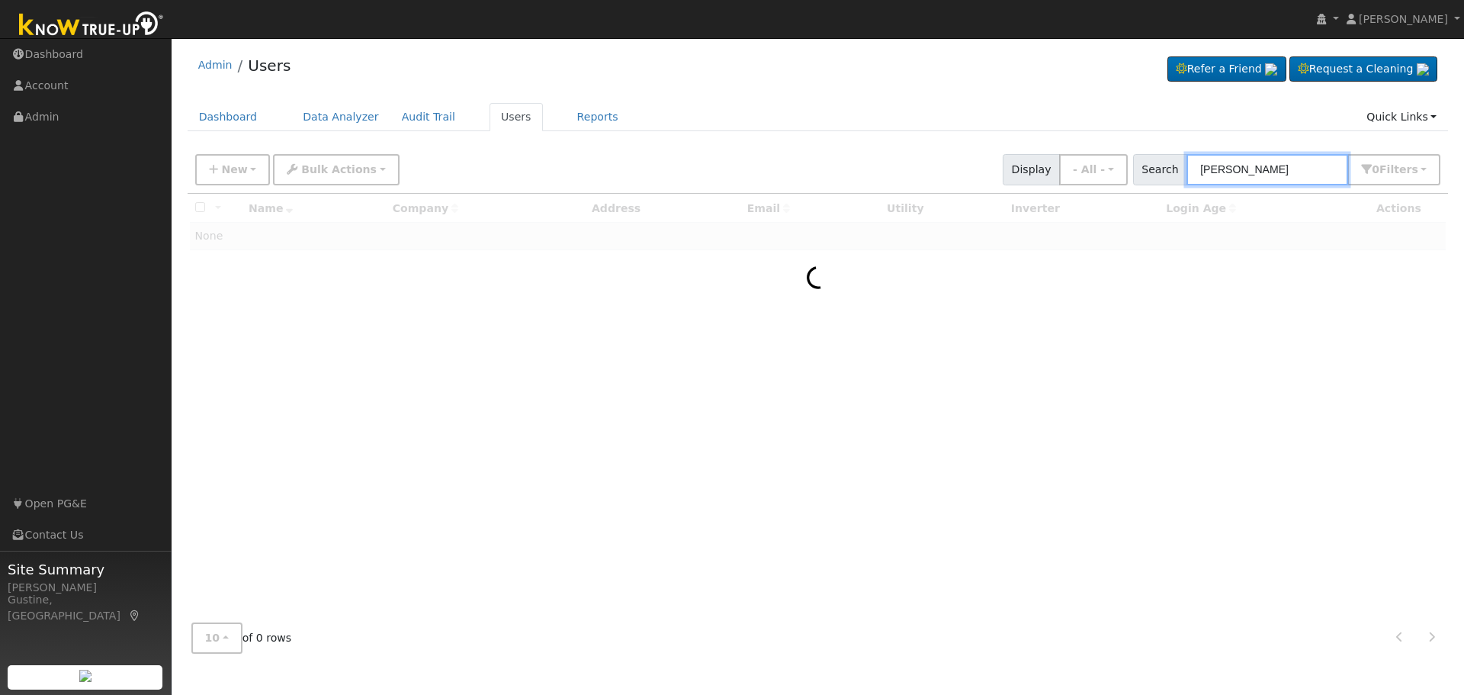
click at [1315, 182] on input "[PERSON_NAME]" at bounding box center [1267, 169] width 162 height 31
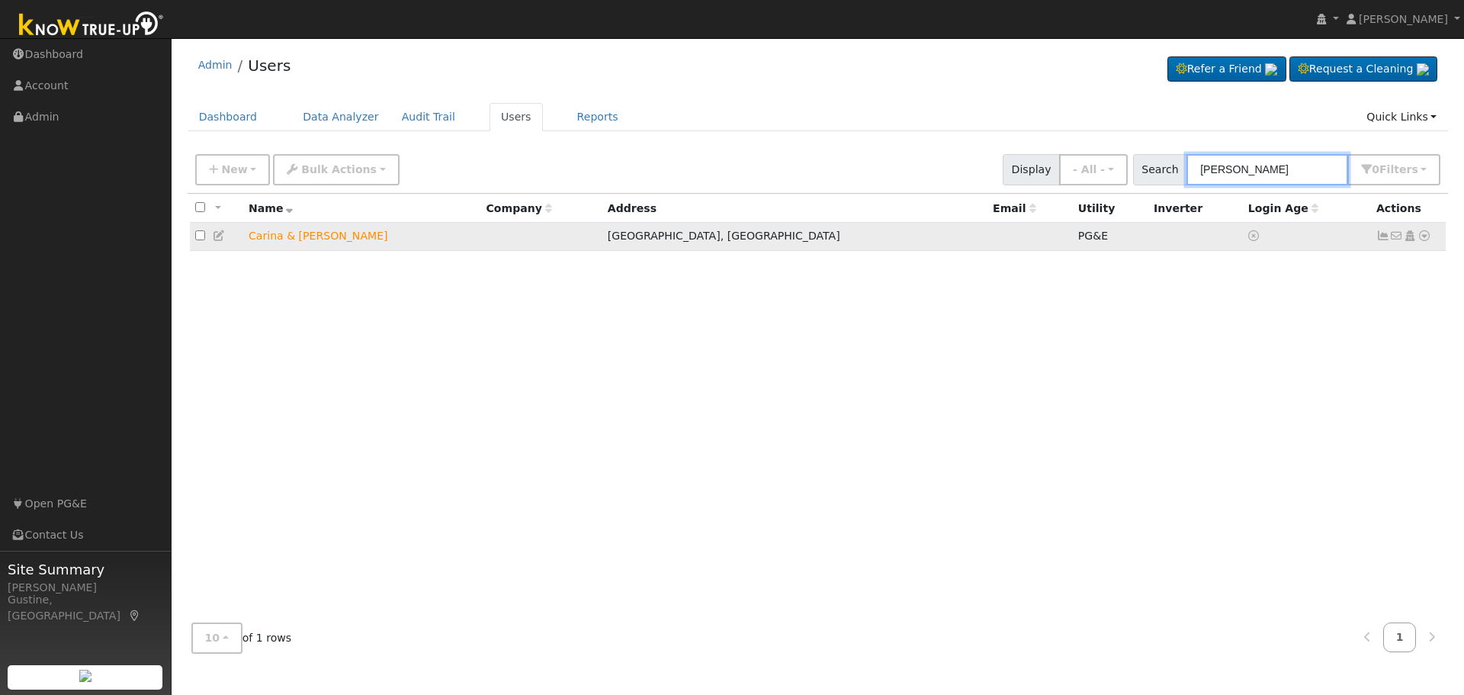
type input "[PERSON_NAME]"
click at [1382, 236] on icon at bounding box center [1383, 235] width 14 height 11
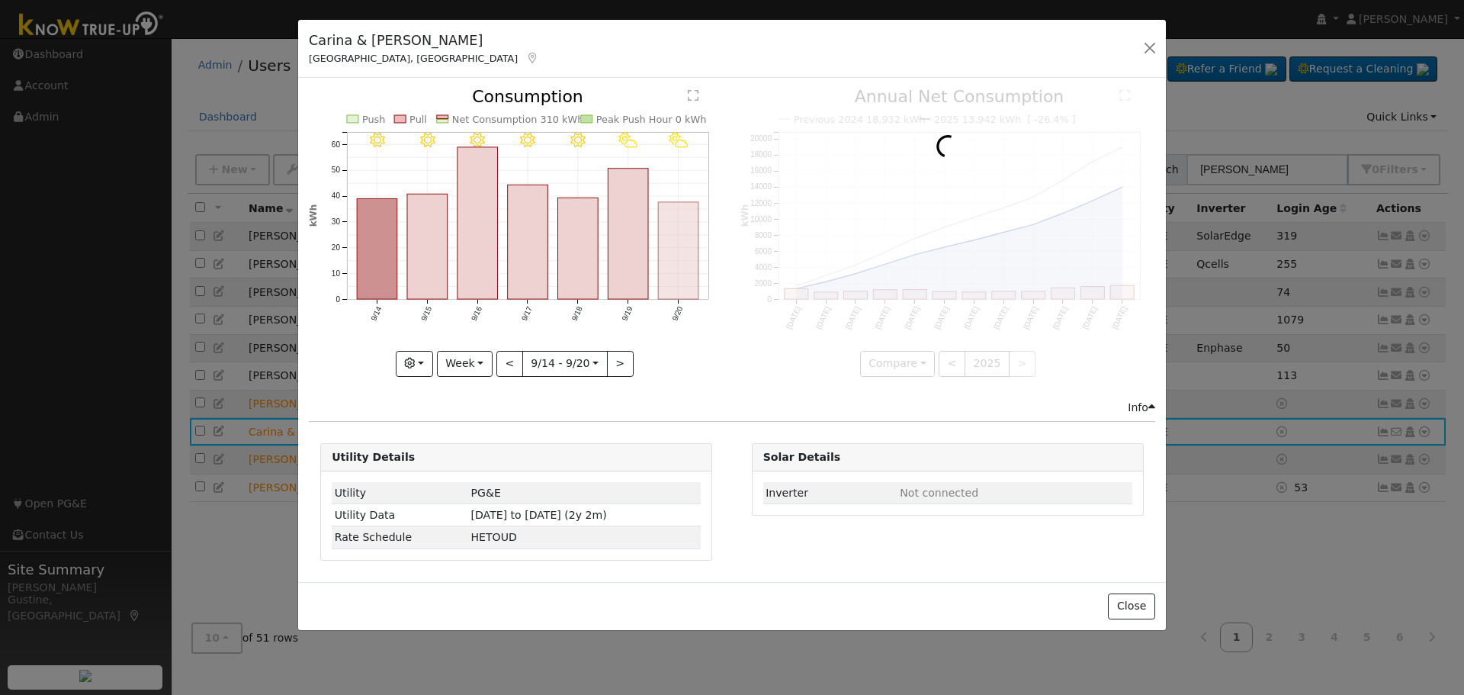
click at [668, 245] on rect "onclick=""" at bounding box center [679, 250] width 40 height 97
type input "[DATE]"
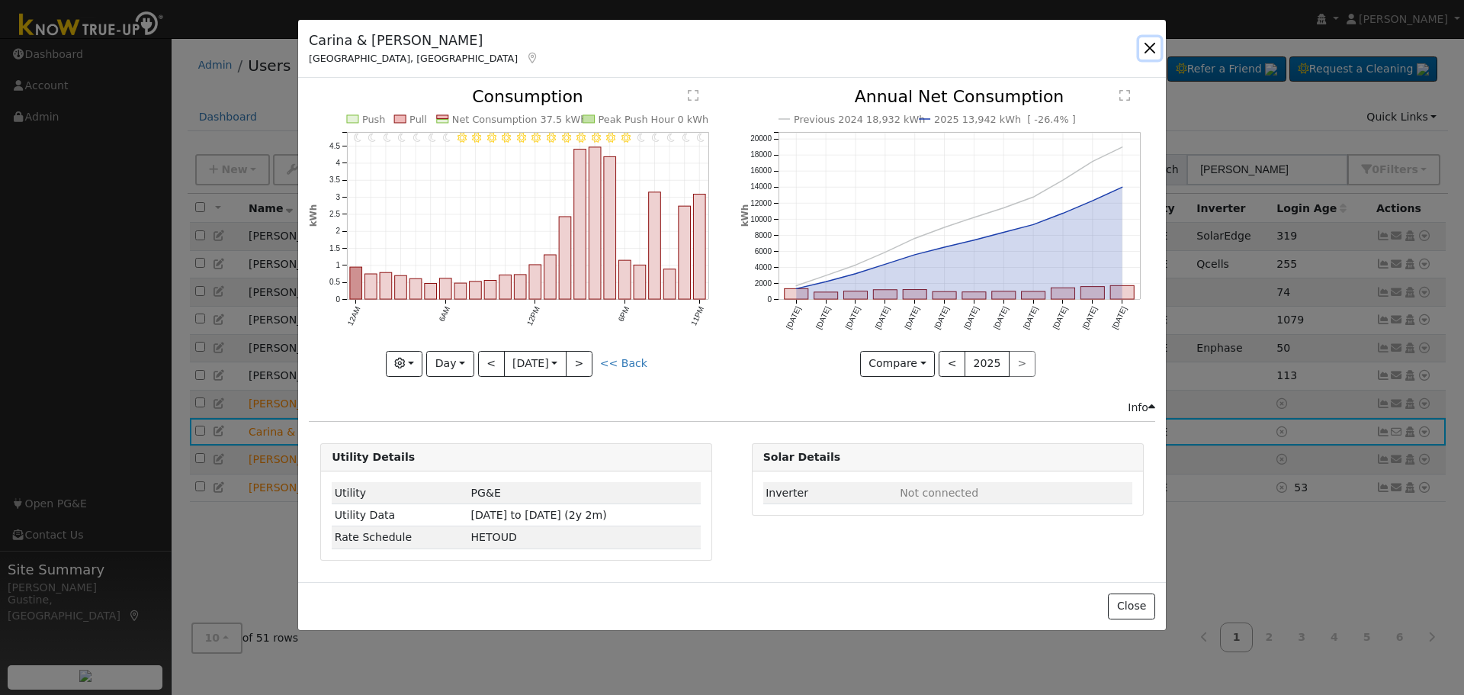
click at [1144, 51] on button "button" at bounding box center [1149, 47] width 21 height 21
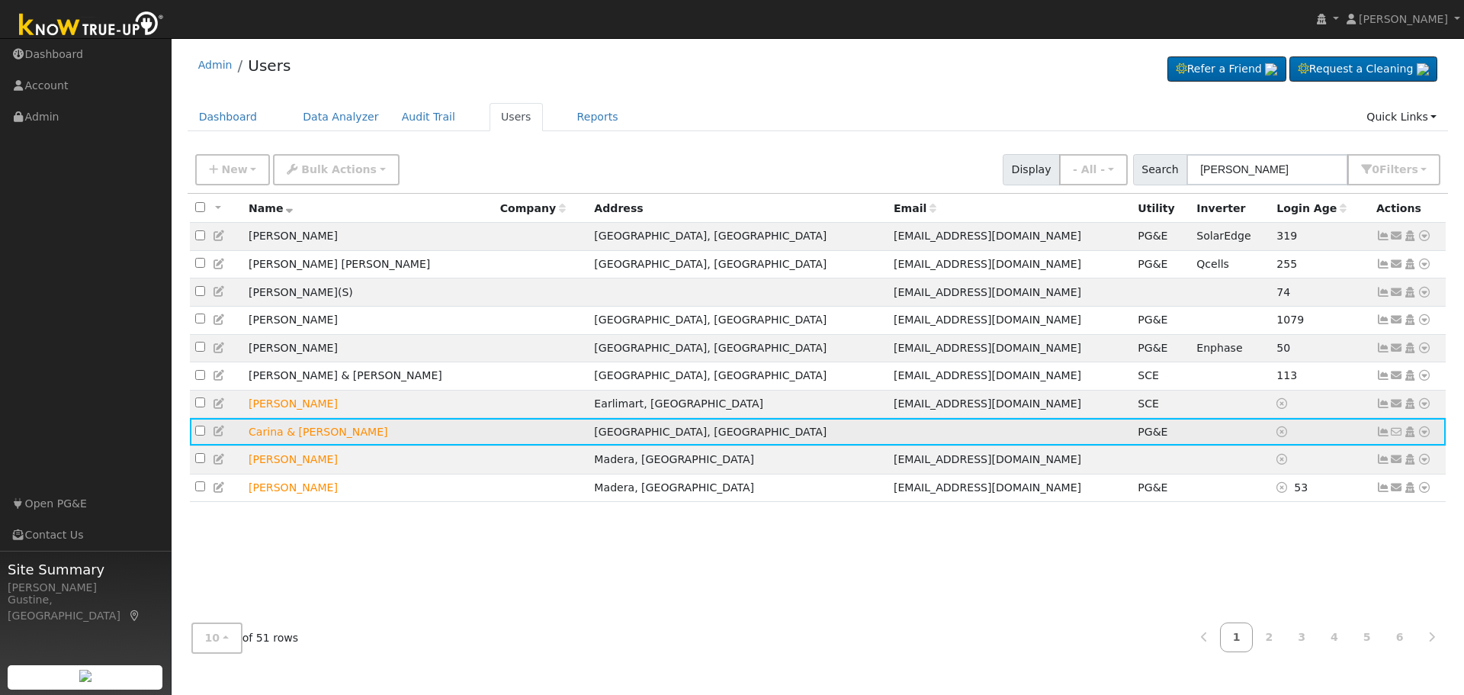
click at [1384, 435] on icon at bounding box center [1383, 431] width 14 height 11
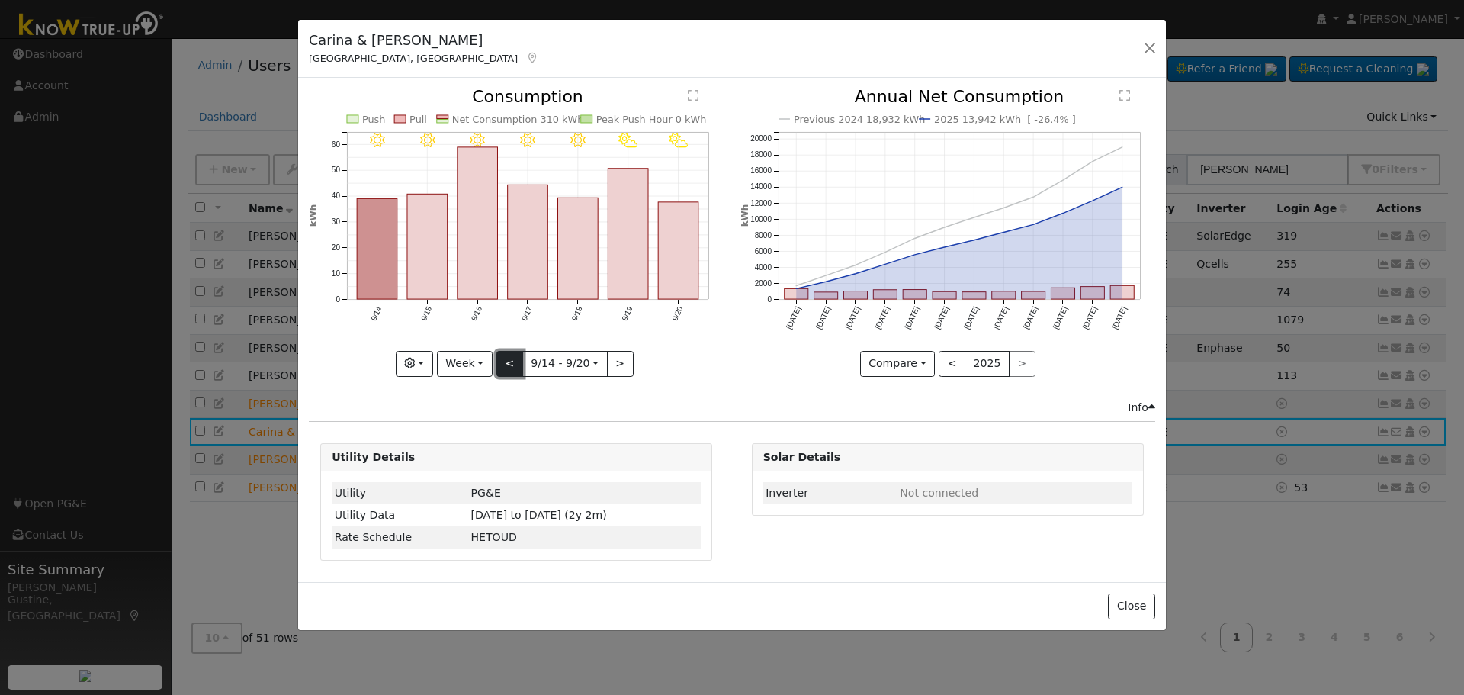
click at [507, 358] on button "<" at bounding box center [509, 364] width 27 height 26
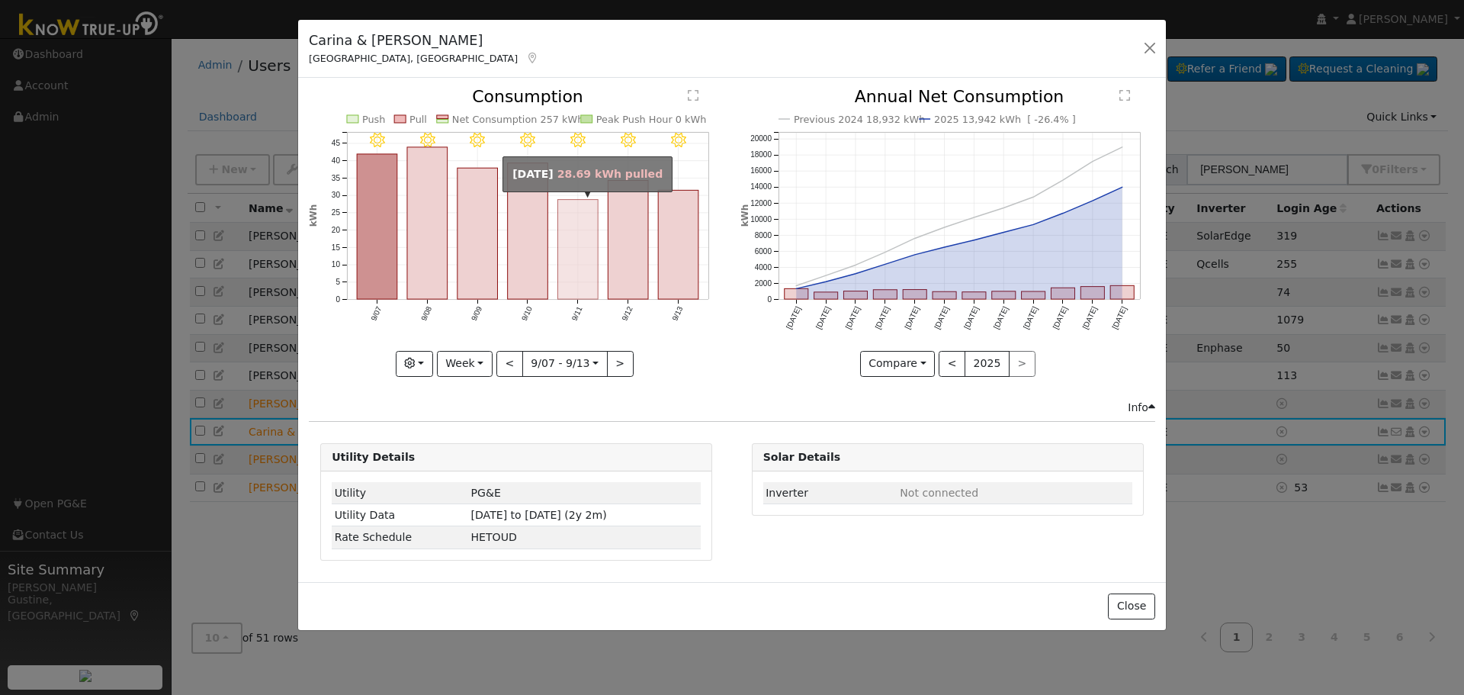
click at [579, 287] on rect "onclick=""" at bounding box center [578, 250] width 40 height 100
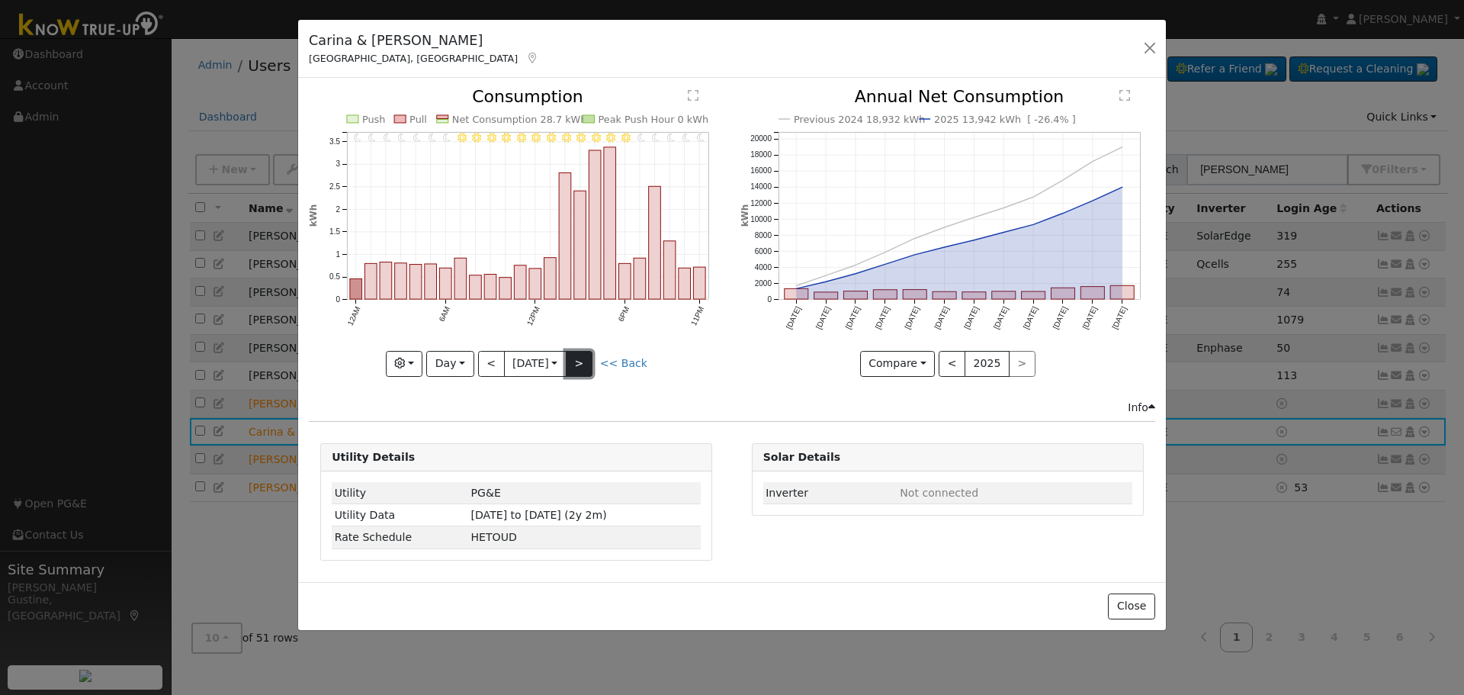
click at [589, 355] on button ">" at bounding box center [579, 364] width 27 height 26
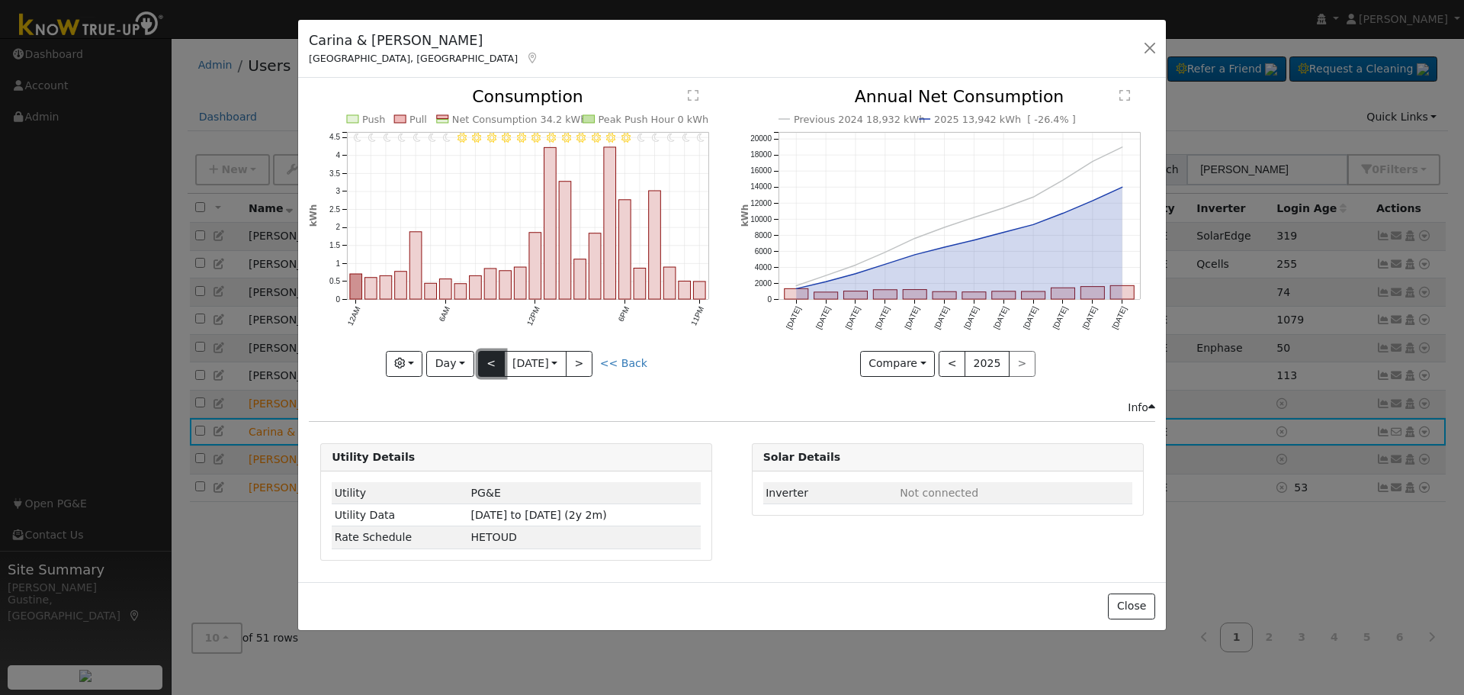
click at [499, 355] on button "<" at bounding box center [491, 364] width 27 height 26
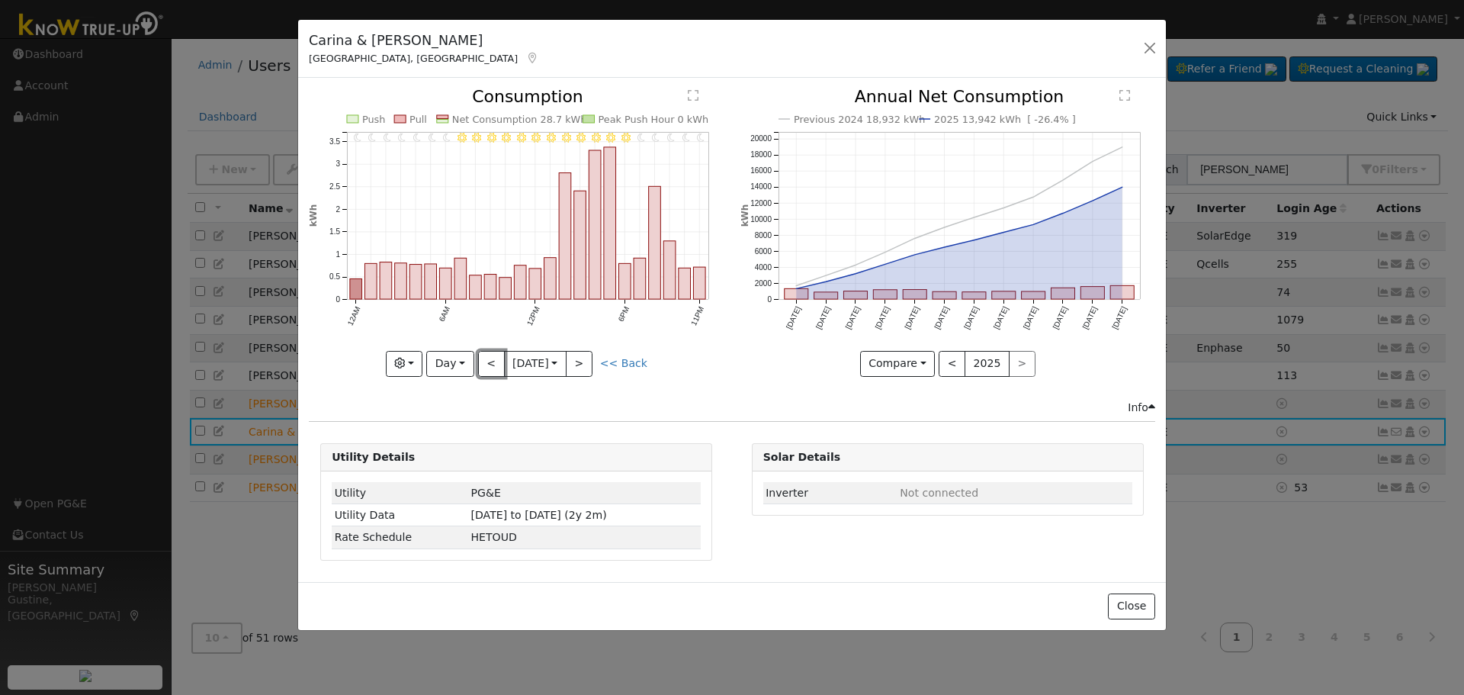
click at [499, 355] on button "<" at bounding box center [491, 364] width 27 height 26
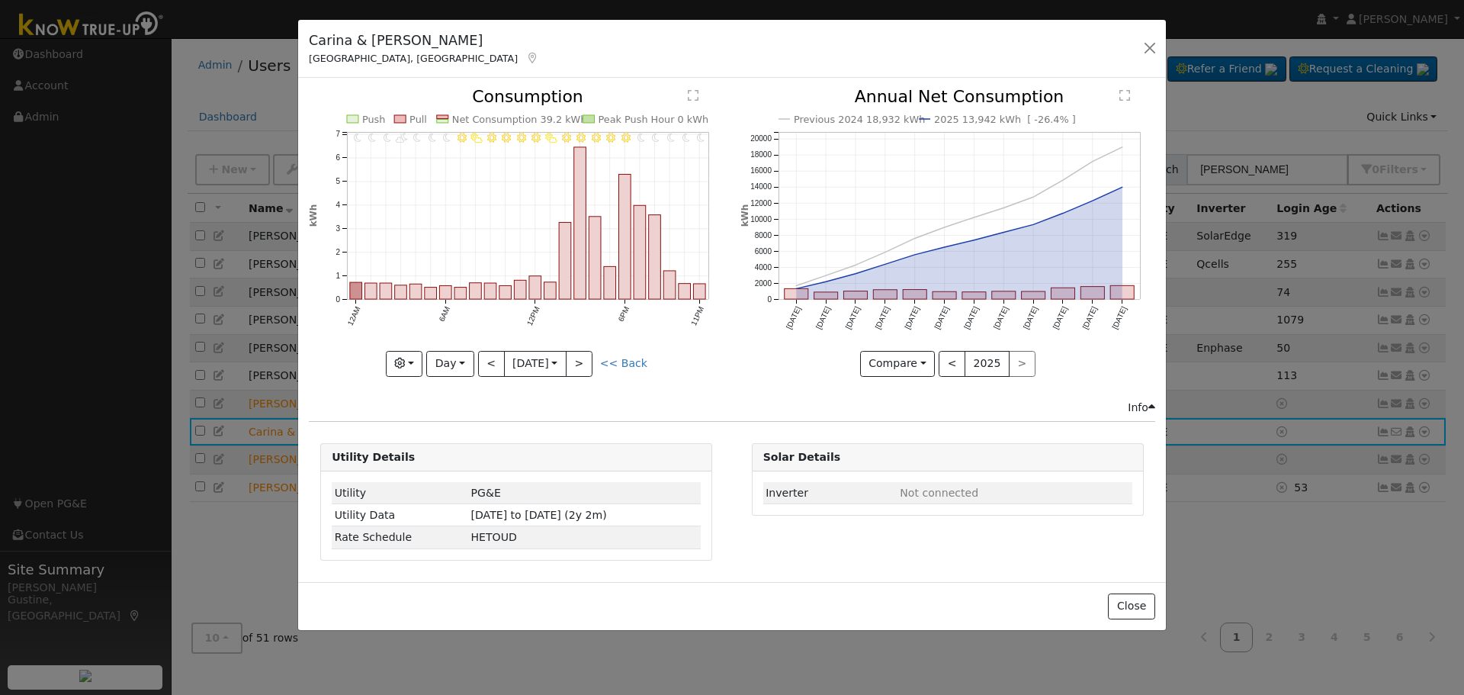
click at [491, 358] on div at bounding box center [516, 231] width 415 height 287
click at [491, 358] on button "<" at bounding box center [491, 364] width 27 height 26
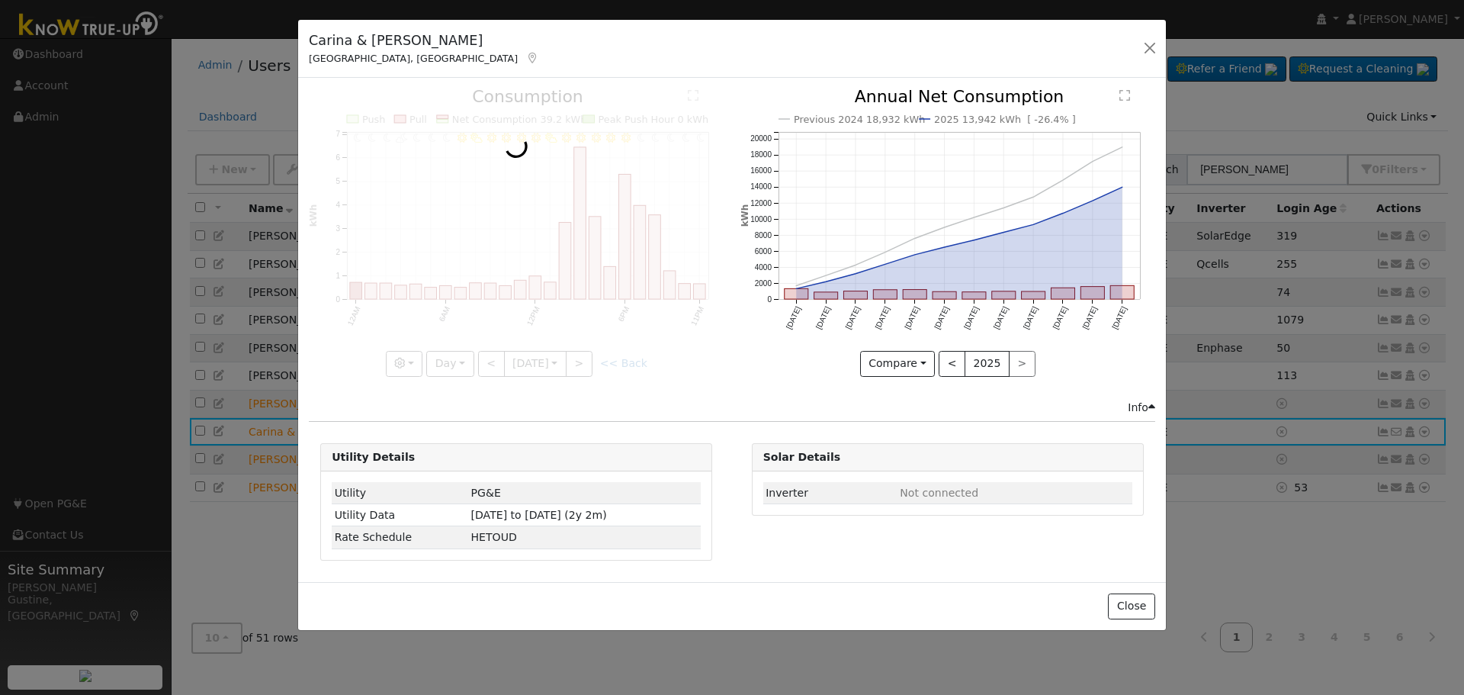
click at [492, 359] on div at bounding box center [516, 231] width 415 height 287
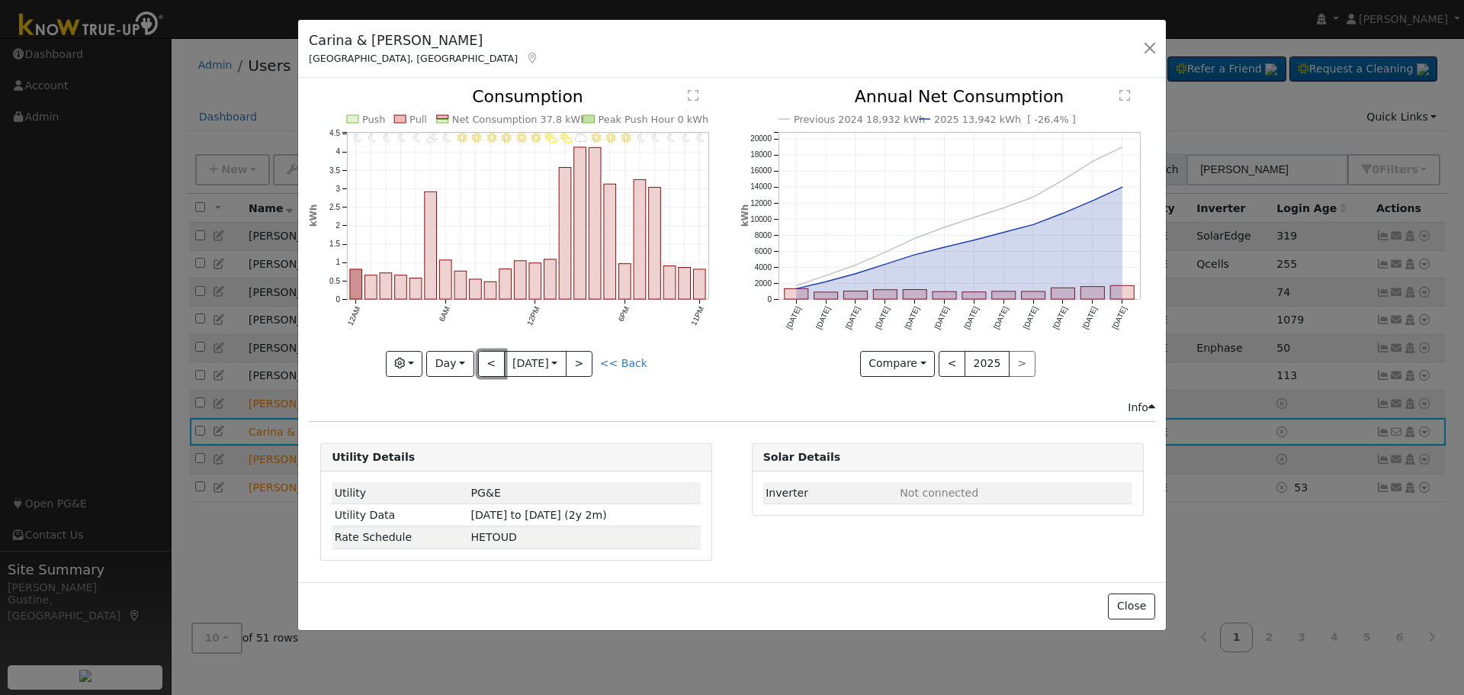
click at [492, 360] on button "<" at bounding box center [491, 364] width 27 height 26
click at [487, 364] on button "<" at bounding box center [491, 364] width 27 height 26
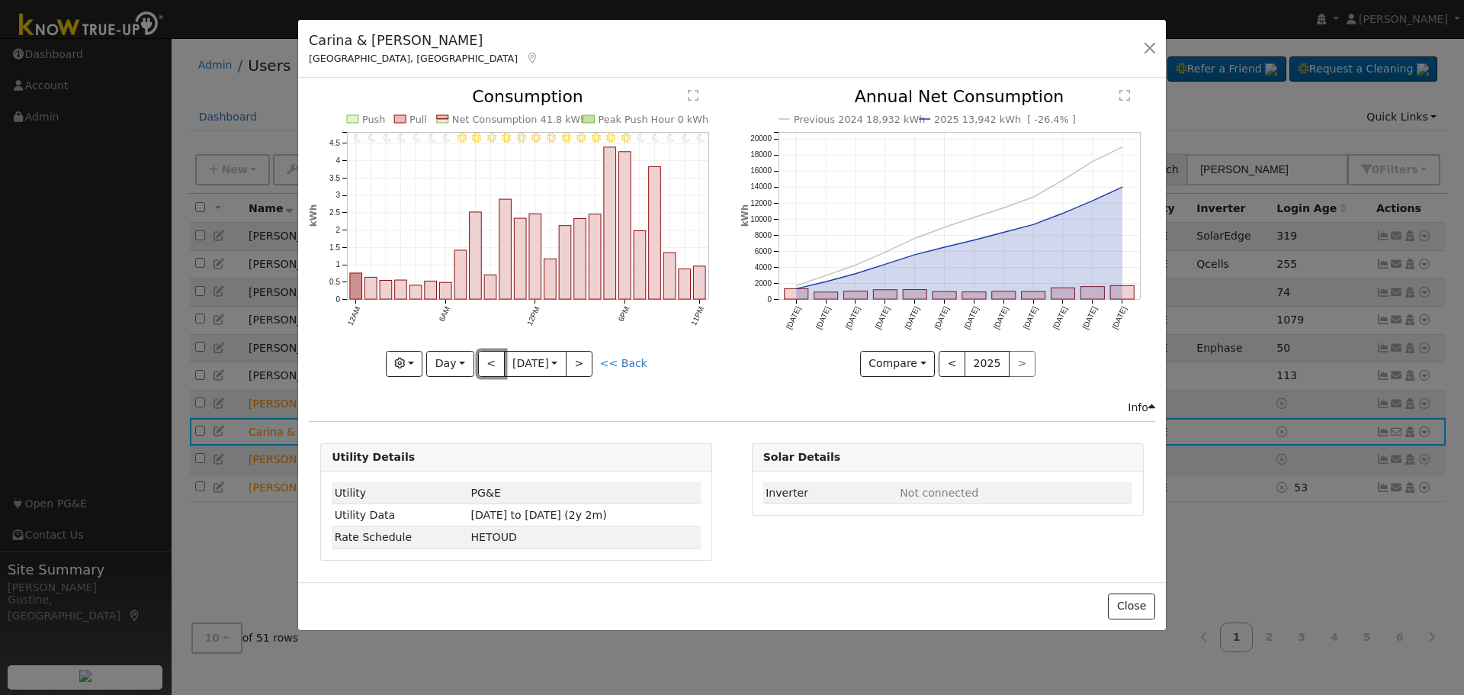
click at [489, 364] on button "<" at bounding box center [491, 364] width 27 height 26
type input "[DATE]"
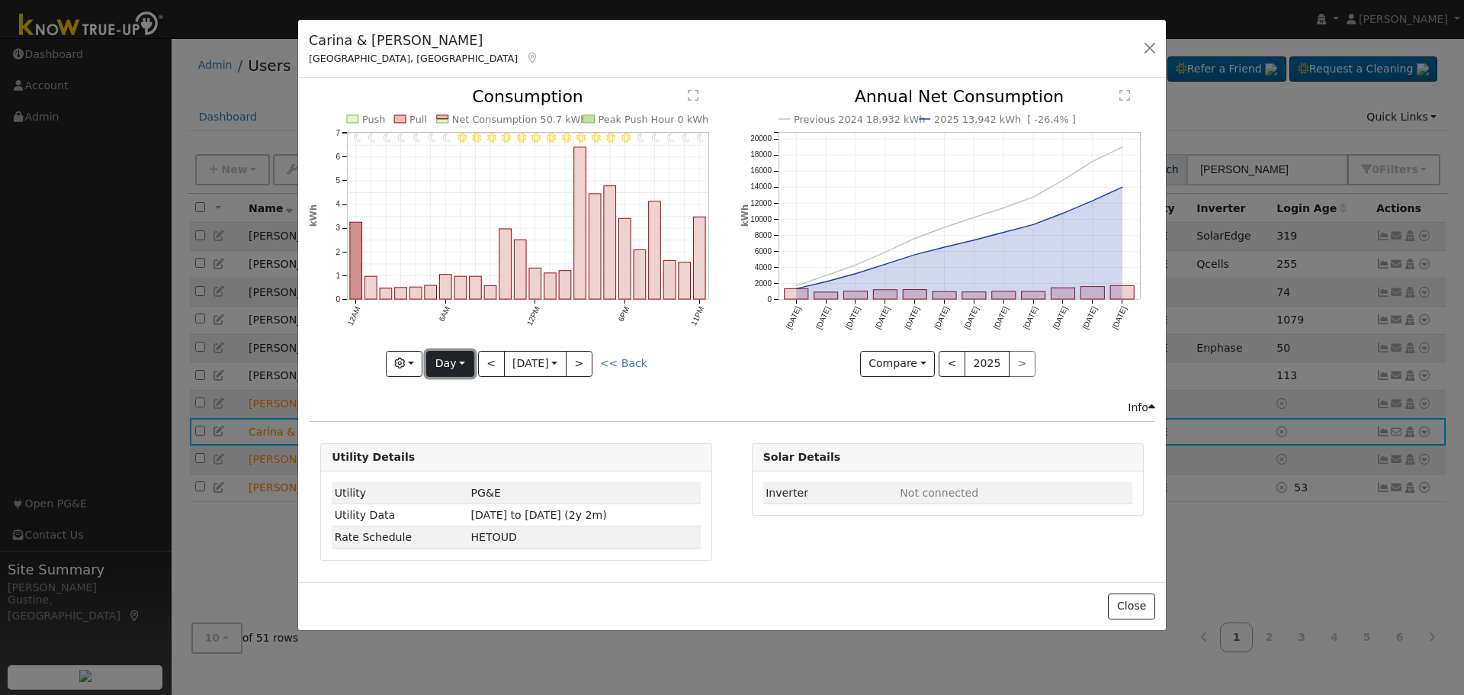
click at [464, 359] on button "Day" at bounding box center [449, 364] width 47 height 26
click at [525, 58] on icon at bounding box center [532, 58] width 14 height 11
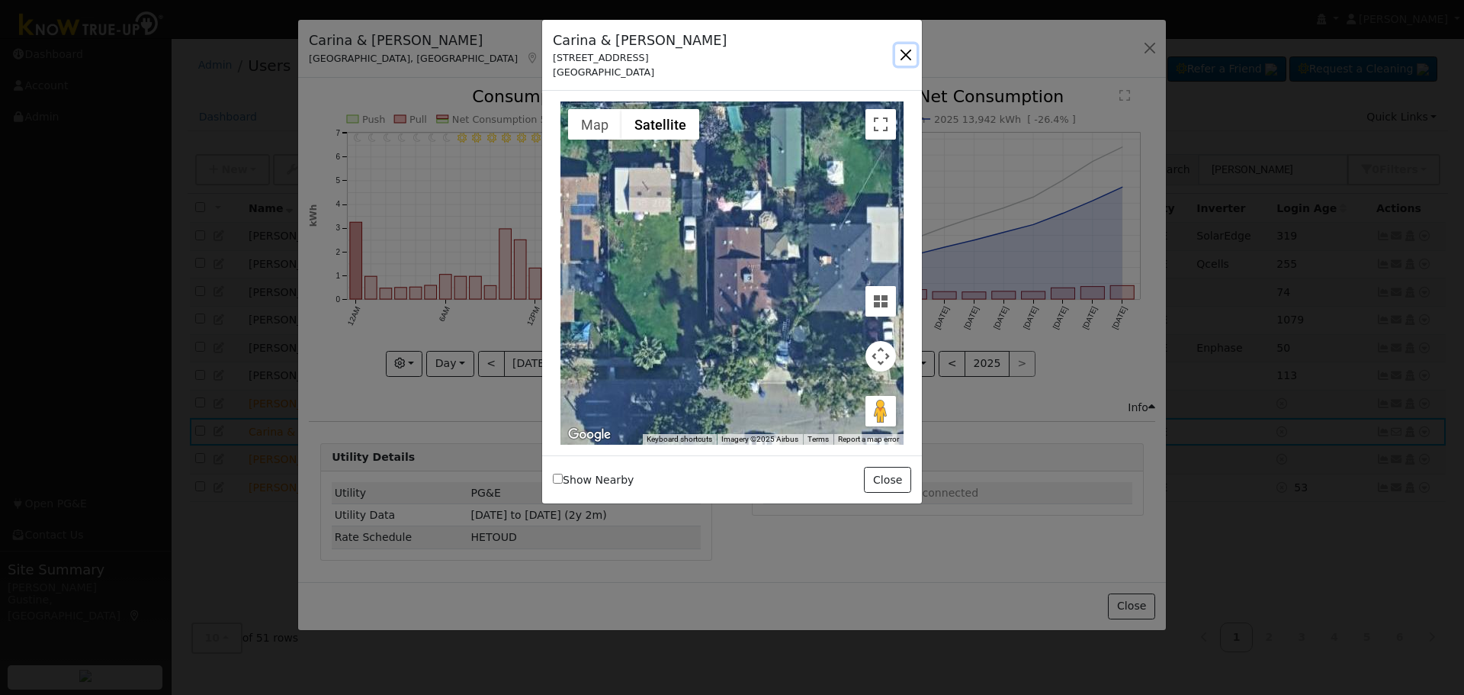
drag, startPoint x: 909, startPoint y: 59, endPoint x: 992, endPoint y: 56, distance: 83.1
click at [909, 59] on button "button" at bounding box center [905, 54] width 21 height 21
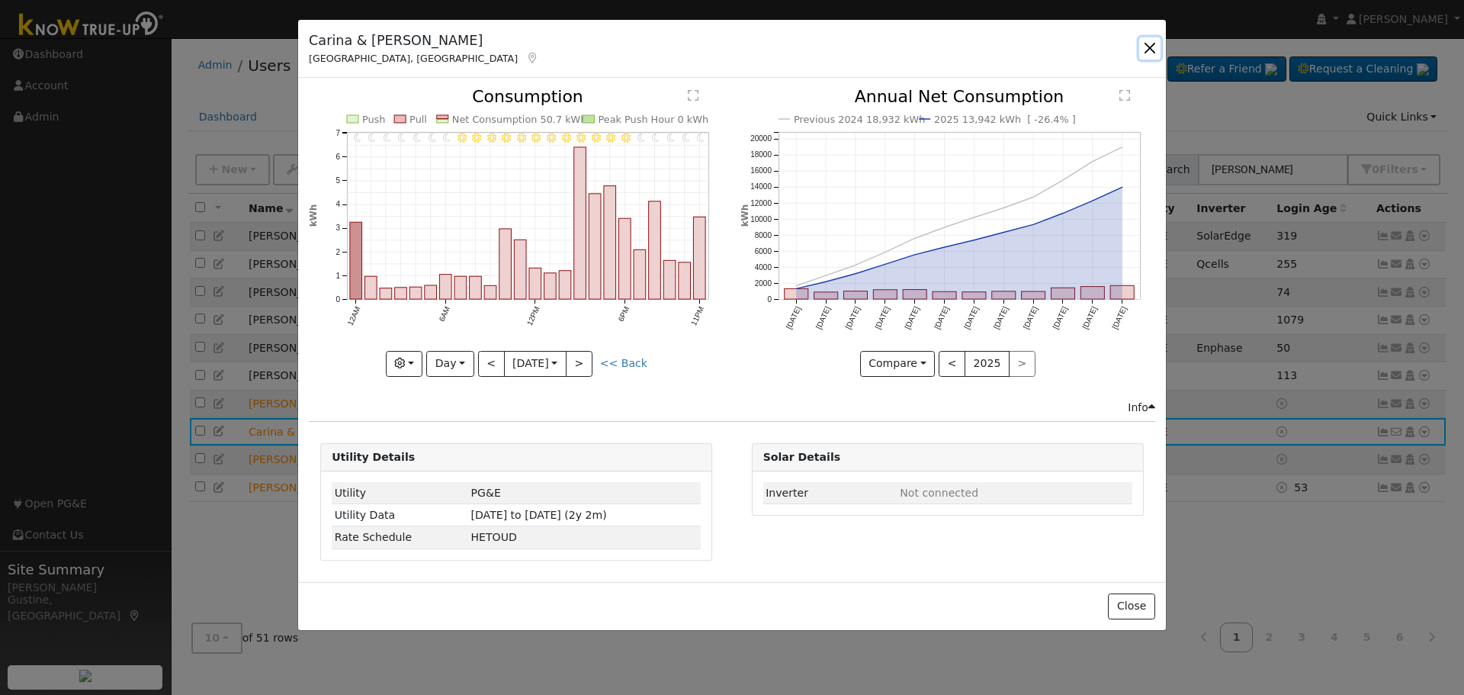
click at [1151, 46] on button "button" at bounding box center [1149, 47] width 21 height 21
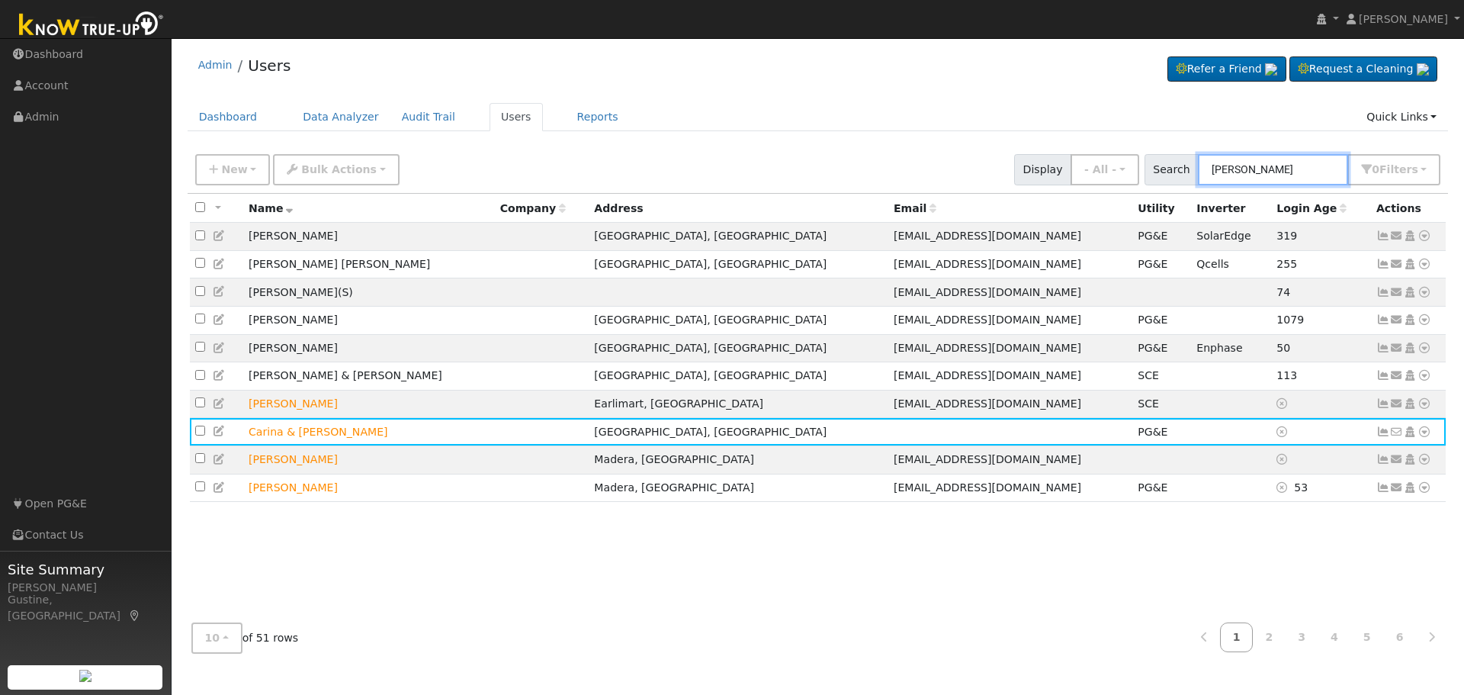
click at [1310, 173] on input "[PERSON_NAME]" at bounding box center [1273, 169] width 150 height 31
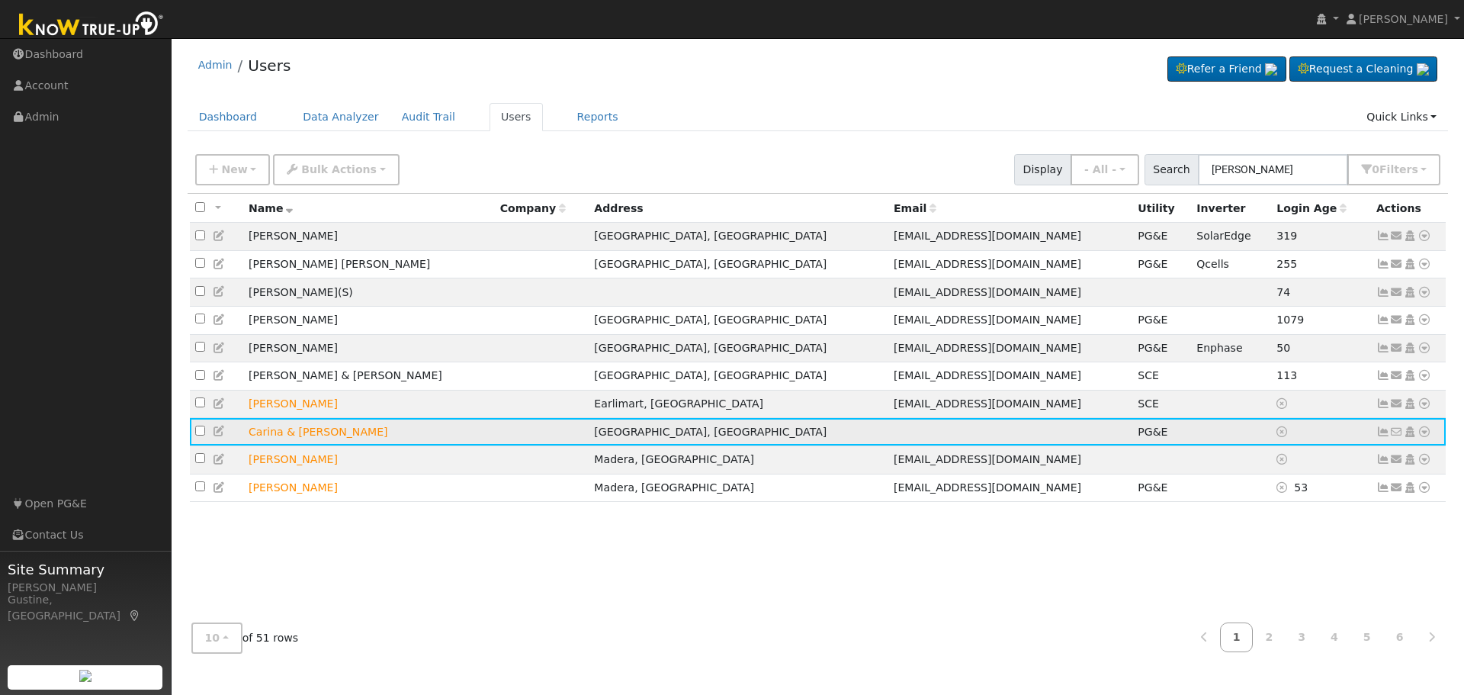
click at [1384, 437] on icon at bounding box center [1383, 431] width 14 height 11
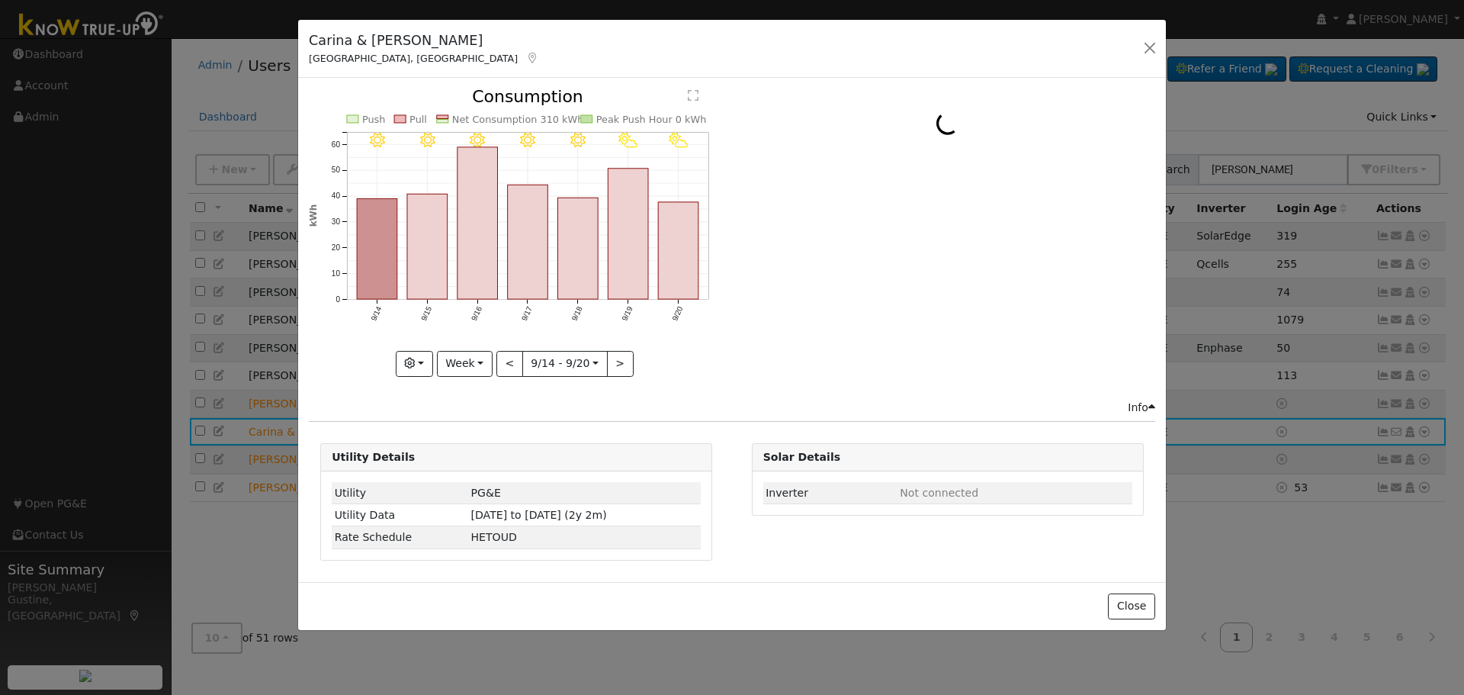
click at [525, 58] on icon at bounding box center [532, 58] width 14 height 11
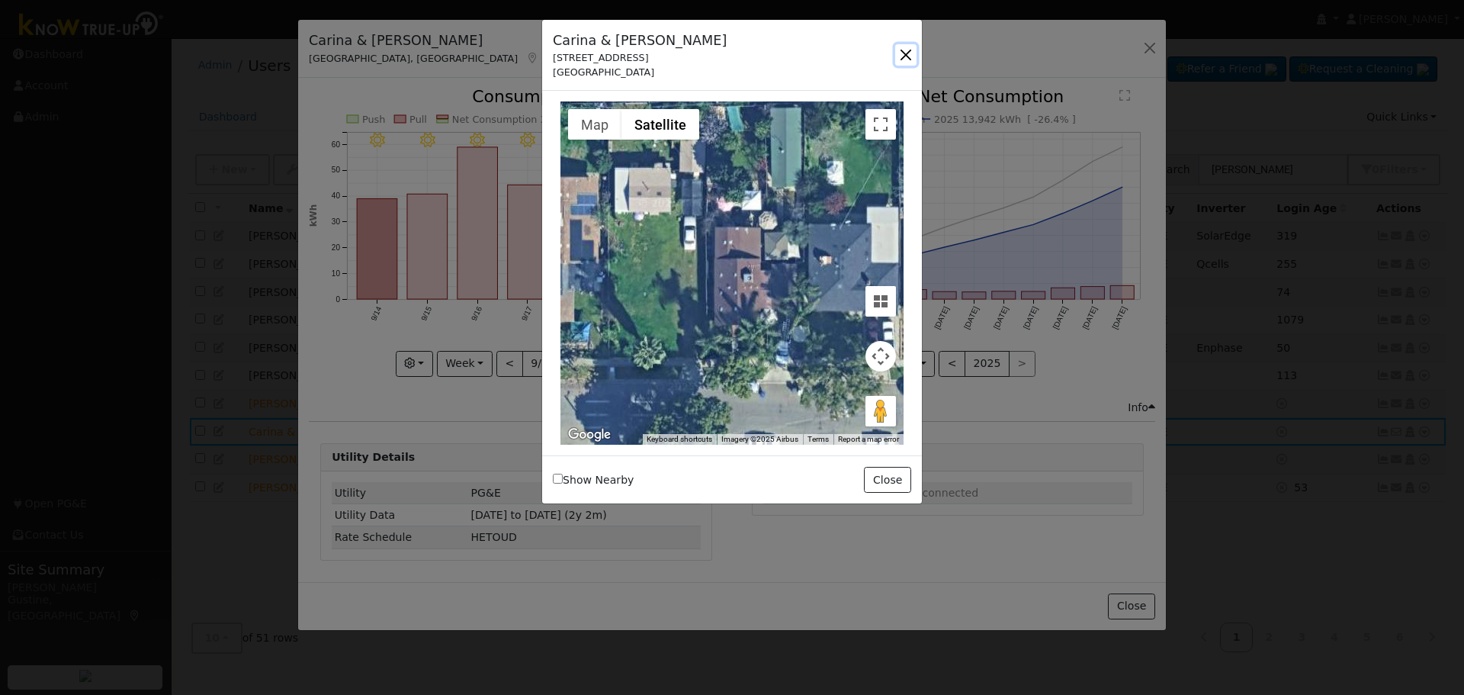
click at [909, 50] on button "button" at bounding box center [905, 54] width 21 height 21
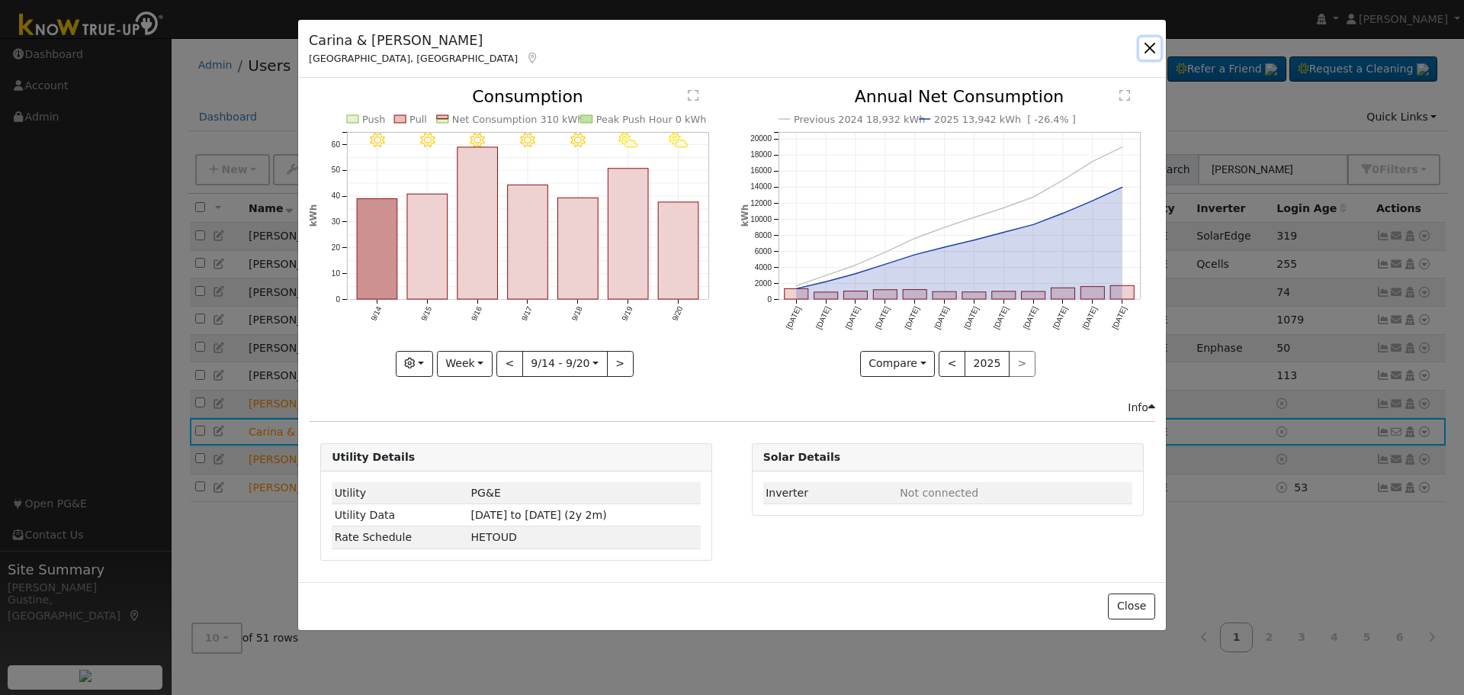
click at [1154, 47] on button "button" at bounding box center [1149, 47] width 21 height 21
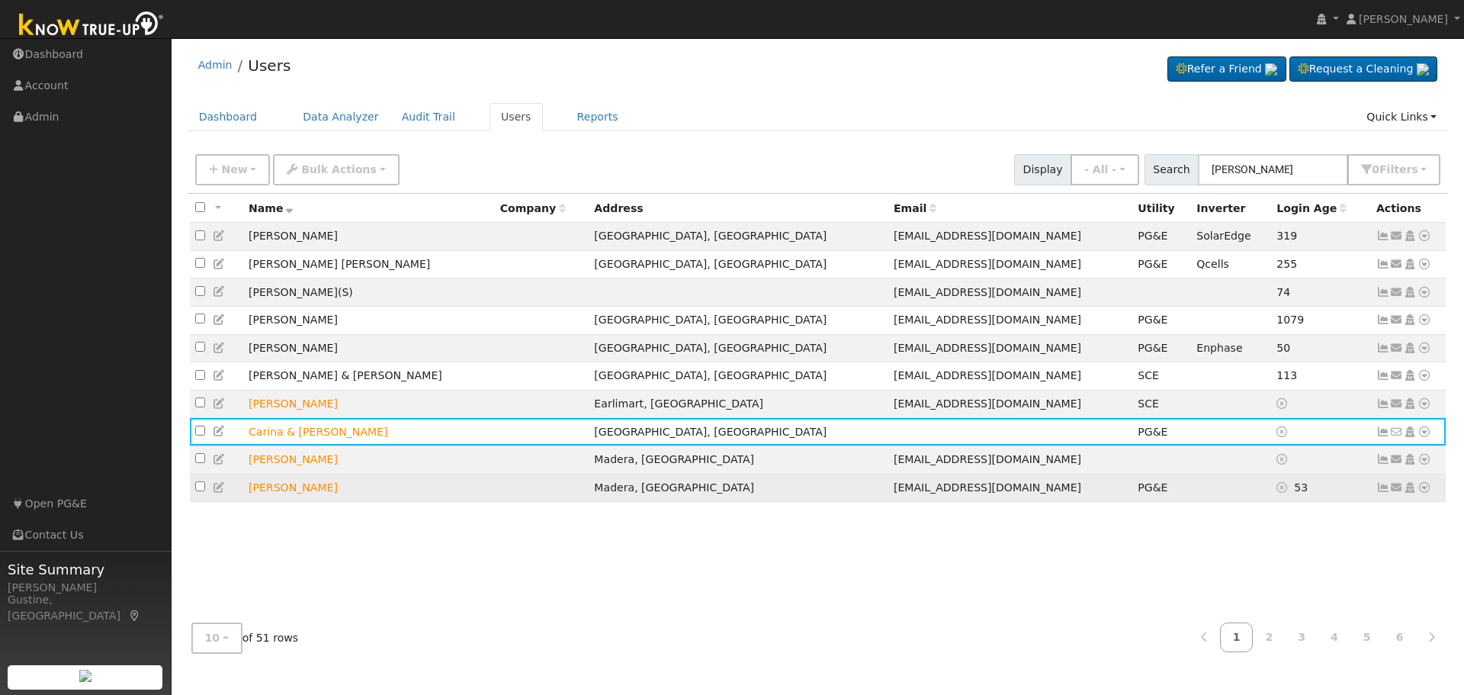
click at [1375, 496] on td "Send Email... Copy a Link Reset Password Open Access Data Analyzer Reports Scen…" at bounding box center [1408, 488] width 75 height 28
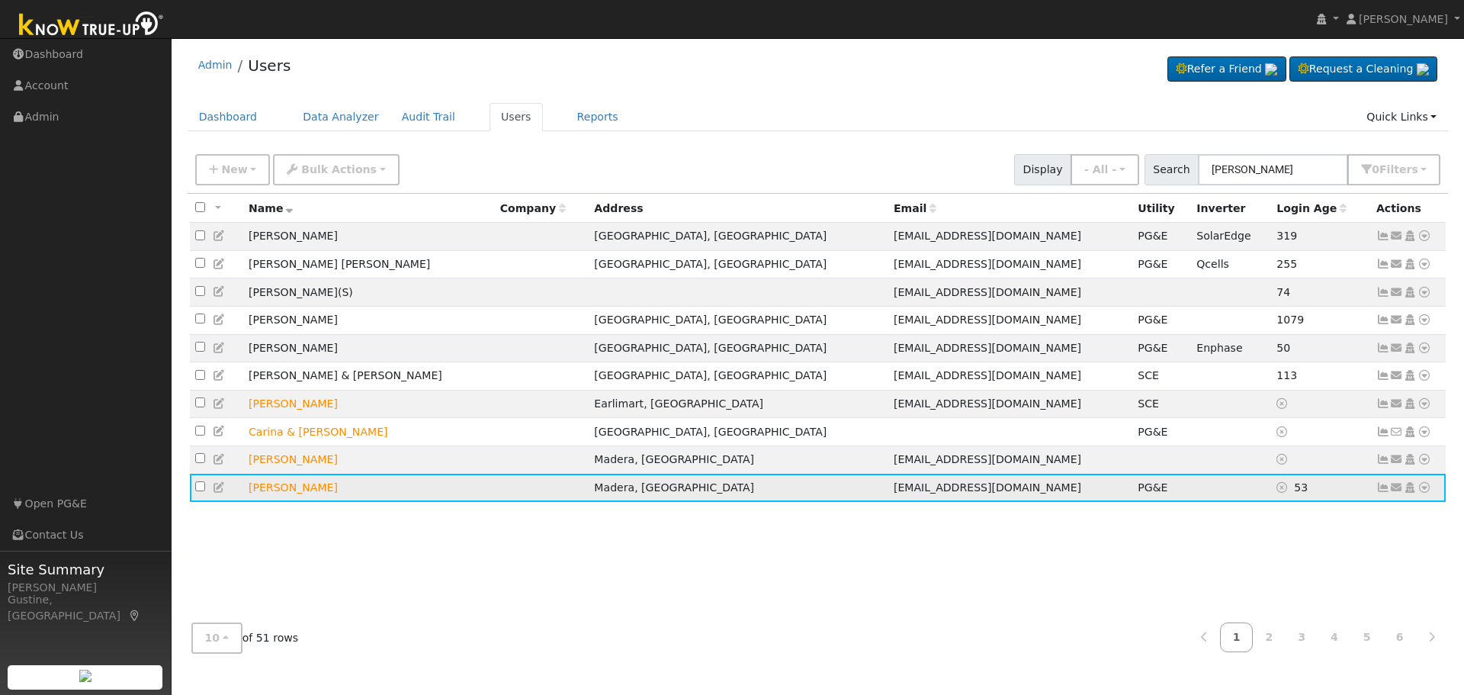
click at [1377, 493] on icon at bounding box center [1383, 487] width 14 height 11
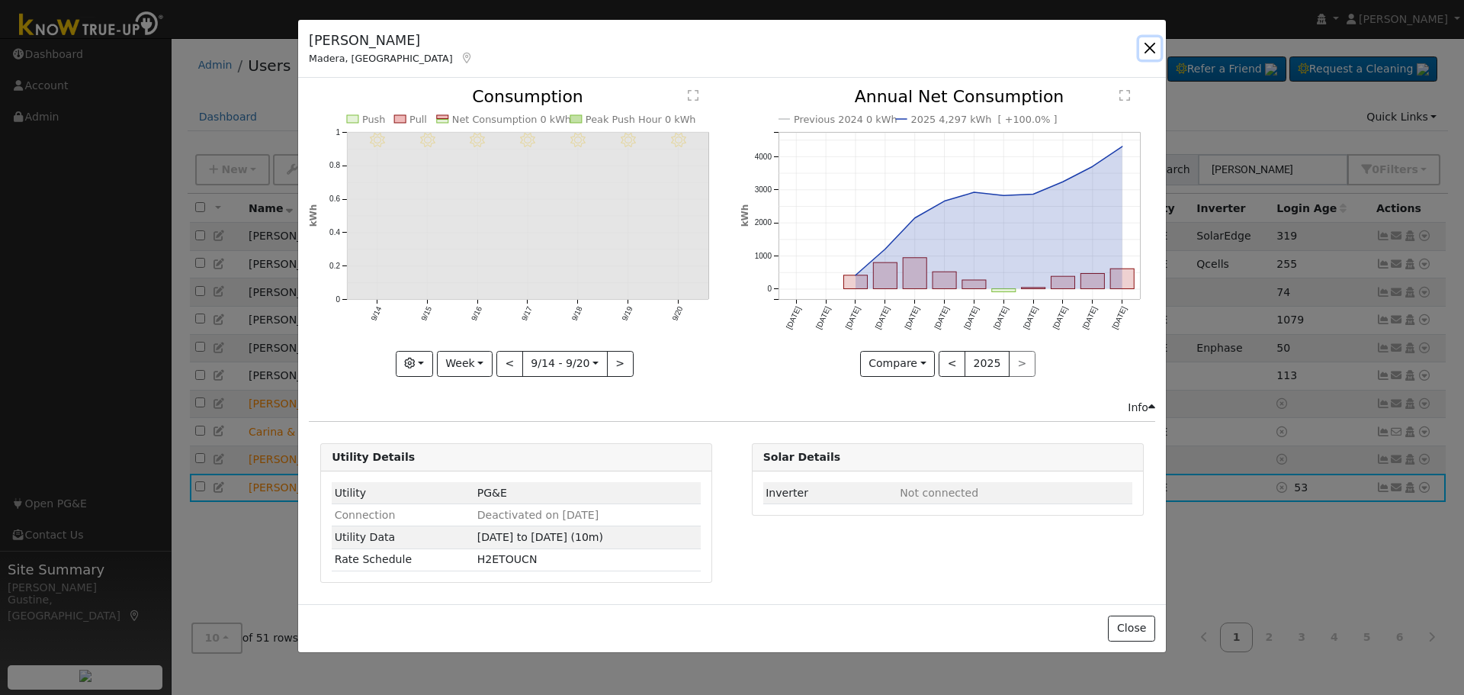
click at [1154, 43] on button "button" at bounding box center [1149, 47] width 21 height 21
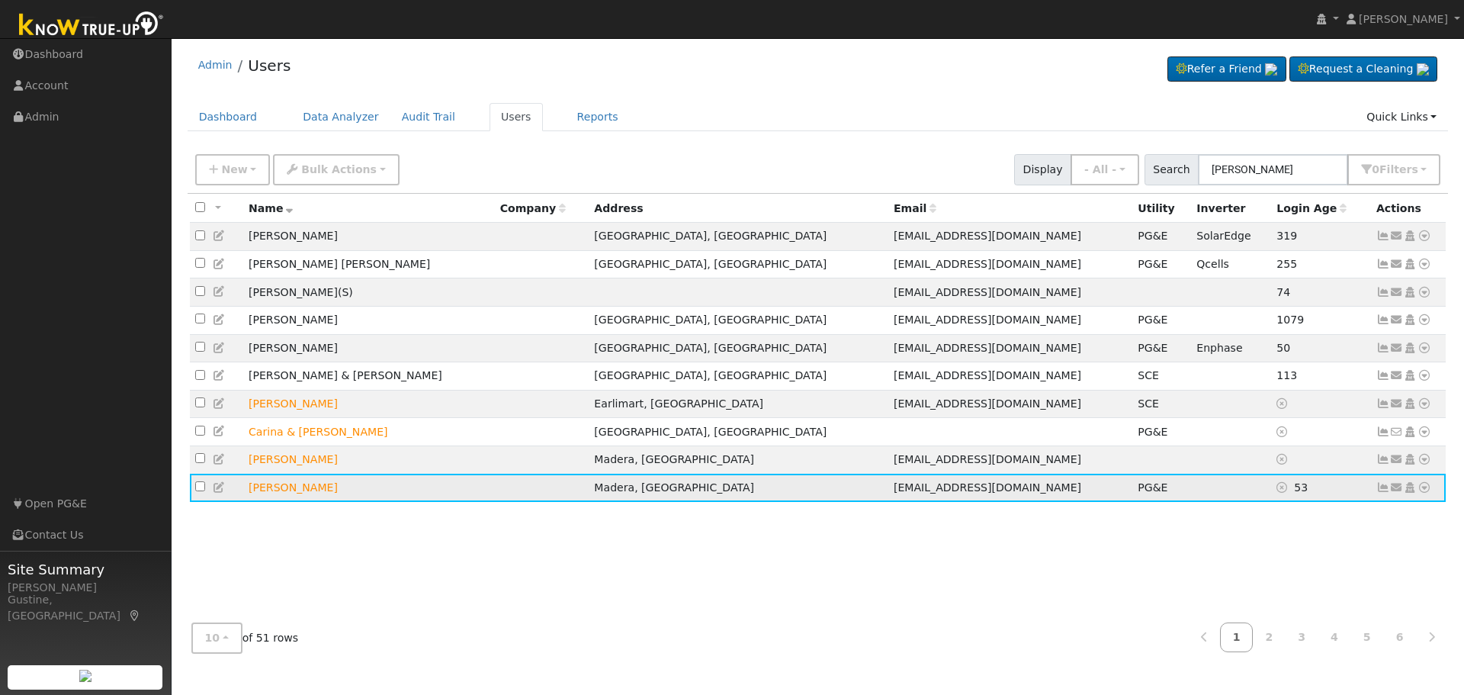
click at [1427, 493] on icon at bounding box center [1424, 487] width 14 height 11
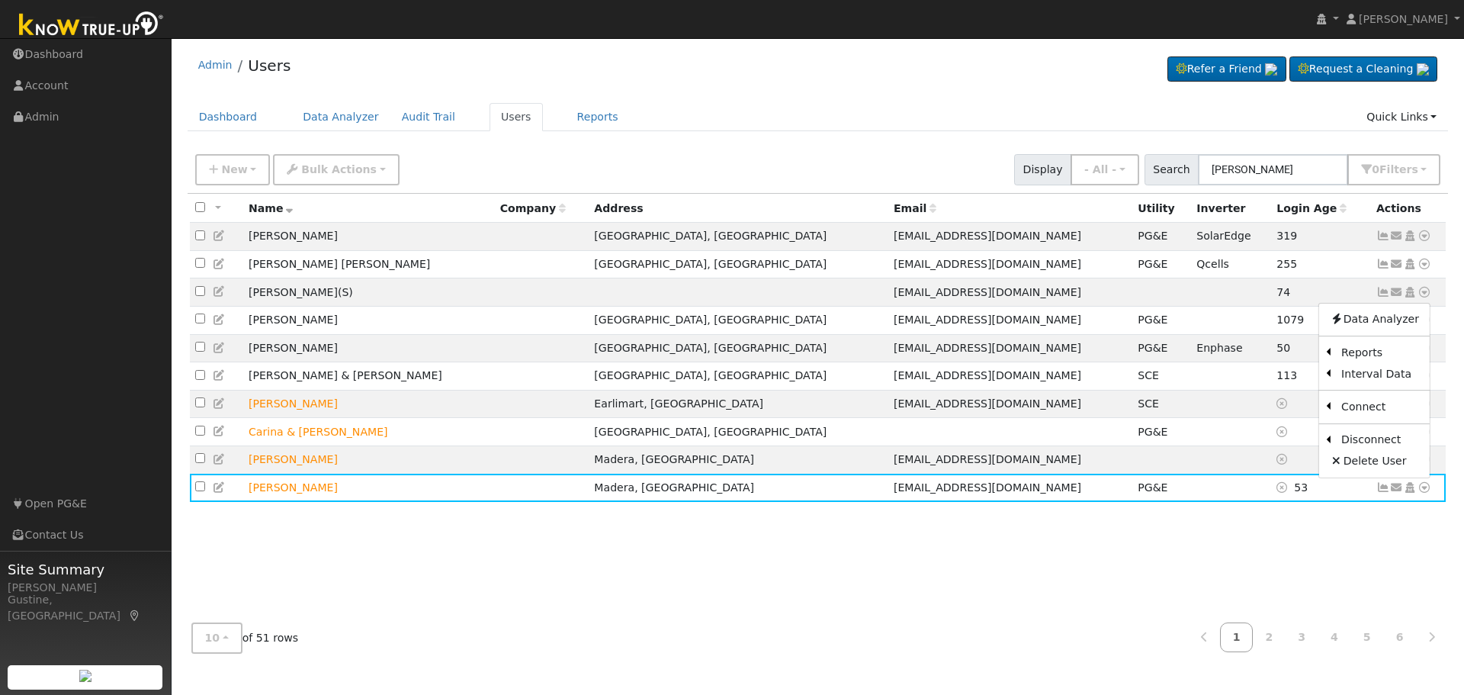
click at [1363, 330] on link "Data Analyzer" at bounding box center [1374, 319] width 111 height 21
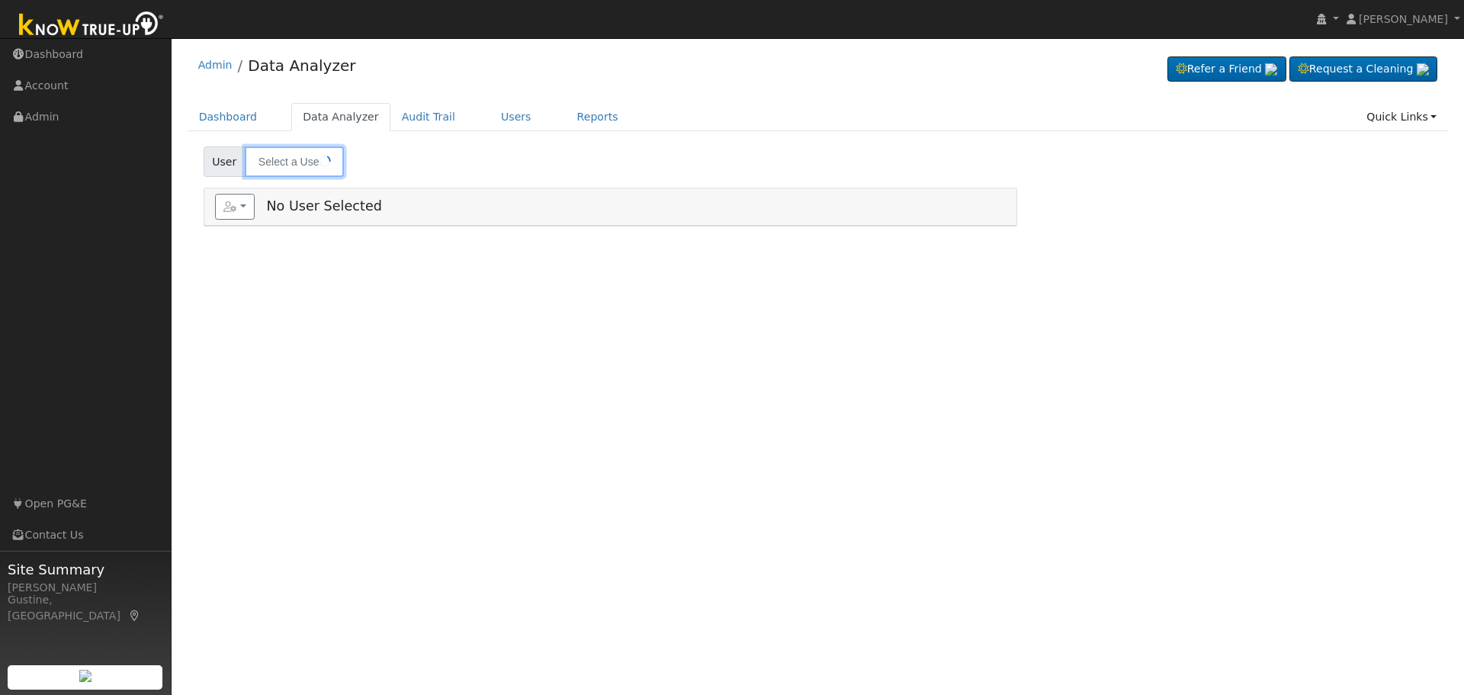
type input "[PERSON_NAME]"
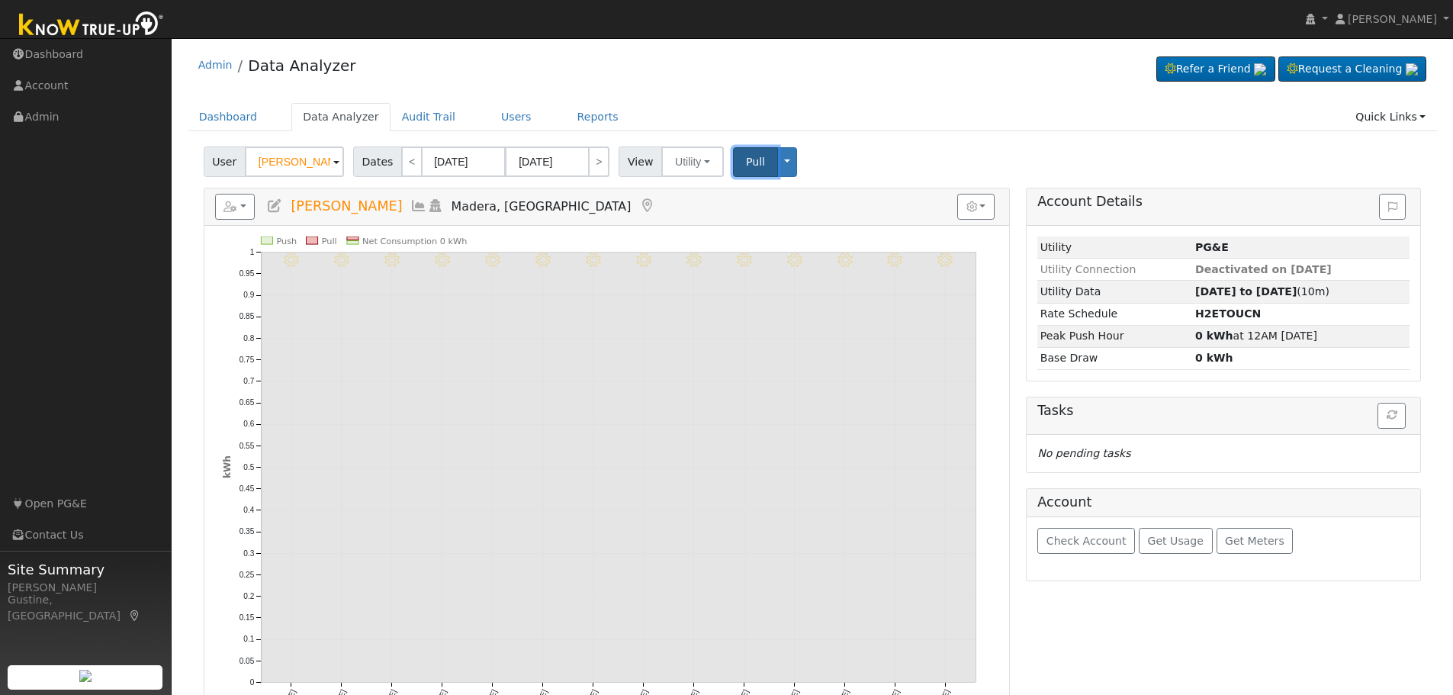
click at [753, 162] on button "Pull" at bounding box center [755, 162] width 45 height 30
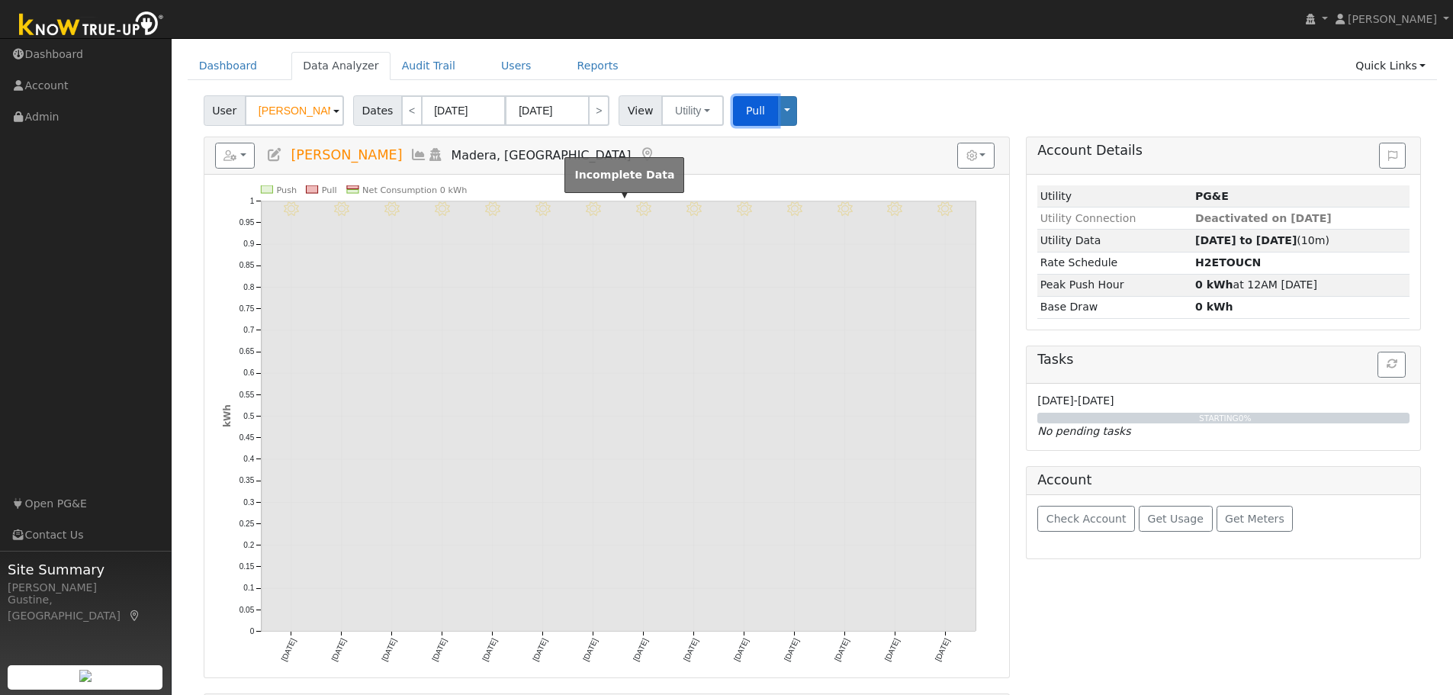
scroll to position [76, 0]
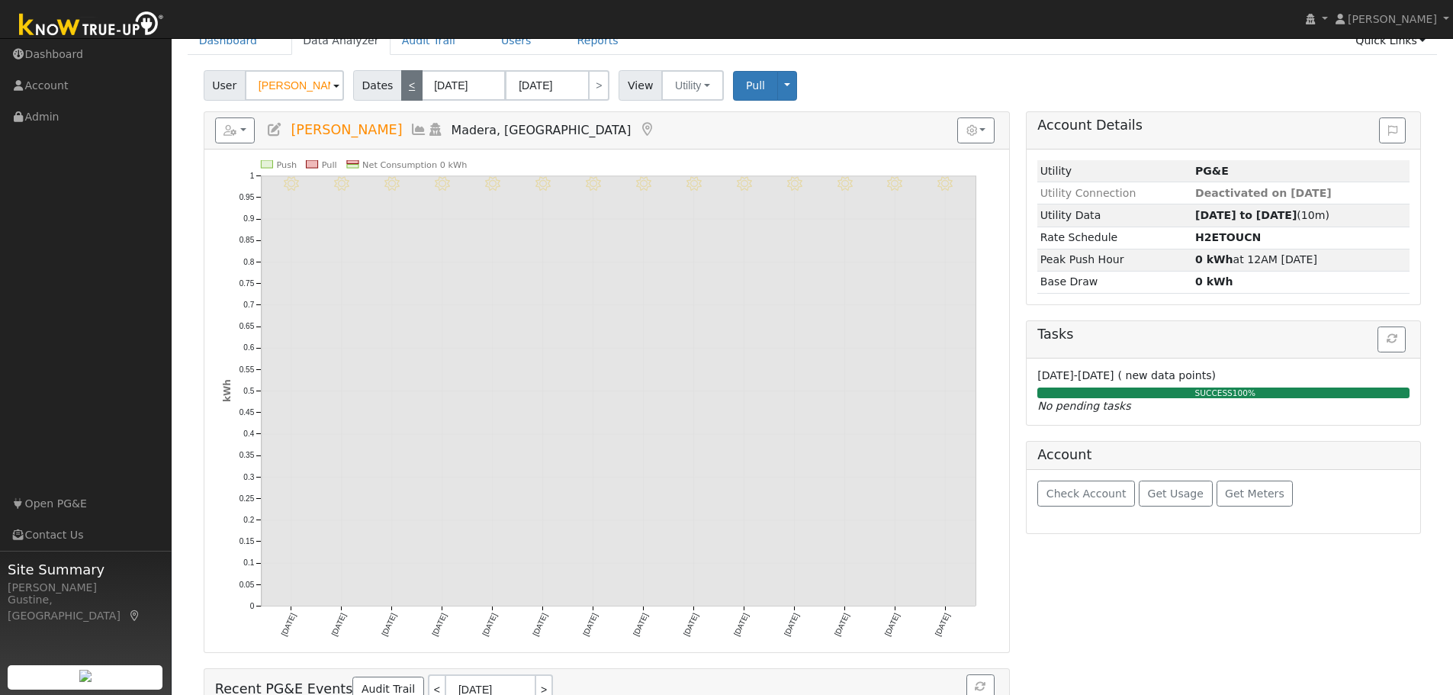
click at [414, 84] on link "<" at bounding box center [411, 85] width 21 height 30
type input "[DATE]"
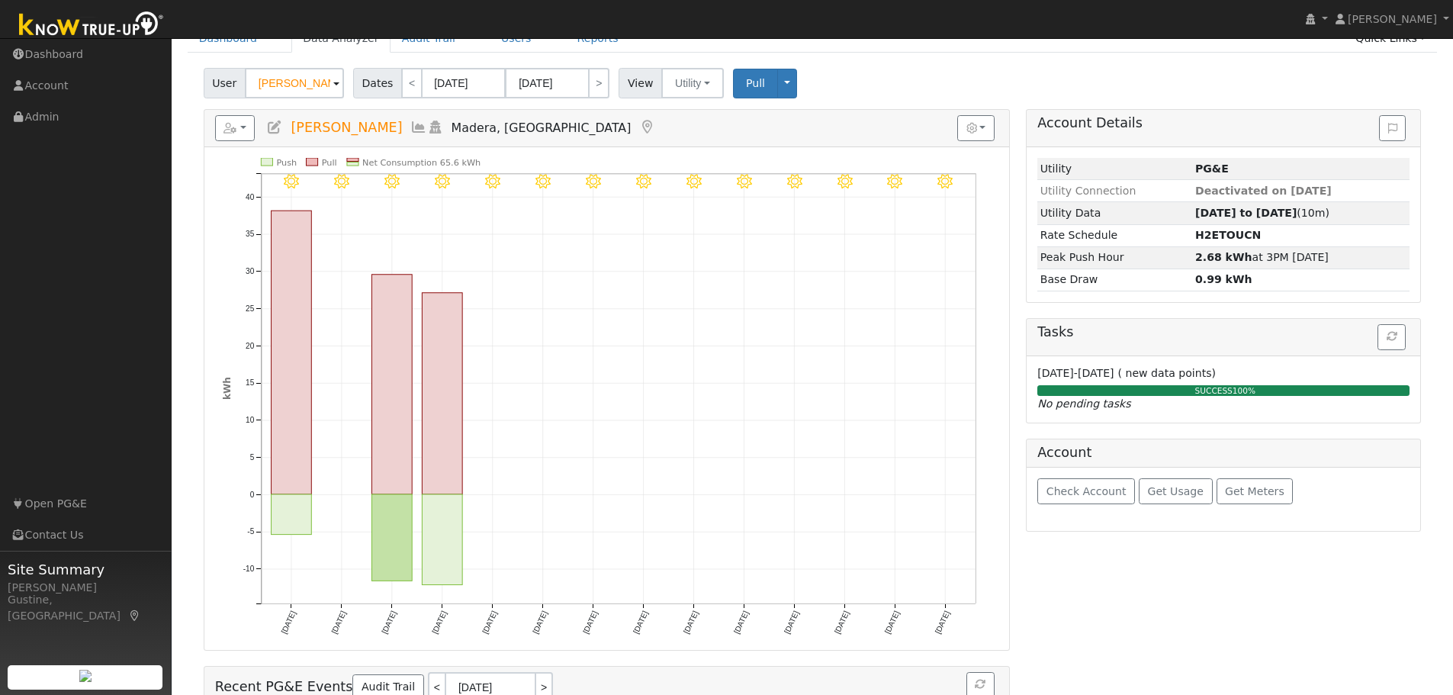
scroll to position [152, 0]
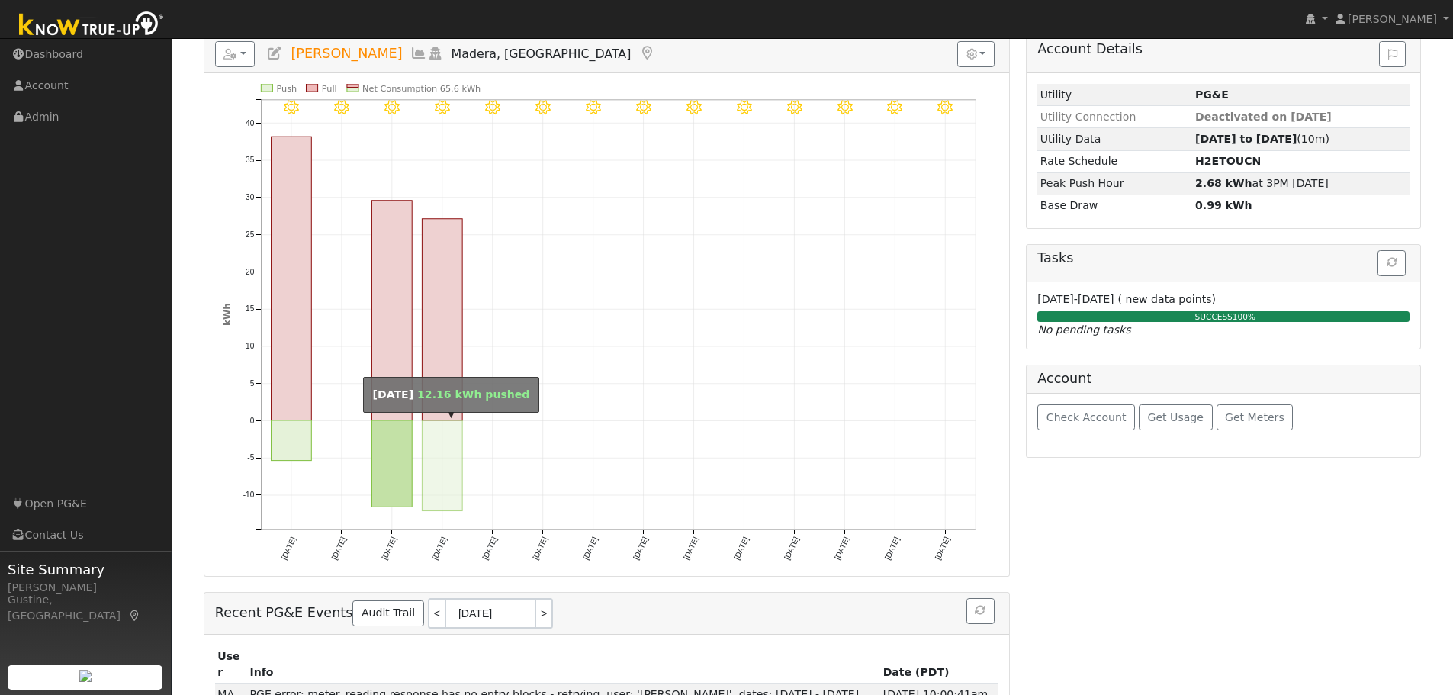
click at [441, 469] on rect "onclick=""" at bounding box center [442, 465] width 40 height 91
type input "[DATE]"
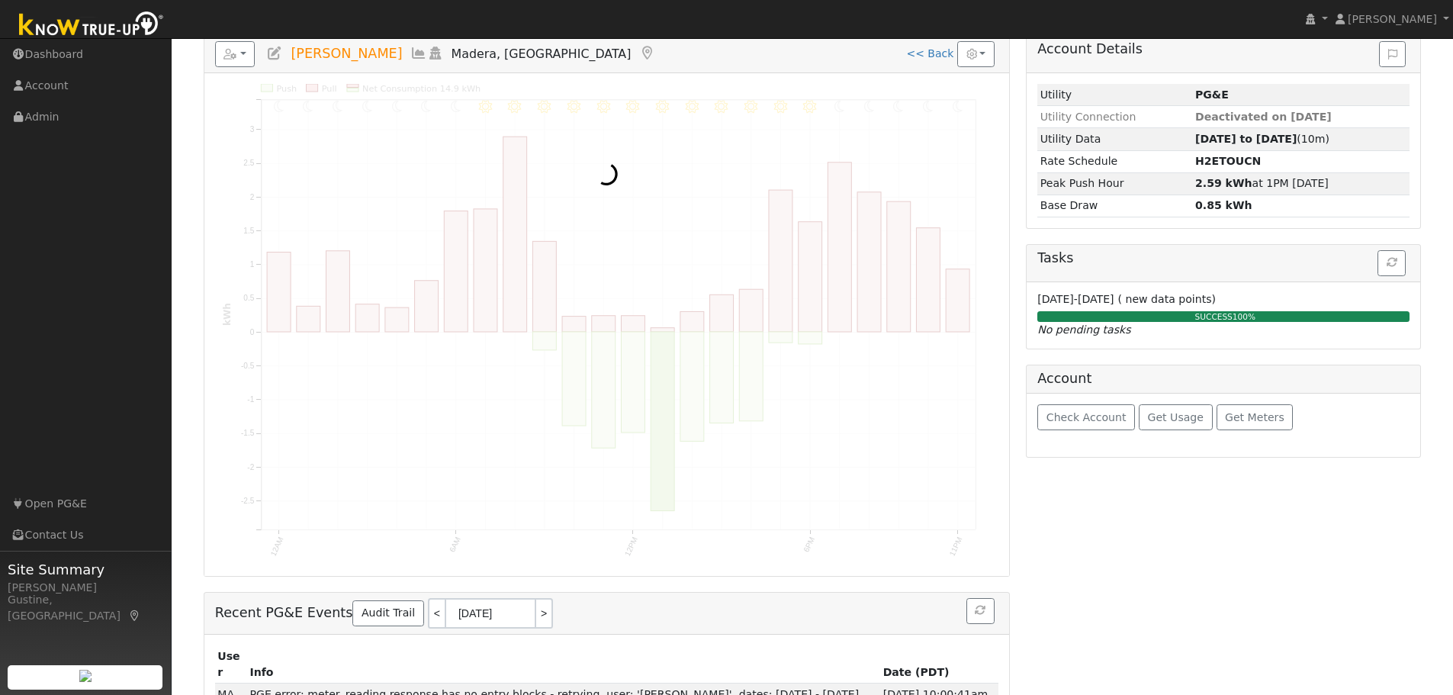
scroll to position [0, 0]
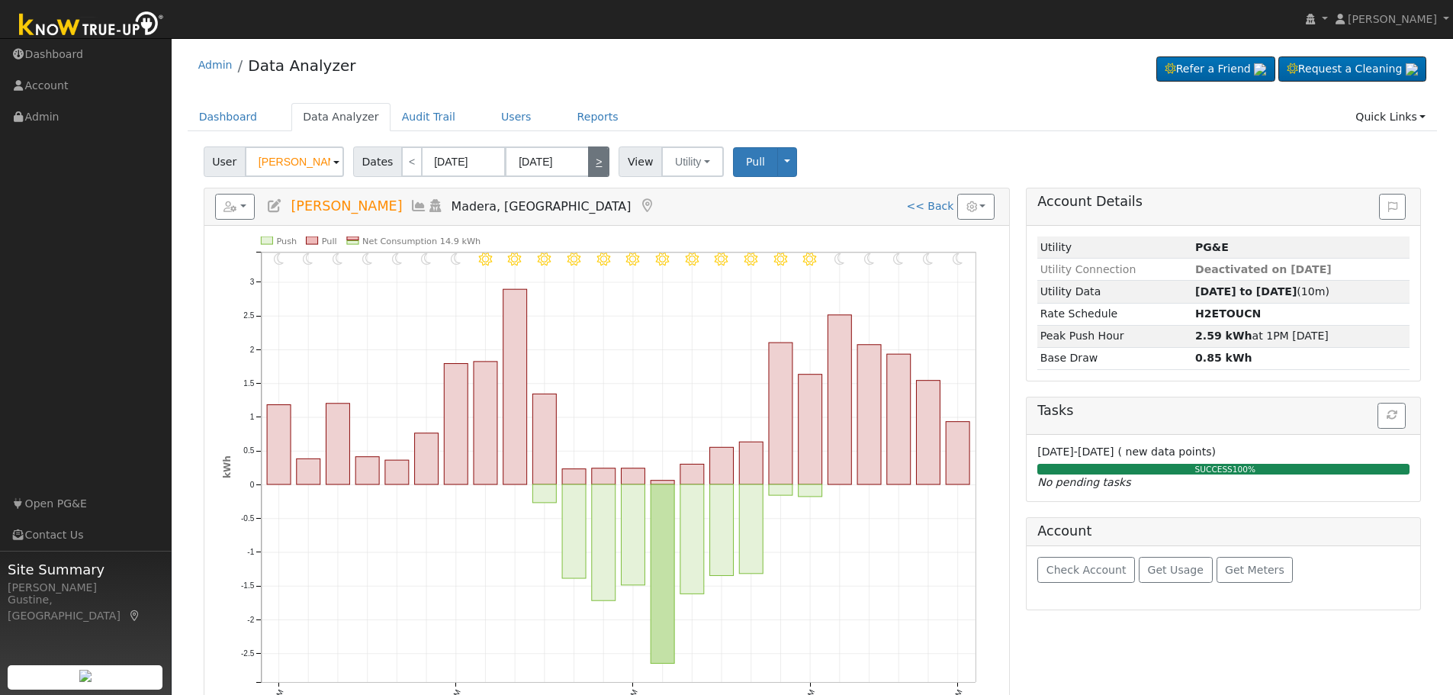
click at [593, 162] on link ">" at bounding box center [598, 161] width 21 height 30
type input "08/29/2025"
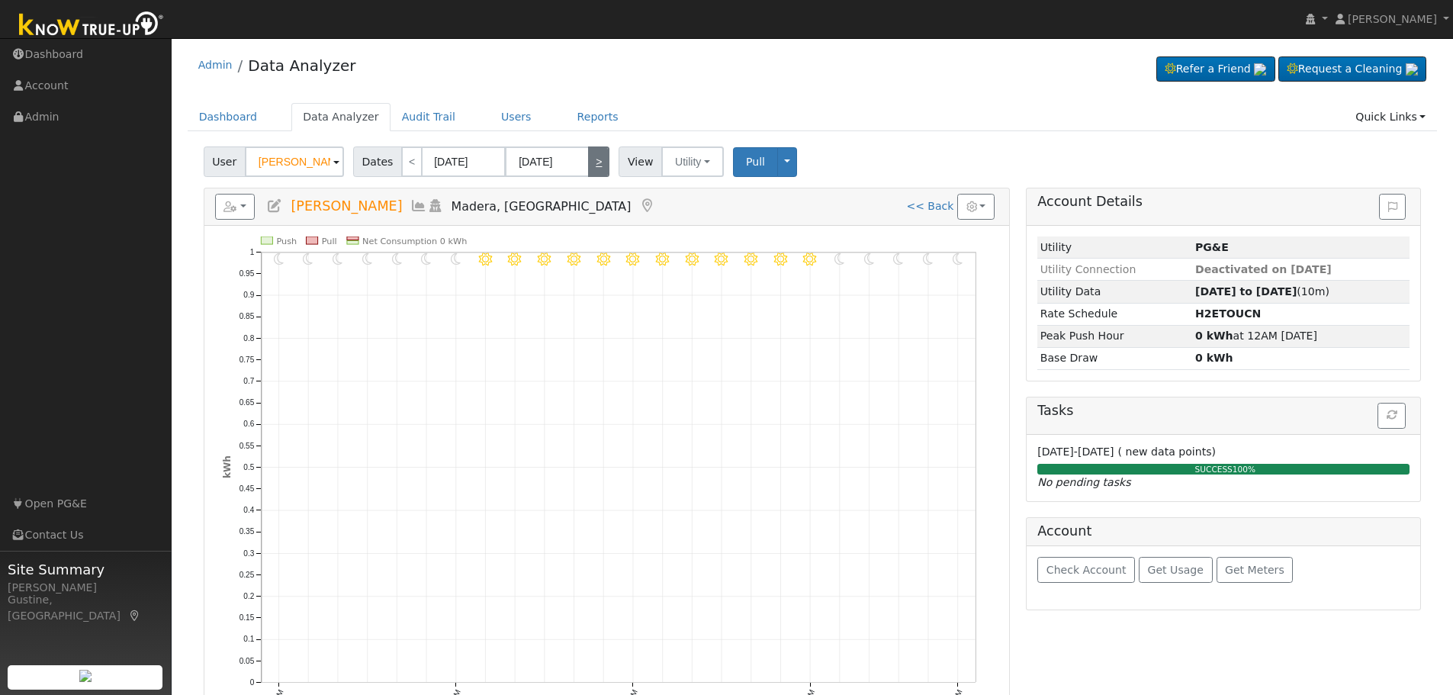
click at [593, 162] on link ">" at bounding box center [598, 161] width 21 height 30
type input "08/30/2025"
click at [593, 162] on link ">" at bounding box center [598, 161] width 21 height 30
type input "08/31/2025"
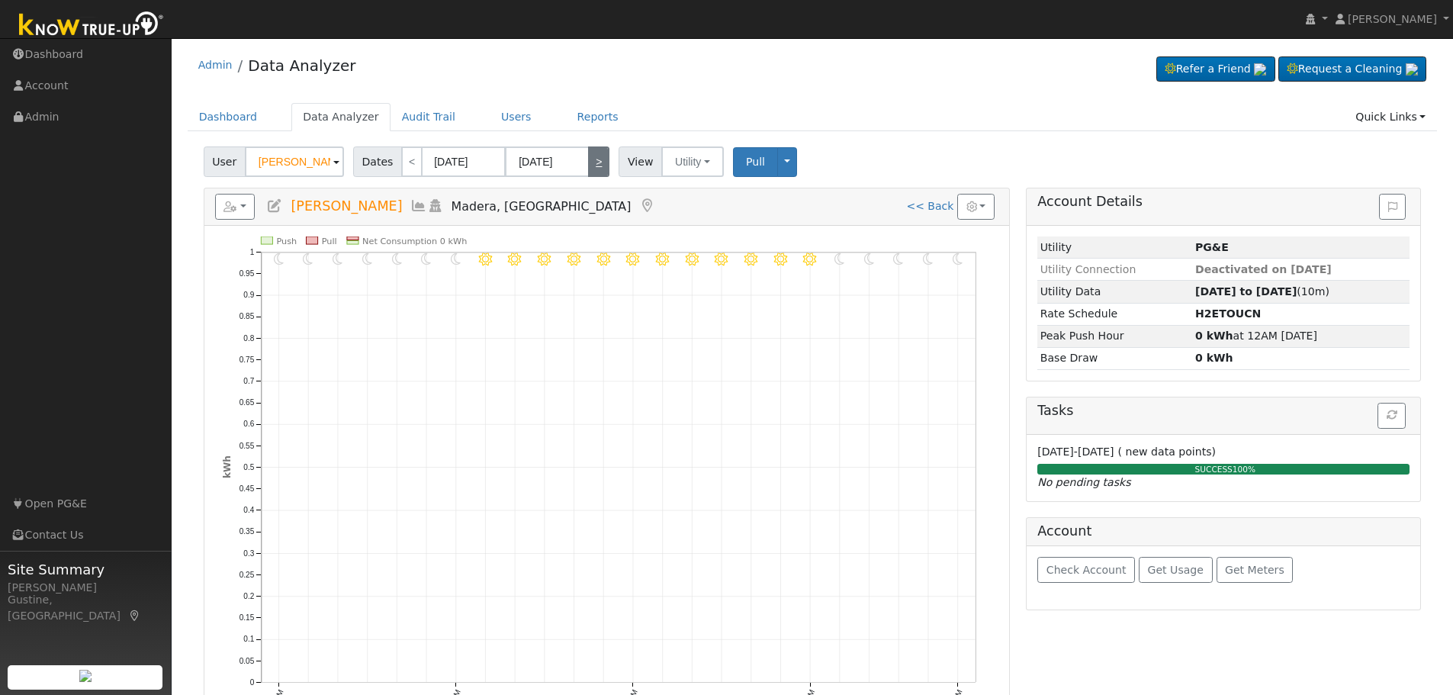
type input "08/31/2025"
click at [410, 208] on icon at bounding box center [418, 206] width 17 height 14
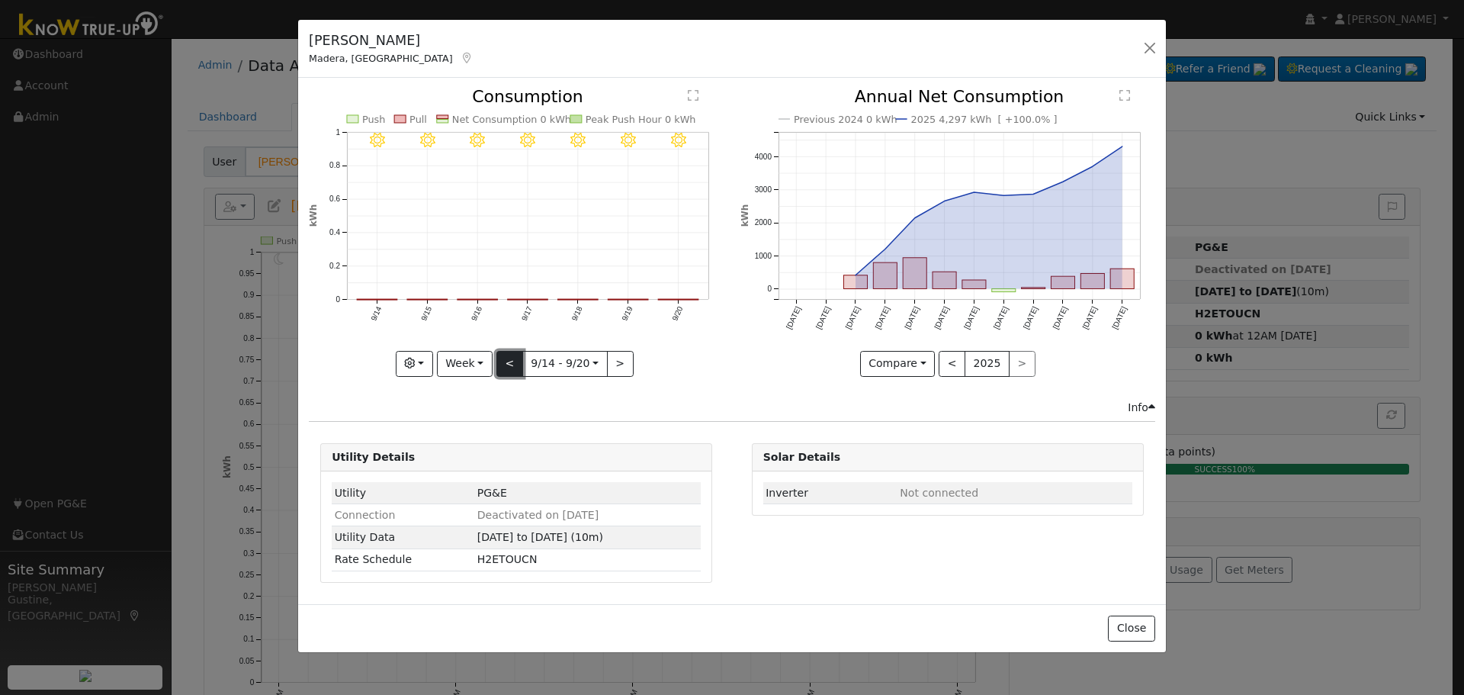
click at [503, 371] on button "<" at bounding box center [509, 364] width 27 height 26
type input "[DATE]"
click at [1149, 43] on button "button" at bounding box center [1149, 47] width 21 height 21
